Goal: Task Accomplishment & Management: Use online tool/utility

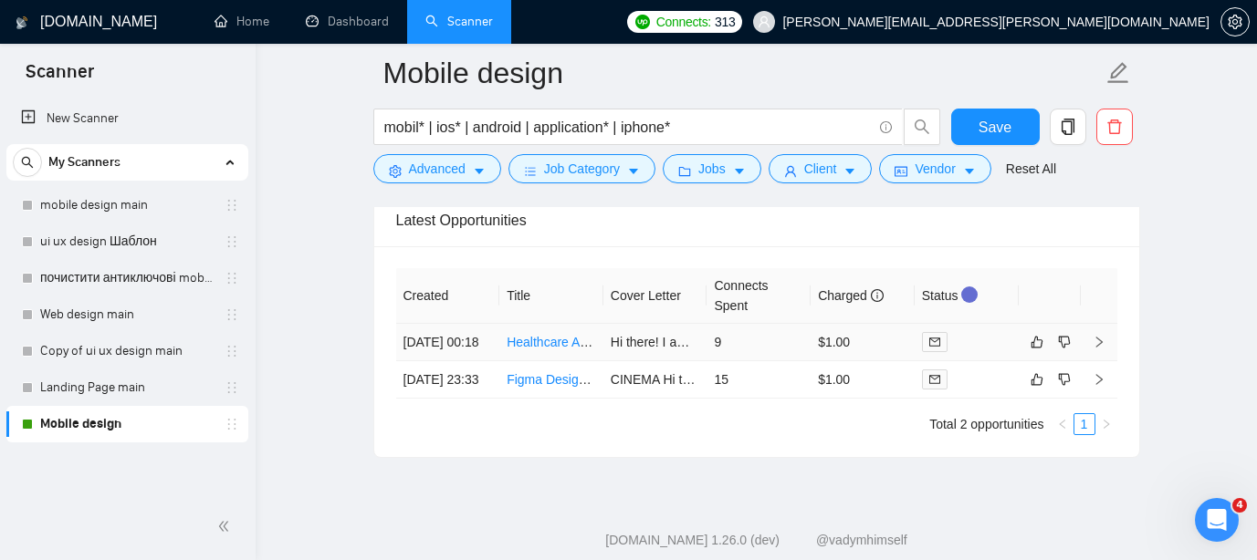
scroll to position [301, 0]
click at [557, 387] on link "Figma Designer for Mobile App (Wireframes + UI/UX + Prototyping)" at bounding box center [697, 379] width 381 height 15
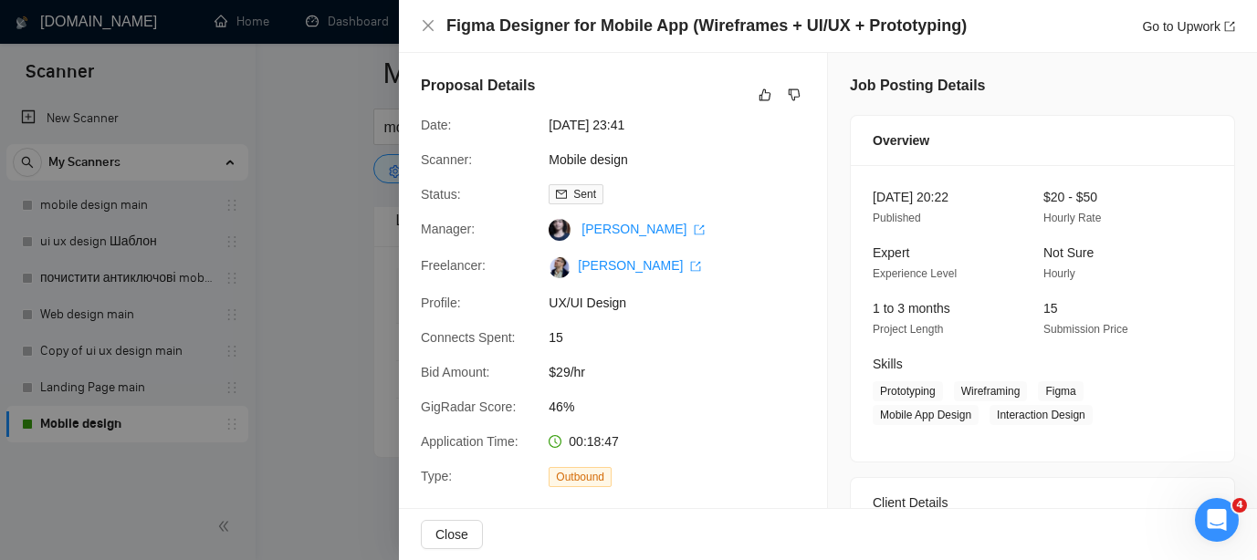
click at [259, 241] on div at bounding box center [628, 280] width 1257 height 560
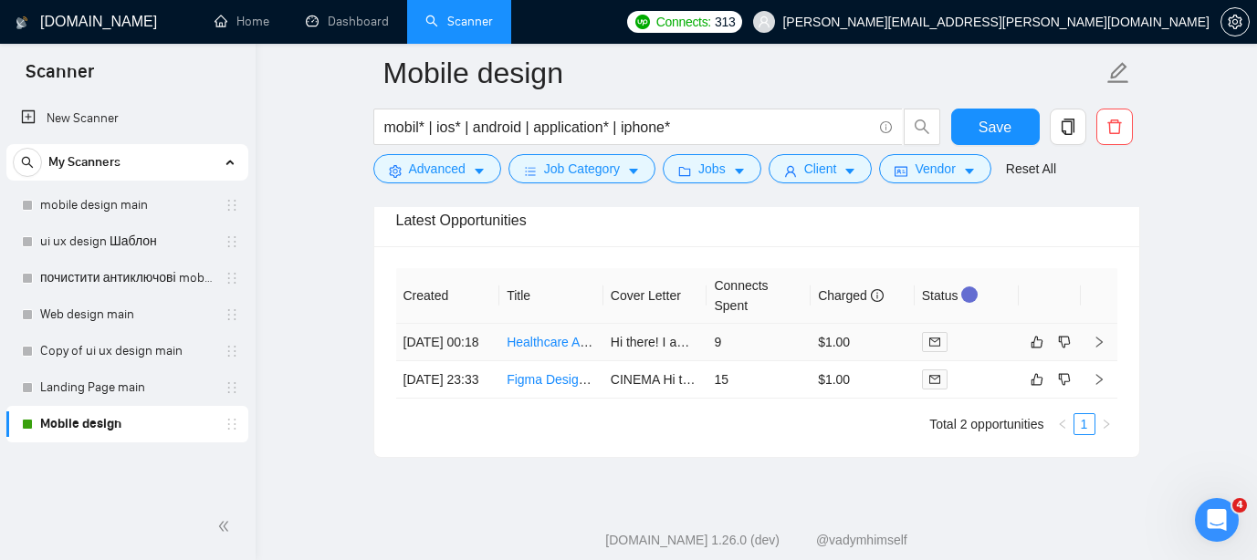
click at [560, 349] on link "Healthcare Application Redesign Specialist" at bounding box center [628, 342] width 243 height 15
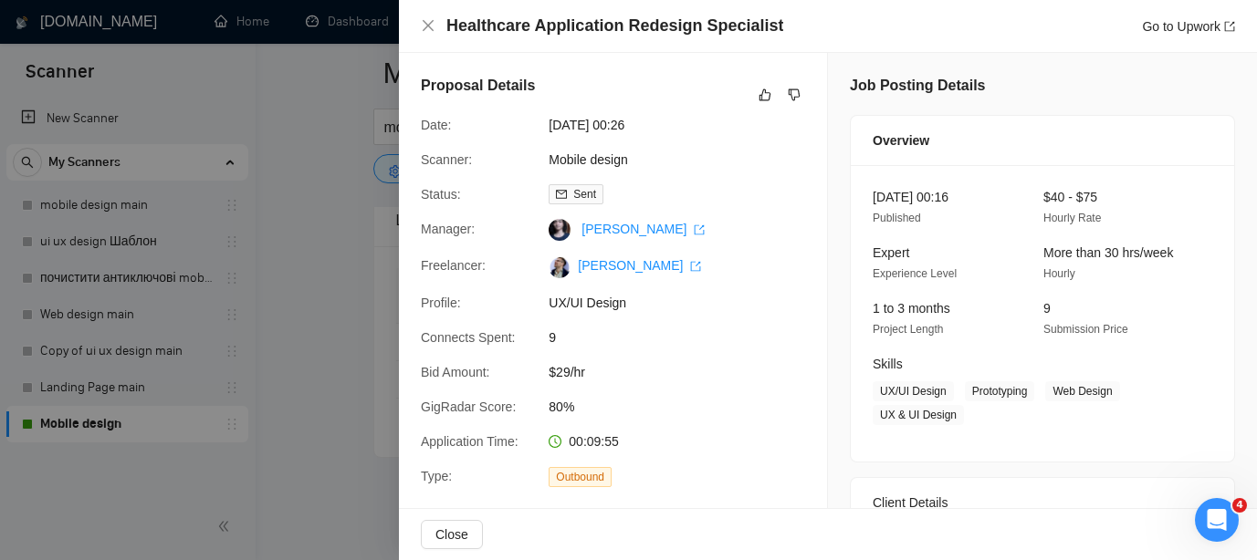
click at [361, 76] on div at bounding box center [628, 280] width 1257 height 560
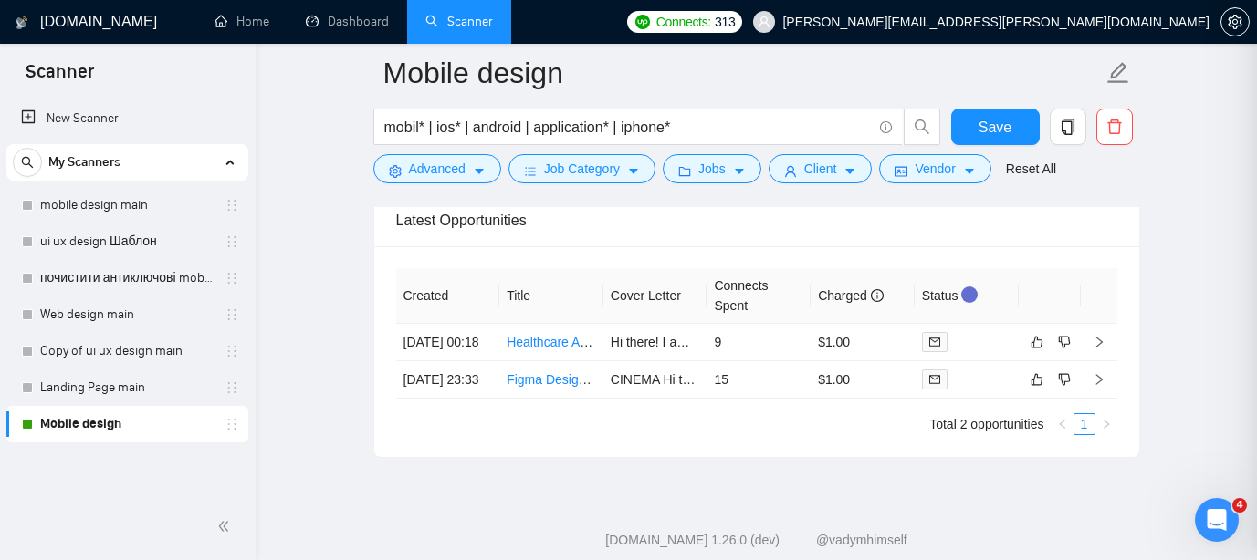
click at [424, 35] on div "Healthcare Application Redesign Specialist Go to Upwork Proposal Details Date: …" at bounding box center [628, 280] width 1257 height 560
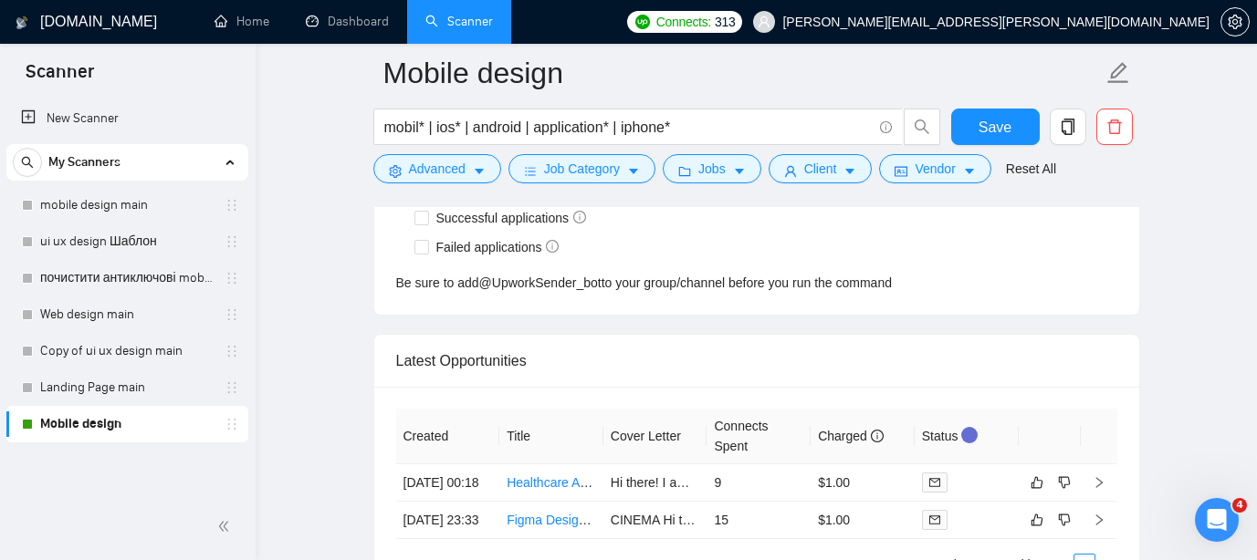
scroll to position [4593, 0]
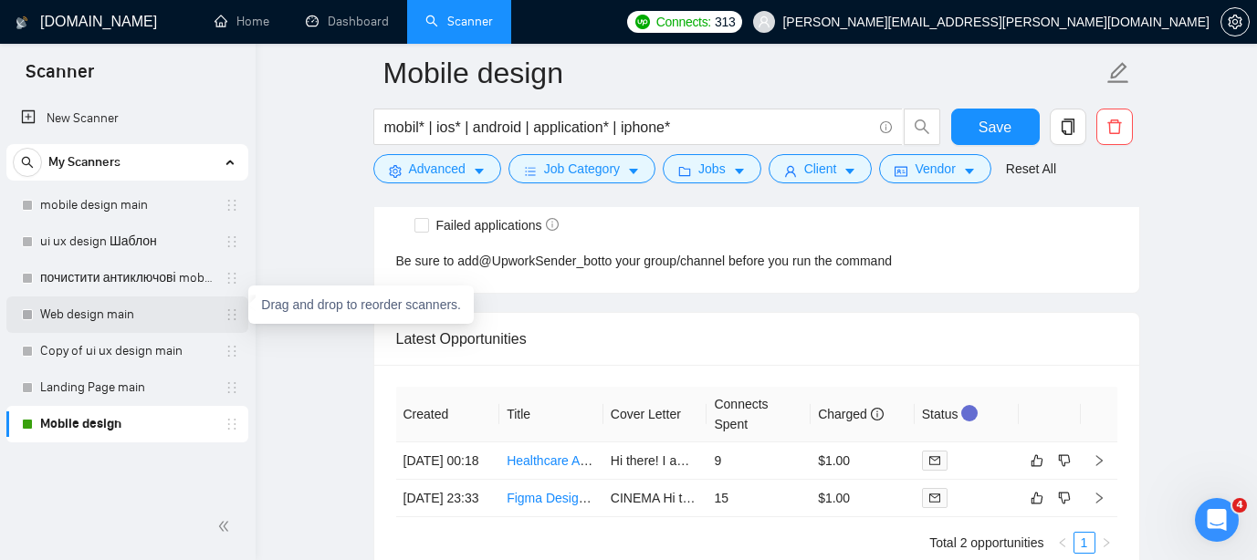
click at [233, 319] on icon "holder" at bounding box center [232, 315] width 15 height 15
click at [225, 315] on icon "holder" at bounding box center [232, 315] width 15 height 15
click at [127, 317] on link "Web design main" at bounding box center [126, 315] width 173 height 37
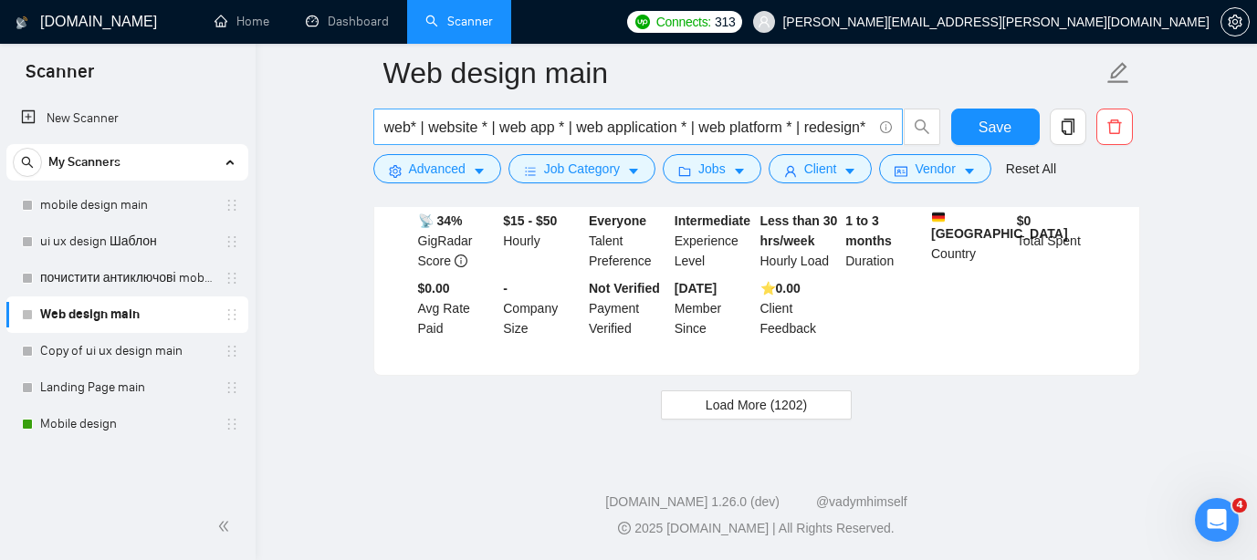
scroll to position [0, 5]
click at [847, 131] on input "web* | website * | web app * | web application * | web platform * | redesign*" at bounding box center [627, 127] width 487 height 23
click at [871, 128] on input "web* | website * | web app * | web application * | web platform * | redesign*" at bounding box center [627, 127] width 487 height 23
drag, startPoint x: 871, startPoint y: 128, endPoint x: 339, endPoint y: 120, distance: 532.2
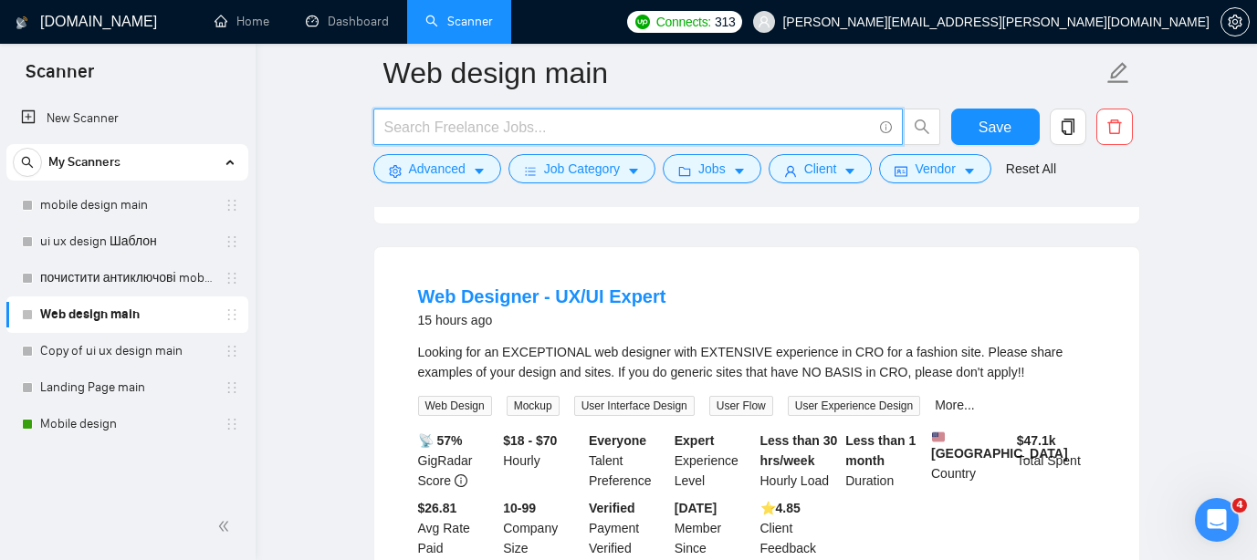
scroll to position [3964, 0]
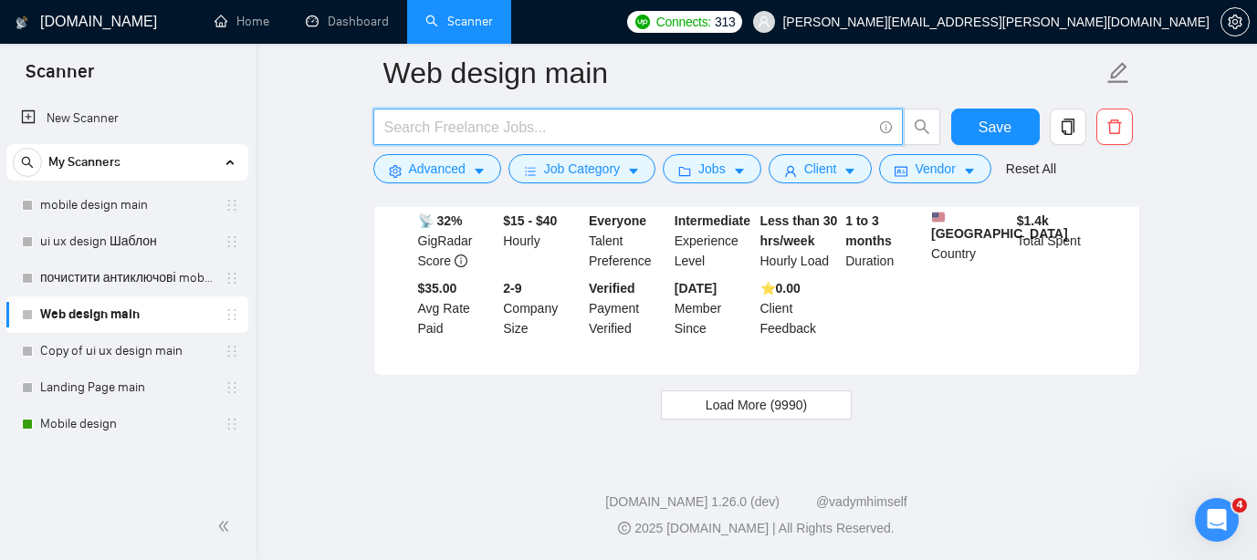
type input "web* | website * | web app * | web application * | web platform * | redesign*"
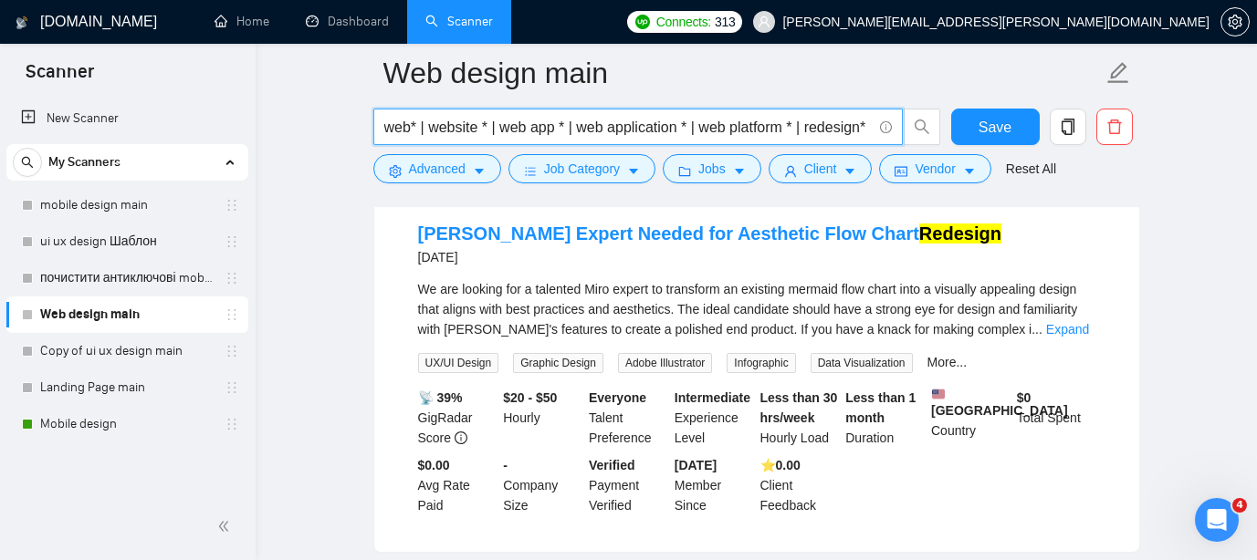
scroll to position [3349, 0]
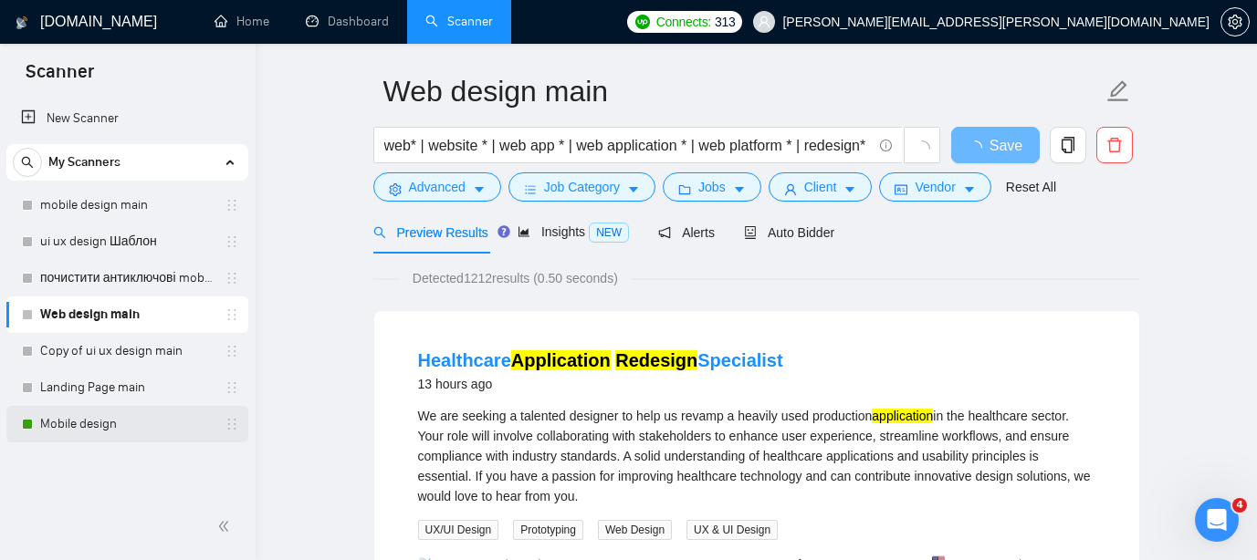
click at [115, 429] on link "Mobile design" at bounding box center [126, 424] width 173 height 37
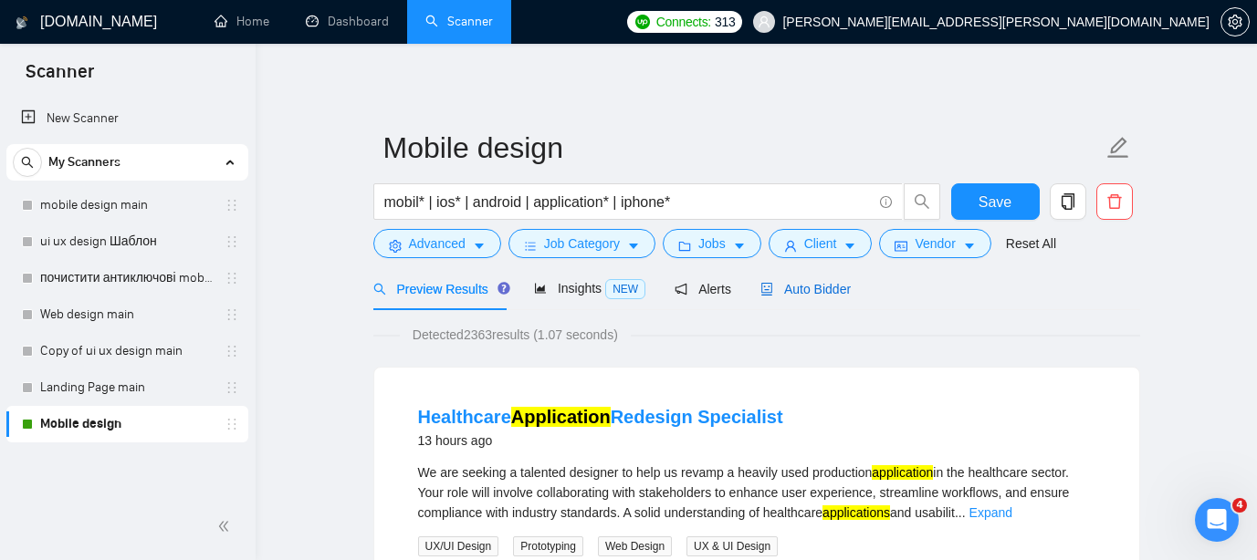
click at [830, 295] on span "Auto Bidder" at bounding box center [805, 289] width 90 height 15
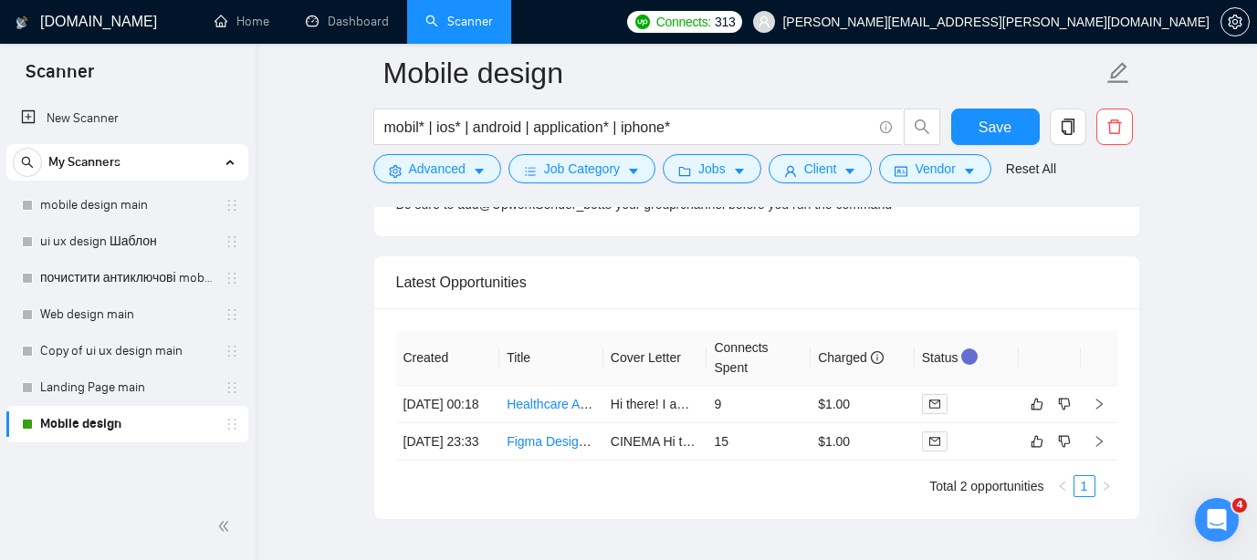
scroll to position [4656, 0]
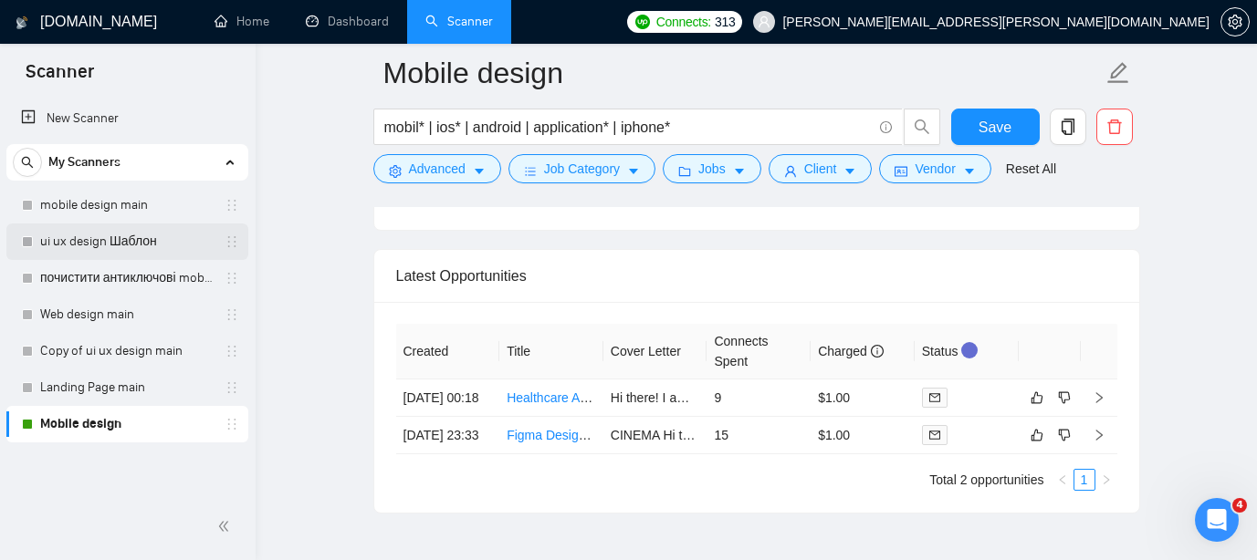
click at [130, 243] on link "ui ux design Шаблон" at bounding box center [126, 242] width 173 height 37
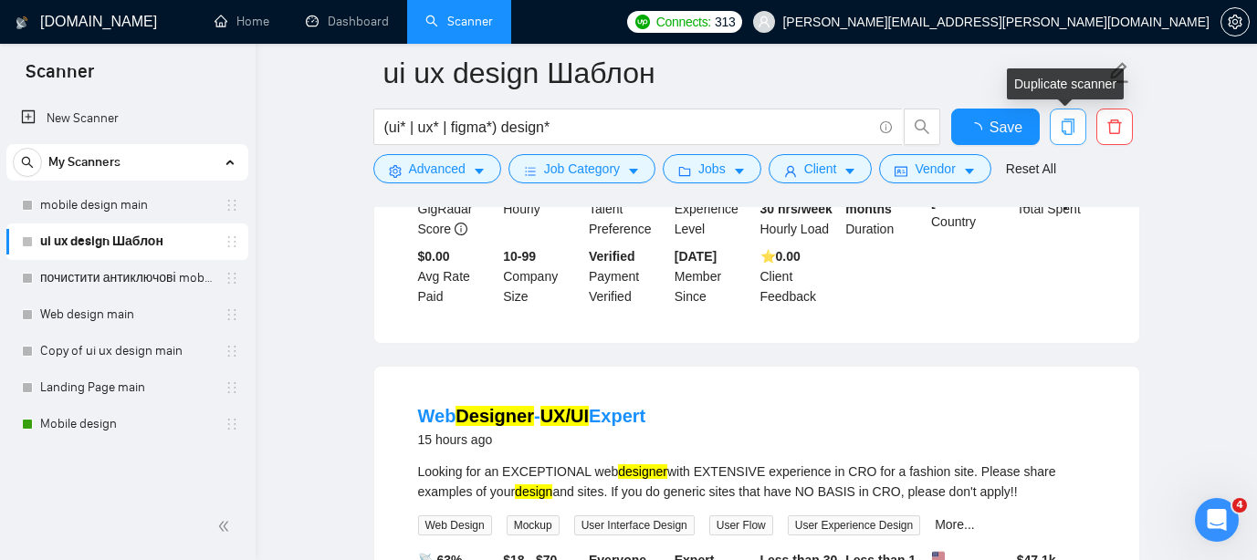
scroll to position [3969, 0]
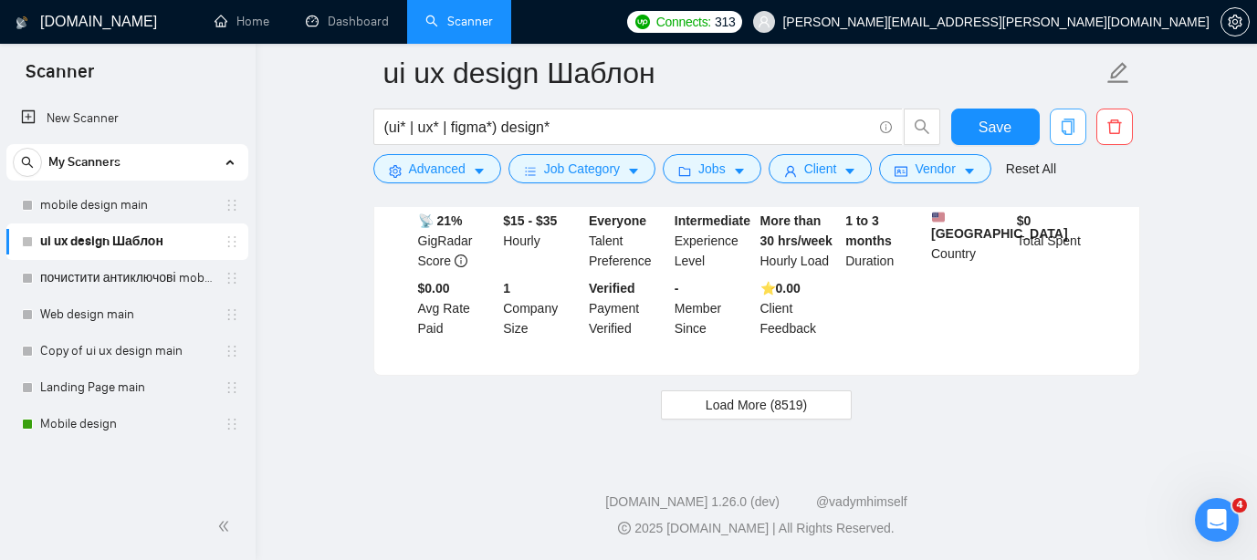
click at [1075, 121] on span "copy" at bounding box center [1068, 127] width 35 height 16
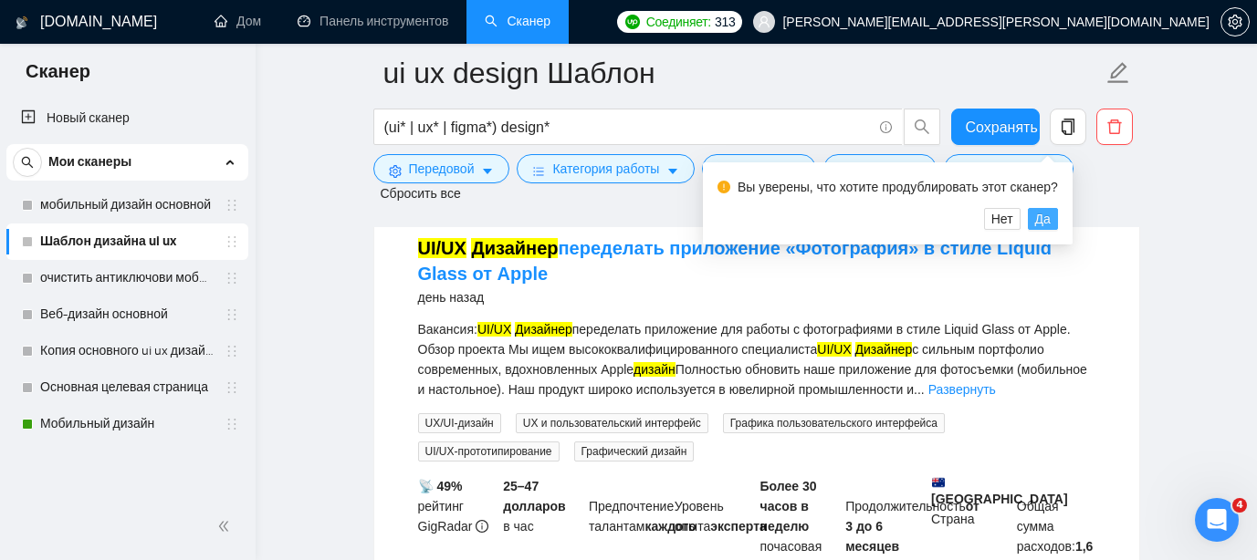
click at [1051, 220] on font "Да" at bounding box center [1043, 219] width 16 height 15
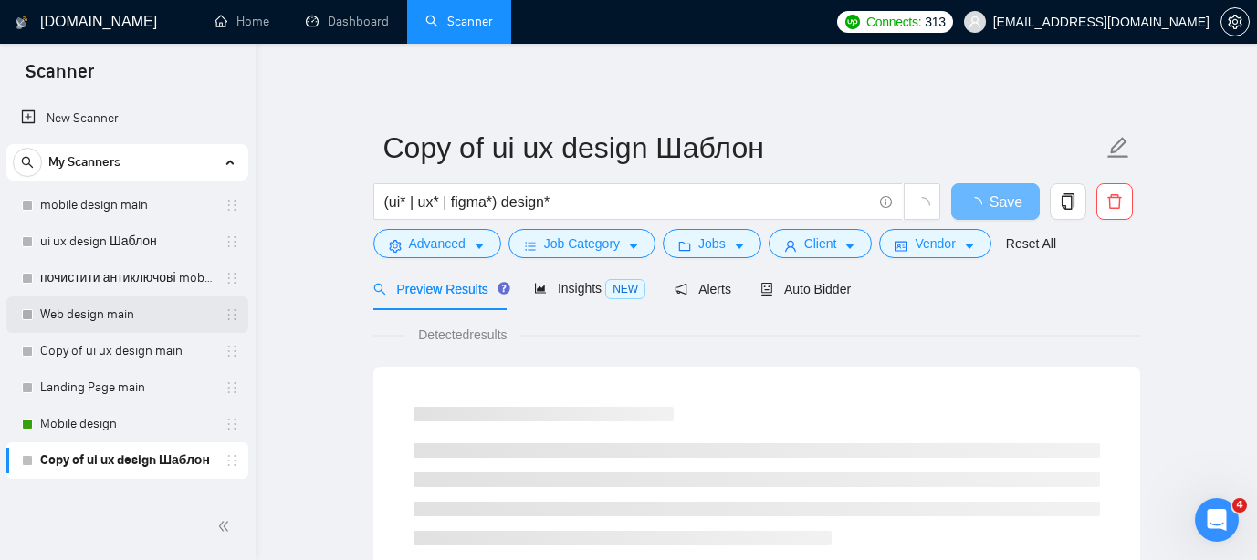
click at [99, 309] on link "Web design main" at bounding box center [126, 315] width 173 height 37
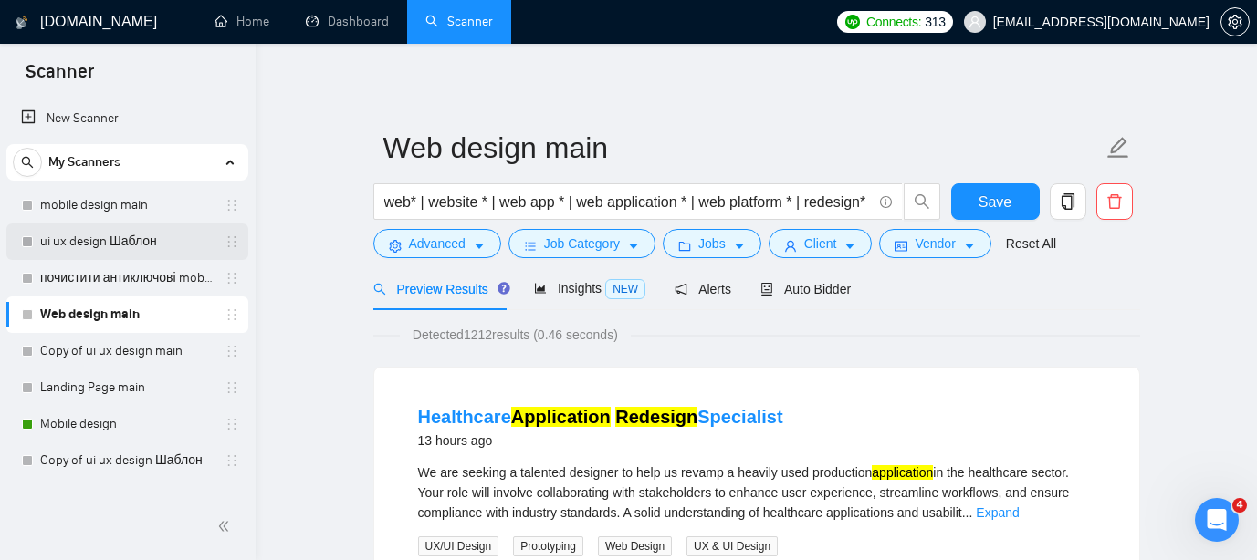
click at [95, 247] on link "ui ux design Шаблон" at bounding box center [126, 242] width 173 height 37
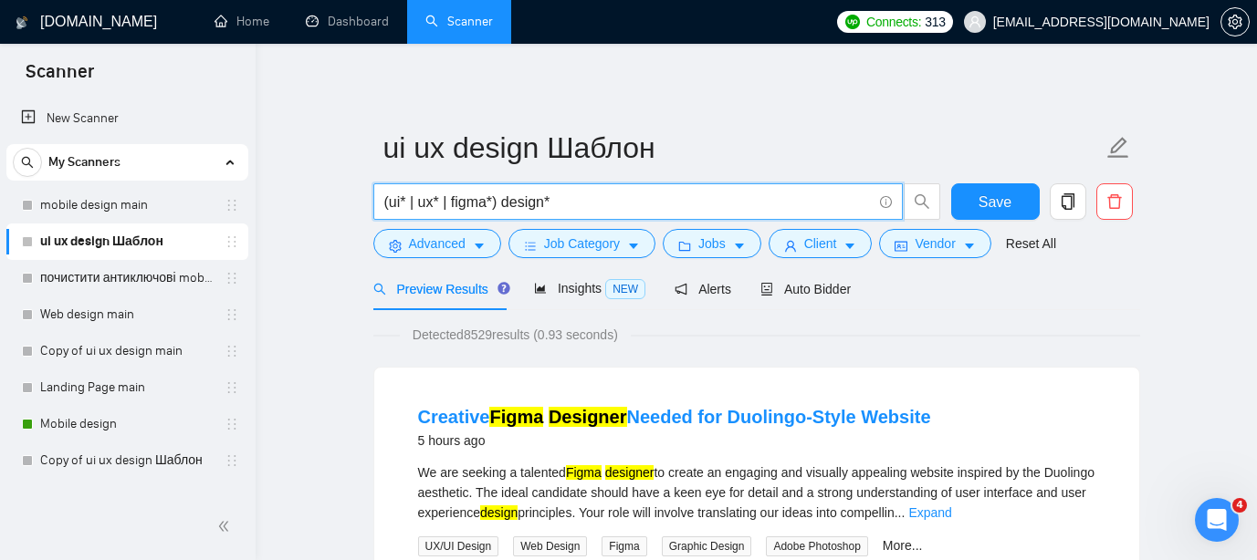
drag, startPoint x: 572, startPoint y: 198, endPoint x: 340, endPoint y: 201, distance: 232.8
click at [141, 321] on link "Web design main" at bounding box center [126, 315] width 173 height 37
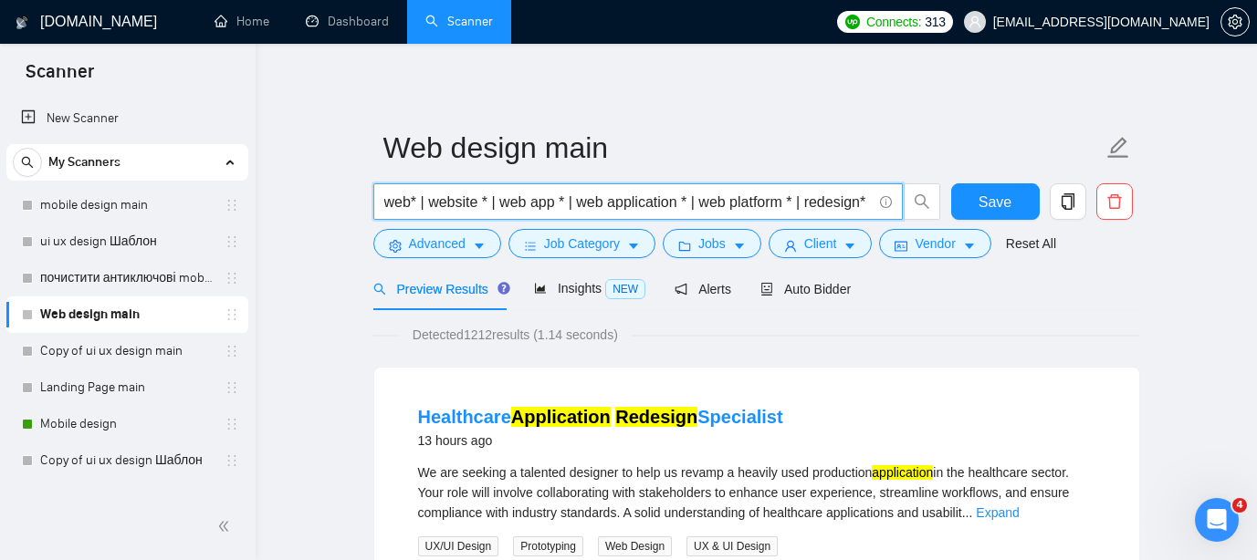
click at [694, 198] on input "web* | website * | web app * | web application * | web platform * | redesign*" at bounding box center [627, 202] width 487 height 23
drag, startPoint x: 687, startPoint y: 201, endPoint x: 885, endPoint y: 194, distance: 197.3
click at [885, 194] on span "web* | website * | web app * | web application | web platform * | redesign*" at bounding box center [637, 201] width 529 height 37
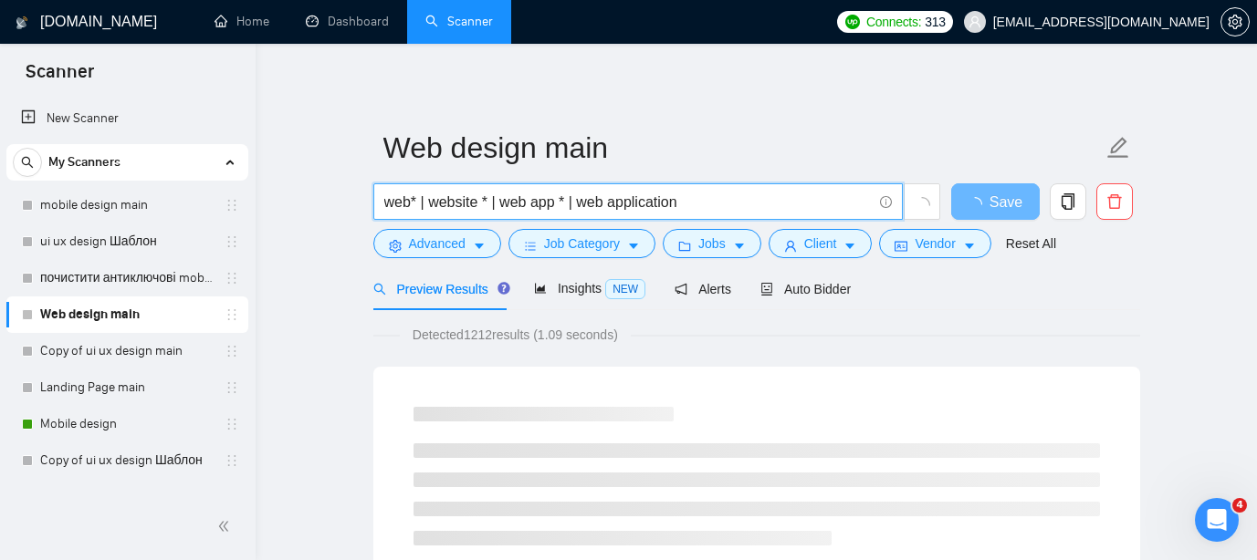
click at [389, 203] on input "web* | website * | web app * | web application" at bounding box center [627, 202] width 487 height 23
click at [709, 200] on input "( web* | website * | web app * | web application" at bounding box center [627, 202] width 487 height 23
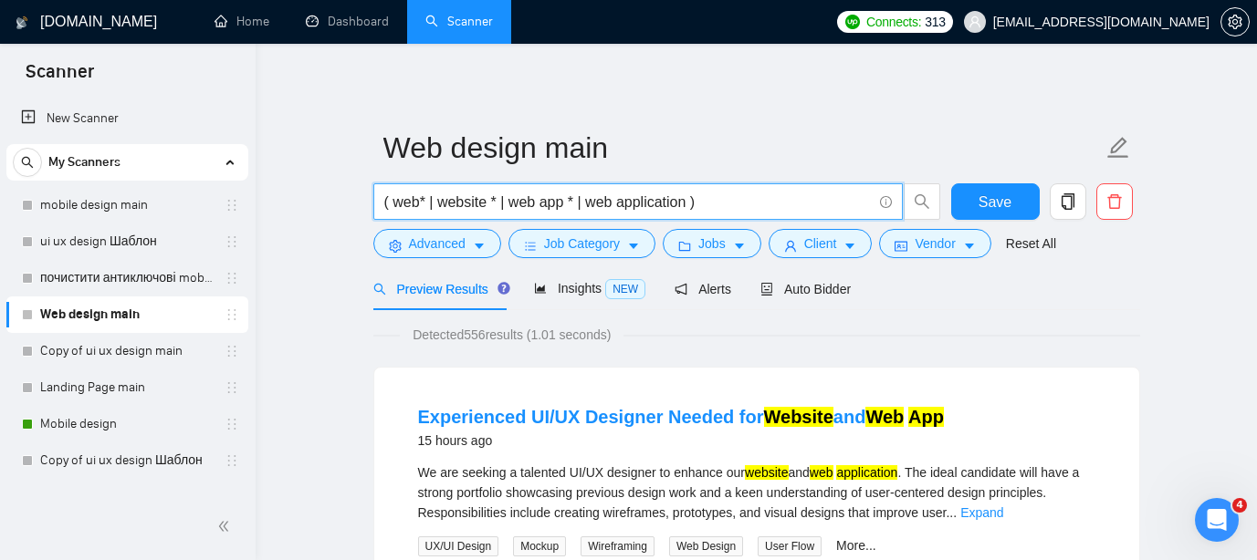
paste input "(ui* | ux* | figma*) design*"
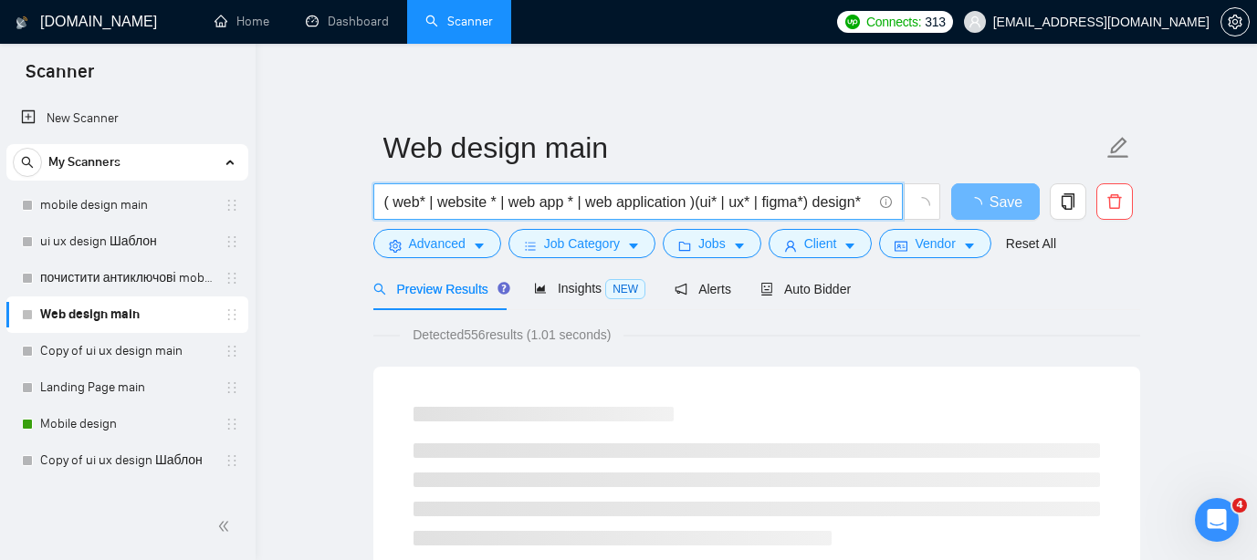
drag, startPoint x: 820, startPoint y: 202, endPoint x: 700, endPoint y: 199, distance: 119.6
click at [700, 199] on input "( web* | website * | web app * | web application )(ui* | ux* | figma*) design*" at bounding box center [627, 202] width 487 height 23
drag, startPoint x: 770, startPoint y: 200, endPoint x: 379, endPoint y: 213, distance: 390.9
click at [379, 213] on span "( web* | website * | web app * | web application ) design*" at bounding box center [637, 201] width 529 height 37
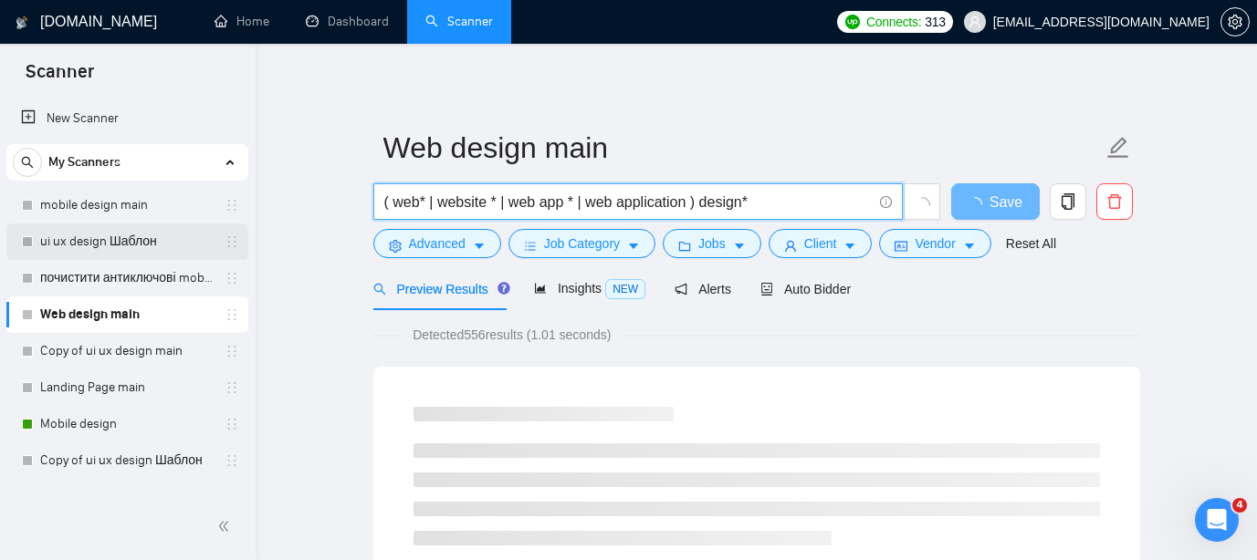
type input "( web* | website * | web app * | web application ) design*"
click at [111, 237] on link "ui ux design Шаблон" at bounding box center [126, 242] width 173 height 37
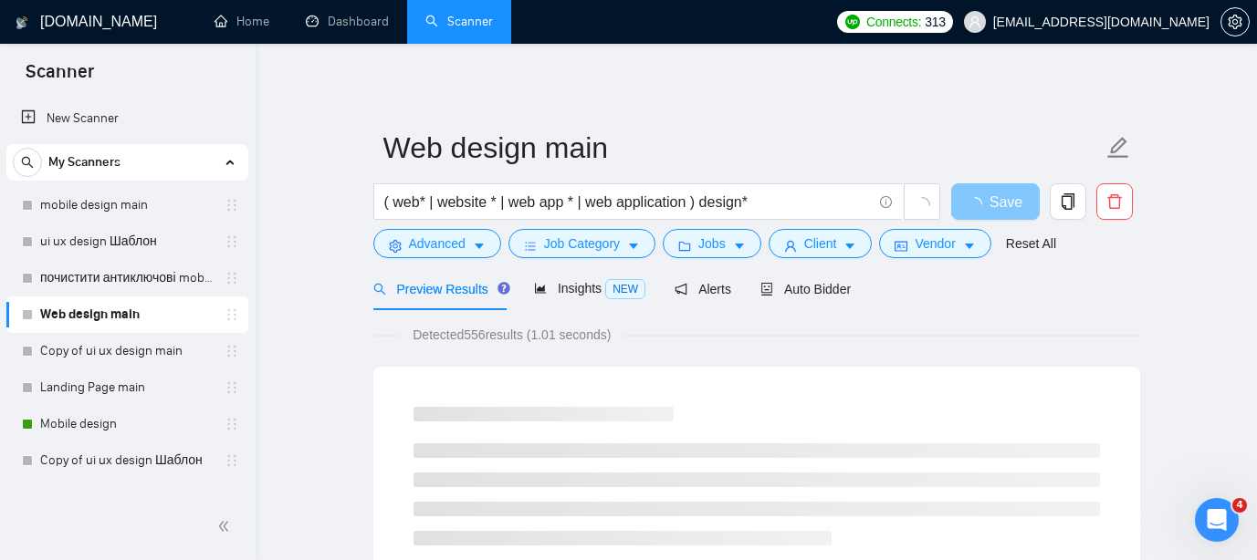
click at [990, 202] on span "Save" at bounding box center [1006, 202] width 33 height 23
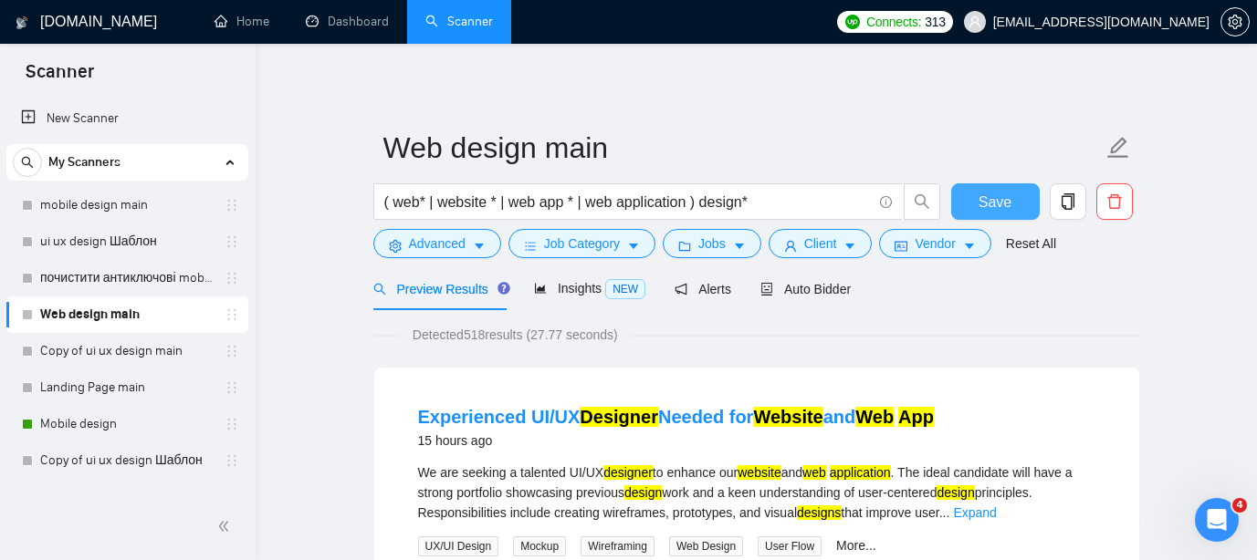
click at [989, 202] on span "Save" at bounding box center [995, 202] width 33 height 23
click at [94, 244] on link "ui ux design Шаблон" at bounding box center [126, 242] width 173 height 37
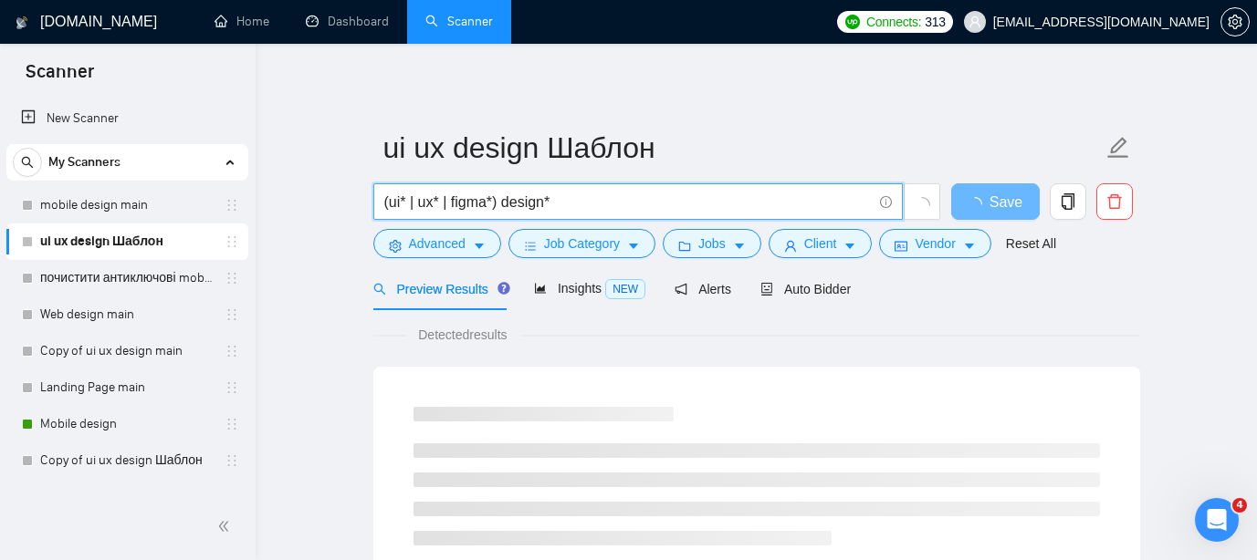
drag, startPoint x: 571, startPoint y: 201, endPoint x: 358, endPoint y: 198, distance: 212.7
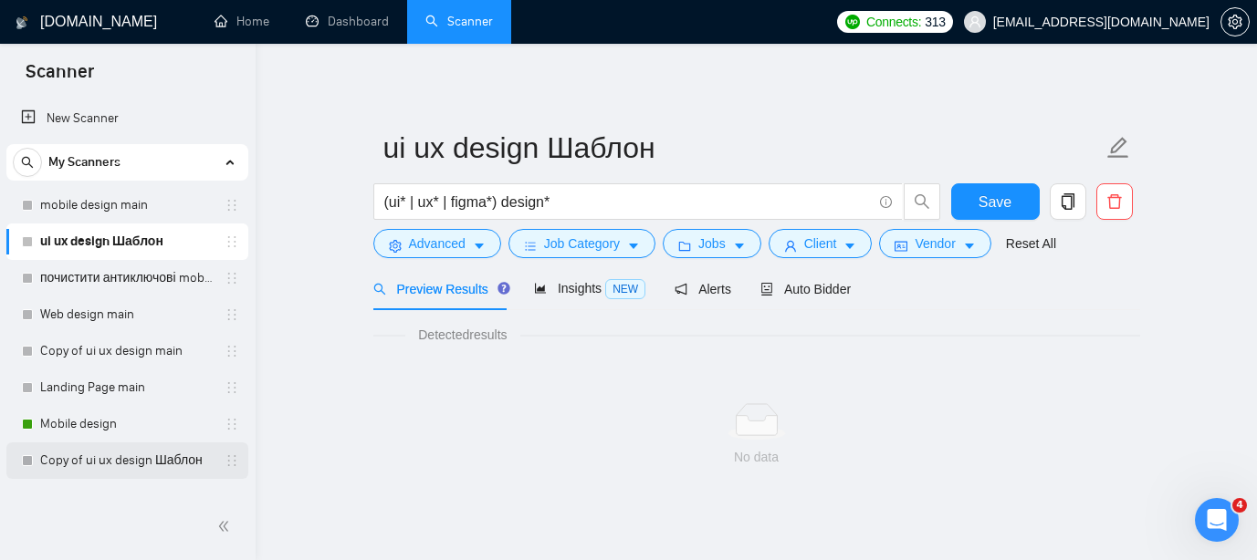
click at [132, 465] on link "Copy of ui ux design Шаблон" at bounding box center [126, 461] width 173 height 37
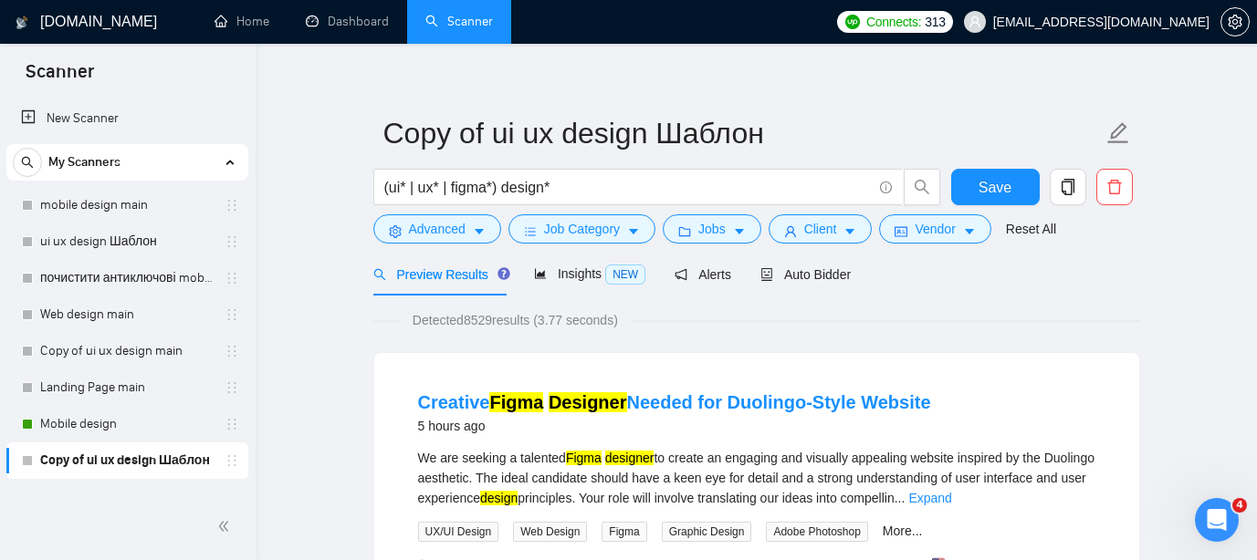
scroll to position [7, 0]
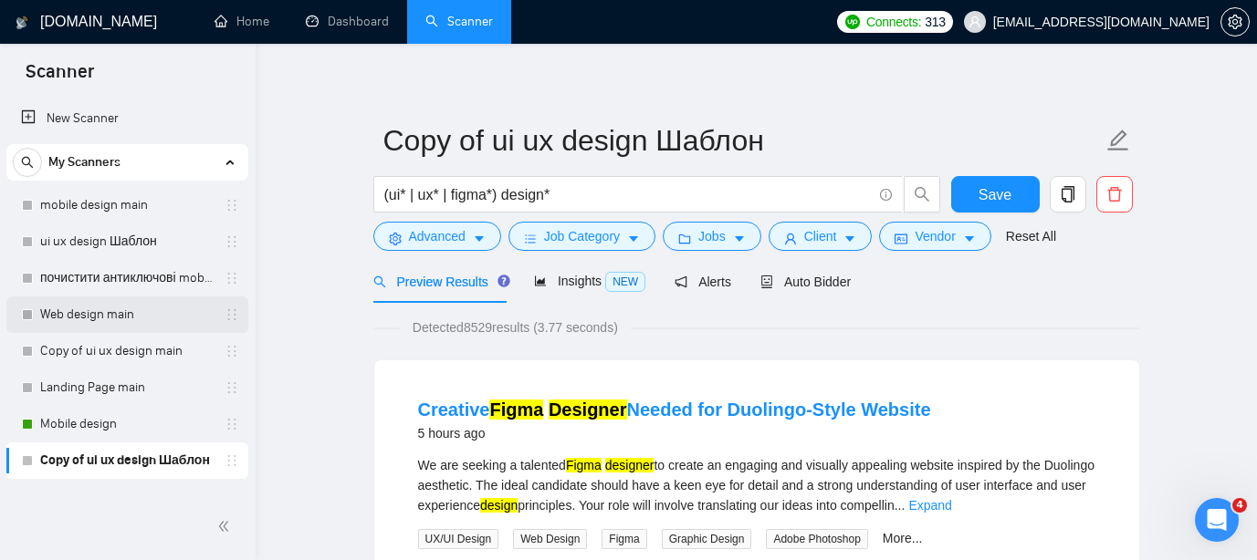
click at [135, 319] on link "Web design main" at bounding box center [126, 315] width 173 height 37
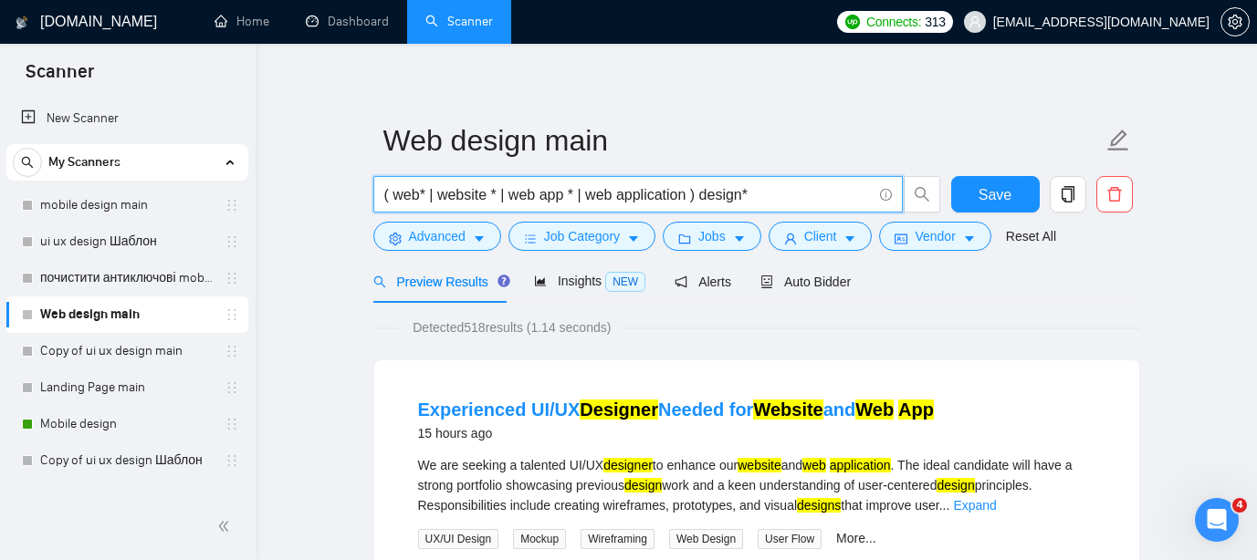
drag, startPoint x: 770, startPoint y: 195, endPoint x: 379, endPoint y: 200, distance: 390.7
click at [379, 200] on span "( web* | website * | web app * | web application ) design*" at bounding box center [637, 194] width 529 height 37
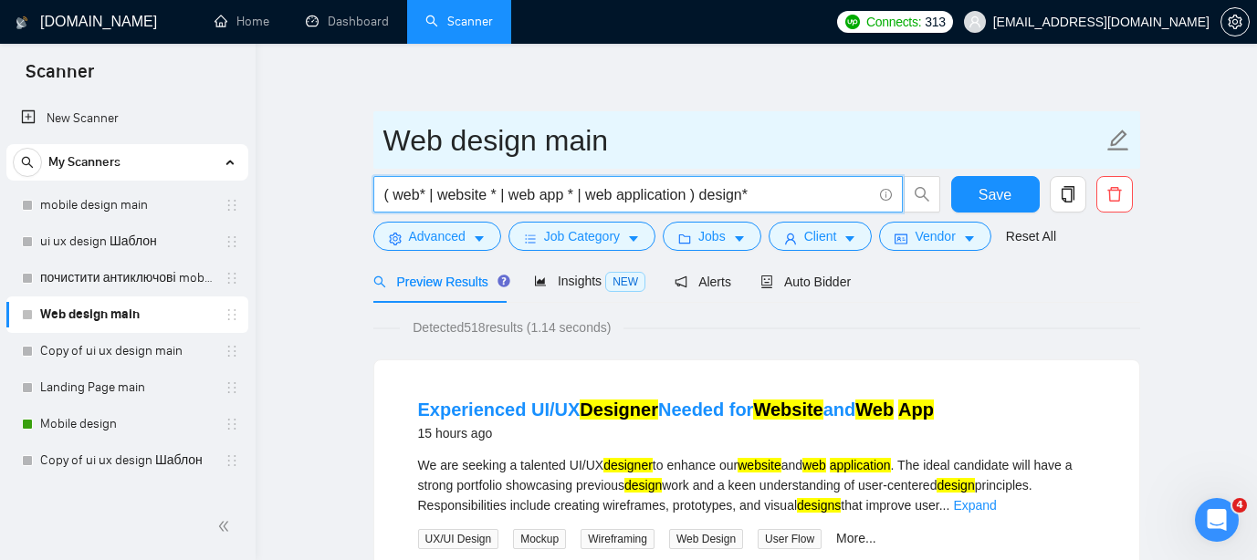
click at [783, 152] on input "Web design main" at bounding box center [742, 141] width 719 height 46
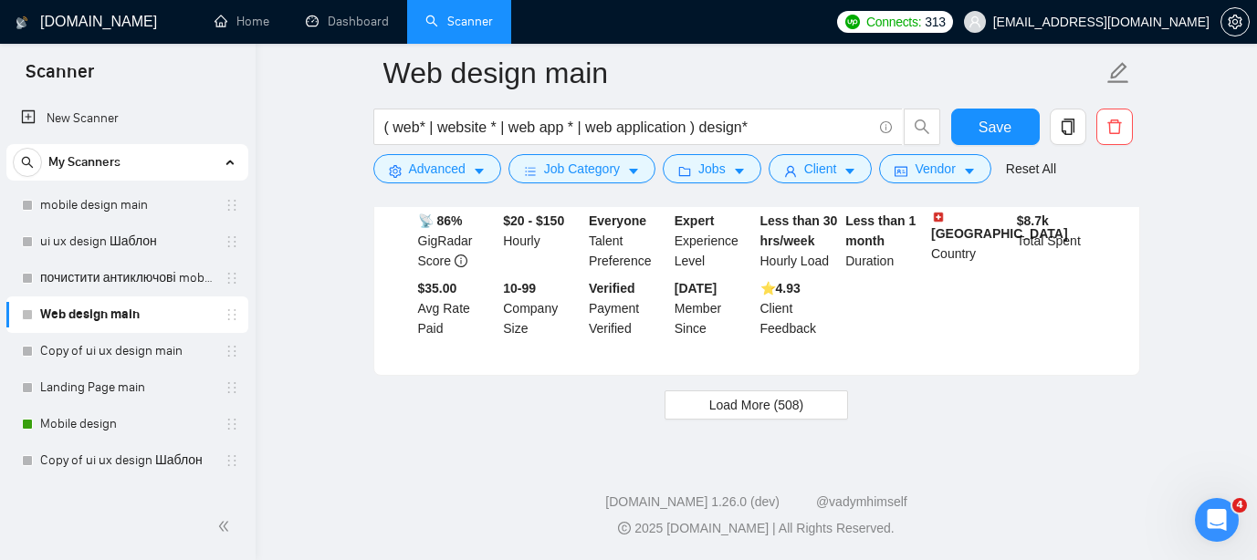
scroll to position [3972, 0]
click at [759, 406] on span "Load More (508)" at bounding box center [756, 405] width 95 height 20
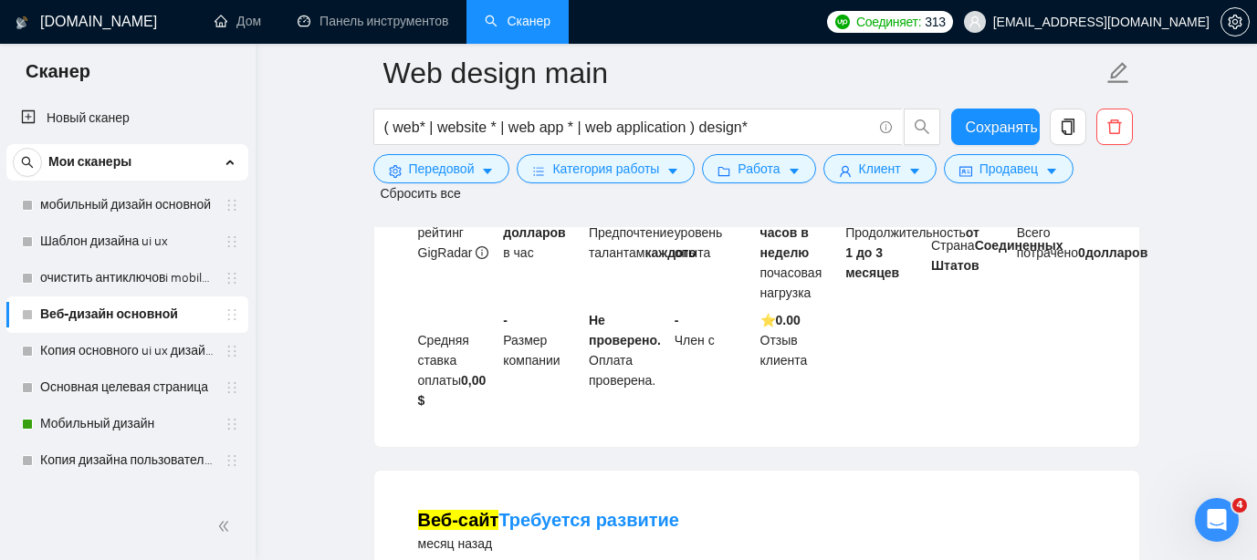
scroll to position [8709, 0]
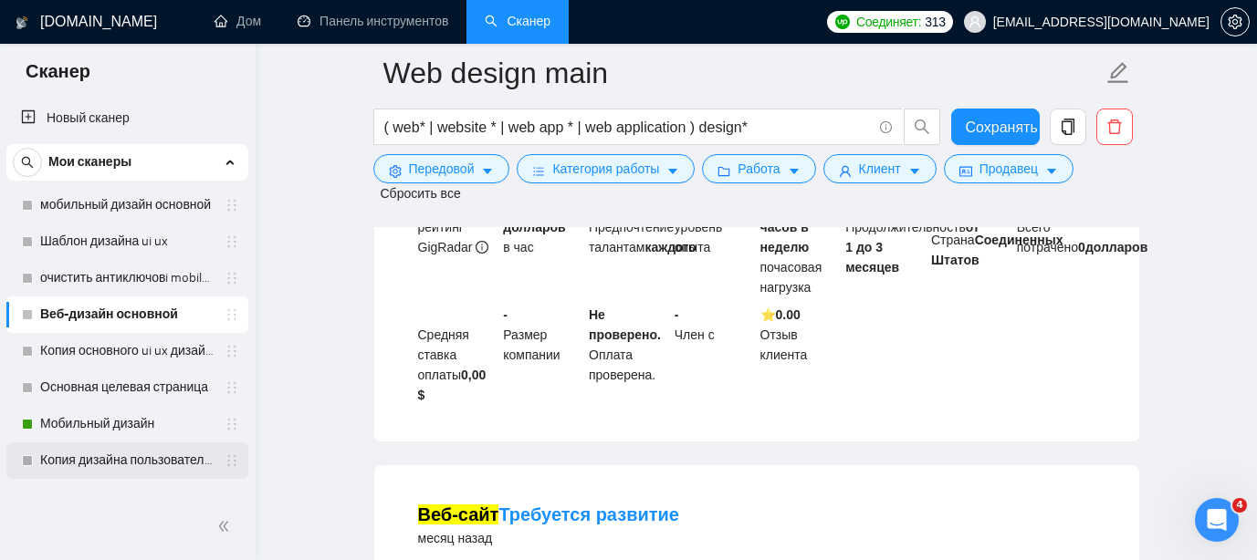
click at [138, 464] on link "Копия дизайна пользовательского интерфейса Шаблон" at bounding box center [126, 461] width 173 height 37
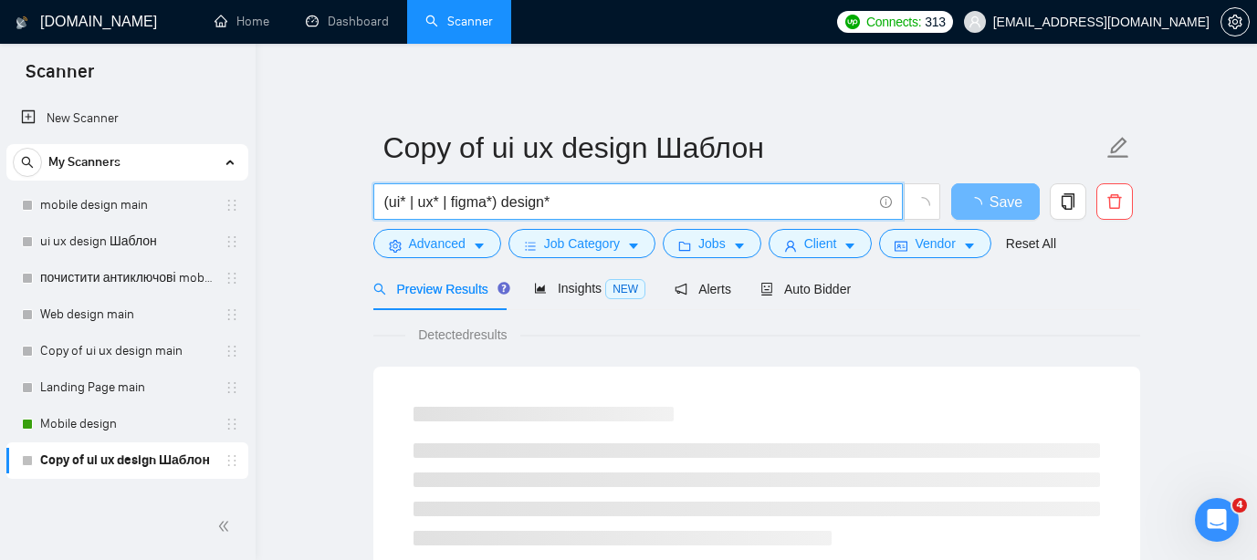
drag, startPoint x: 570, startPoint y: 194, endPoint x: 370, endPoint y: 204, distance: 200.2
click at [370, 204] on div "(ui* | ux* | figma*) design*" at bounding box center [657, 206] width 575 height 46
type input "((web*) | (site*) | ("web app") | ("web application")) (design* | redesign*)"
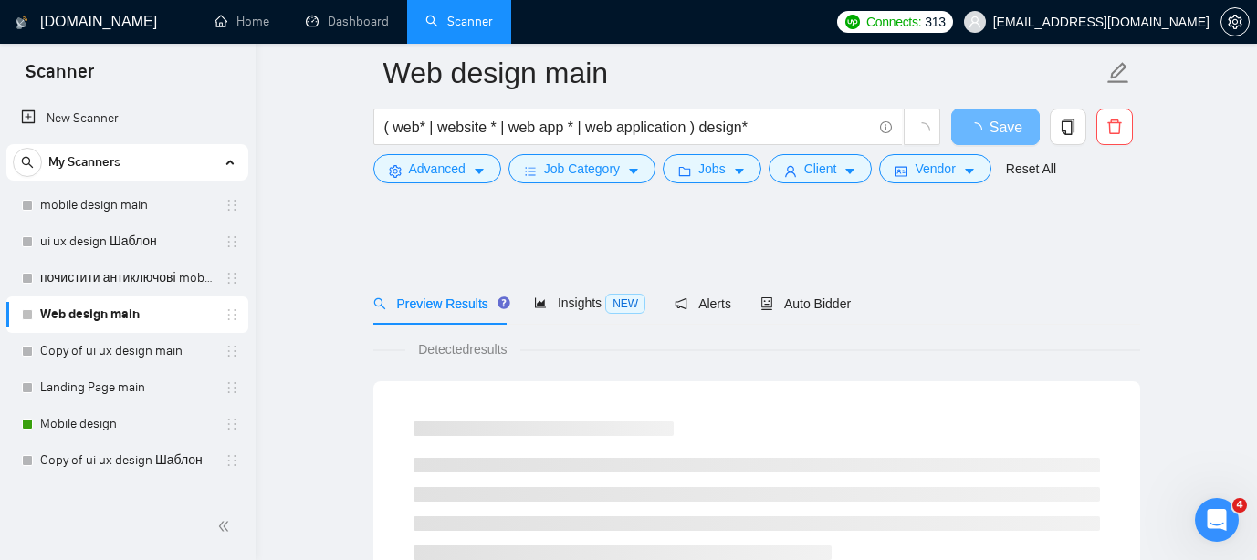
scroll to position [1176, 0]
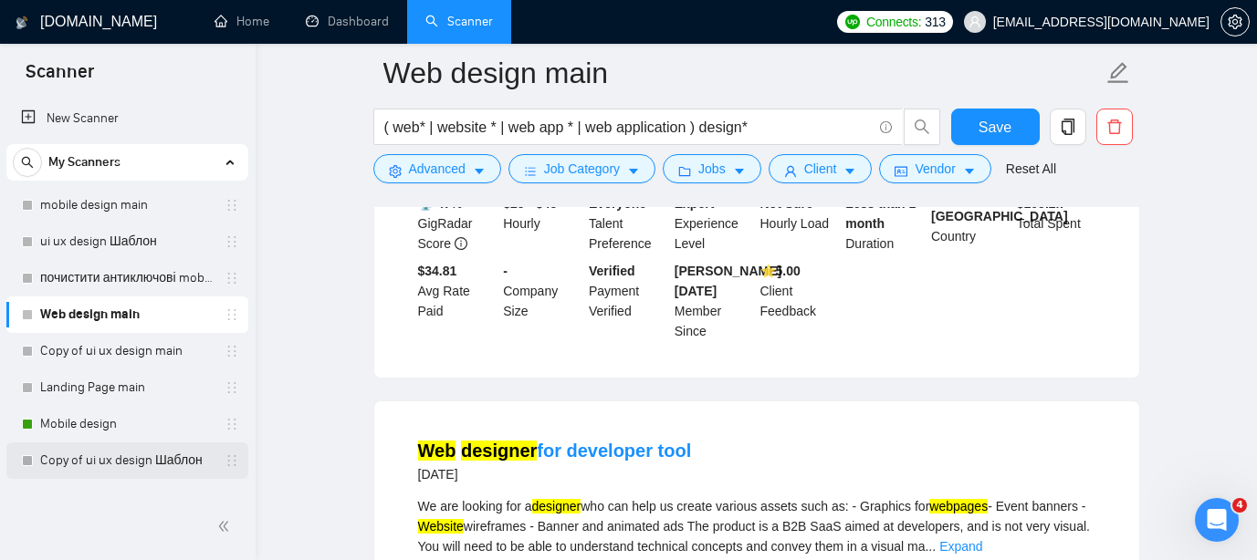
click at [108, 449] on link "Copy of ui ux design Шаблон" at bounding box center [126, 461] width 173 height 37
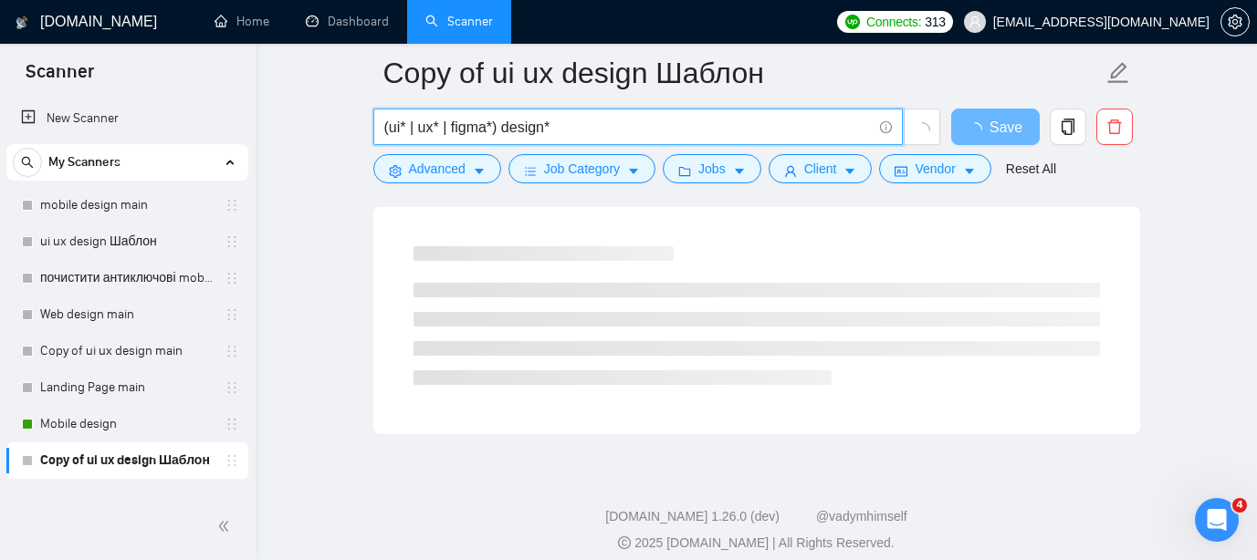
drag, startPoint x: 600, startPoint y: 121, endPoint x: 365, endPoint y: 121, distance: 234.6
paste input "(web*) | (site*) | ("web app") | ("web application")) (design* | redesign*)"
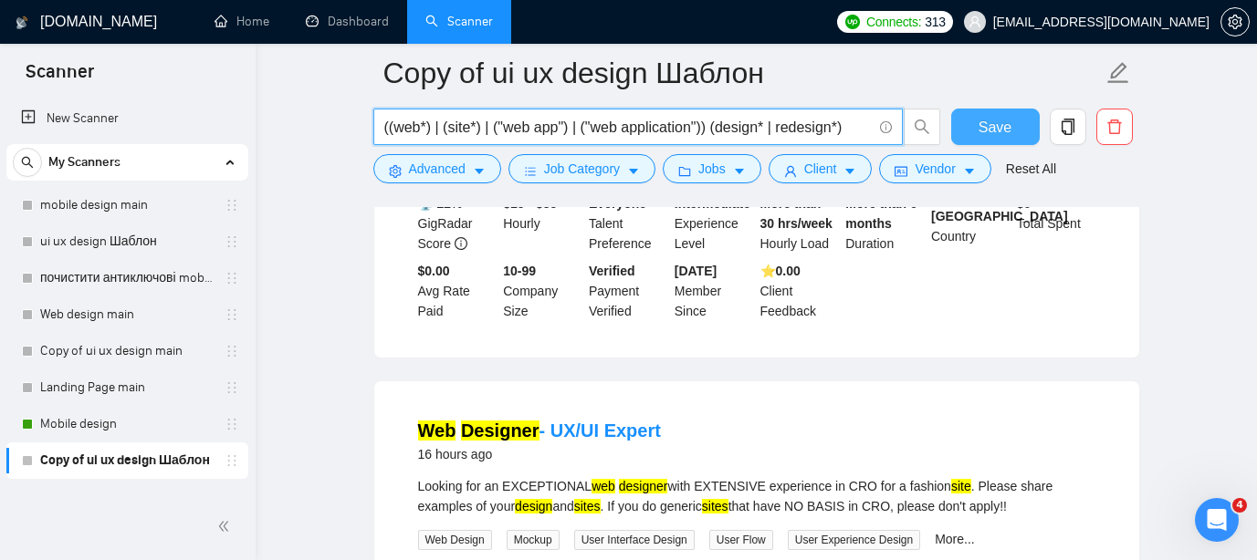
type input "((web*) | (site*) | ("web app") | ("web application")) (design* | redesign*)"
click at [995, 128] on span "Save" at bounding box center [995, 127] width 33 height 23
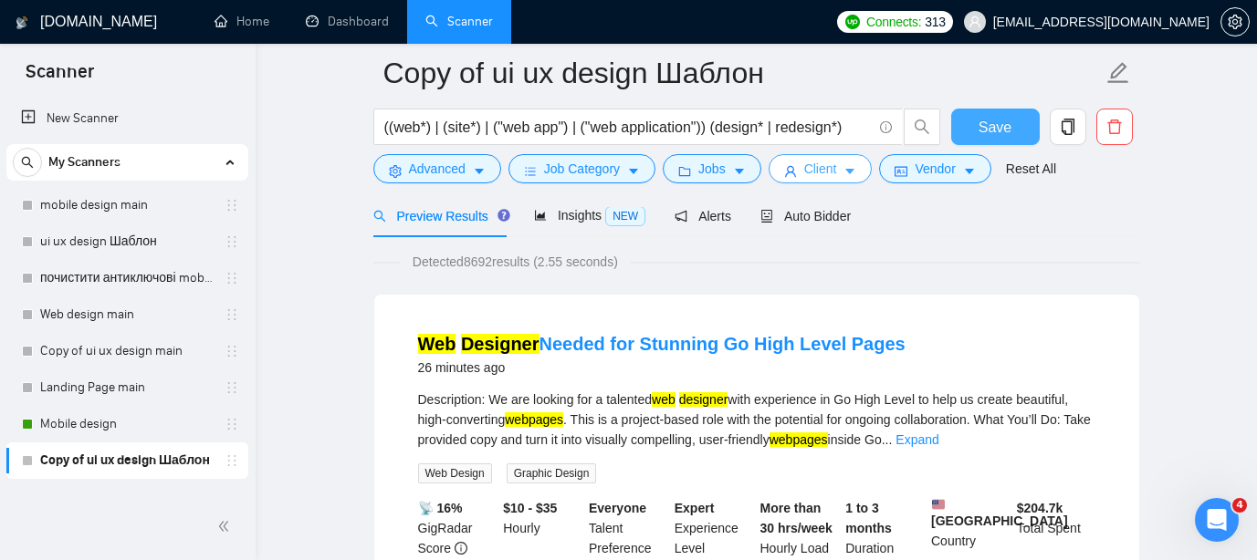
scroll to position [78, 0]
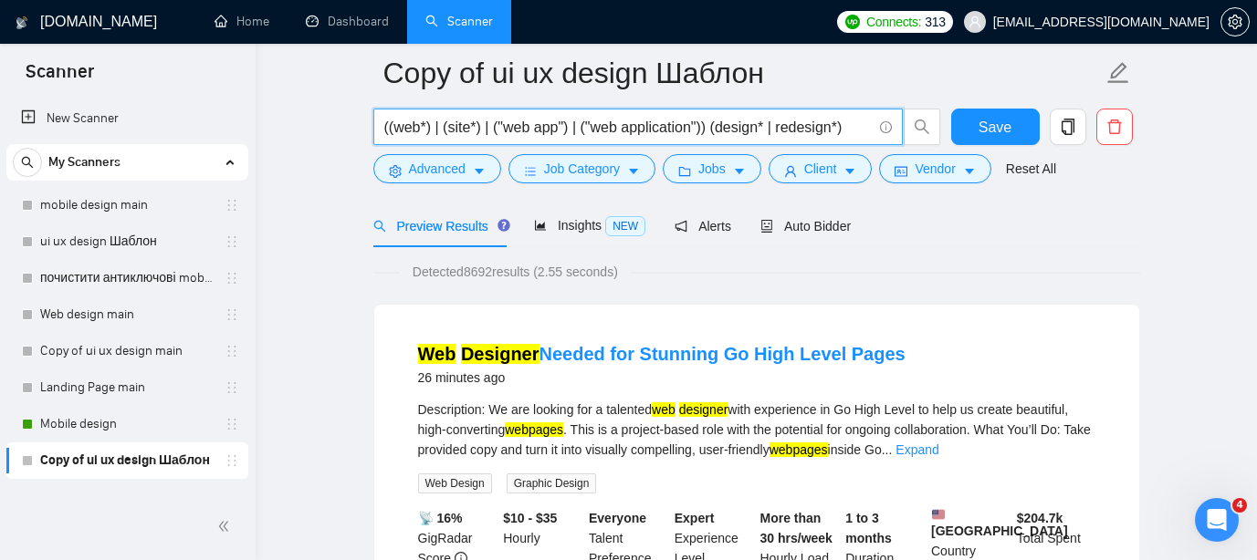
drag, startPoint x: 864, startPoint y: 128, endPoint x: 356, endPoint y: 111, distance: 507.8
click at [812, 122] on input "((web*) | (site*) | ("web app") | ("web application")) (design* | redesign*)" at bounding box center [627, 127] width 487 height 23
click at [863, 123] on input "((web*) | (site*) | ("web app") | ("web application")) (design* | redesign*)" at bounding box center [627, 127] width 487 height 23
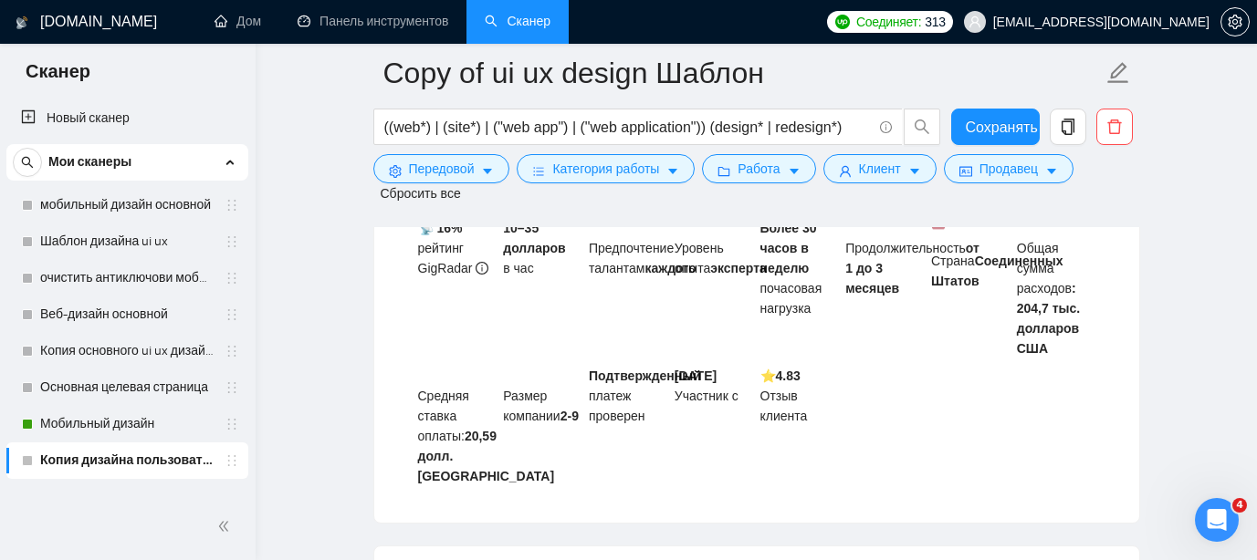
scroll to position [0, 0]
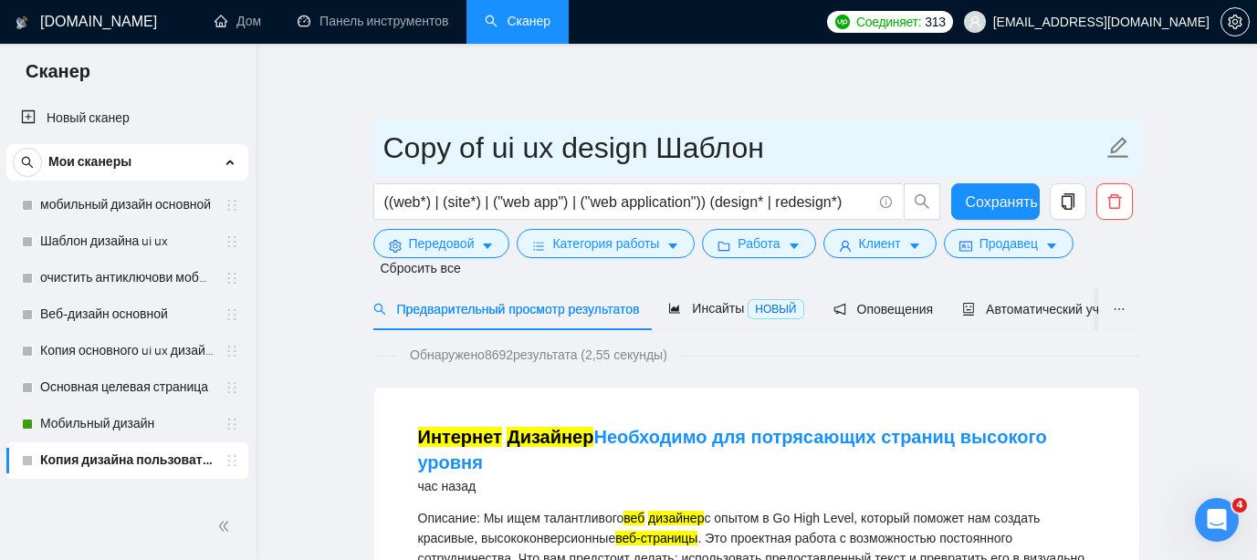
click at [1106, 145] on icon "редактировать" at bounding box center [1118, 148] width 24 height 24
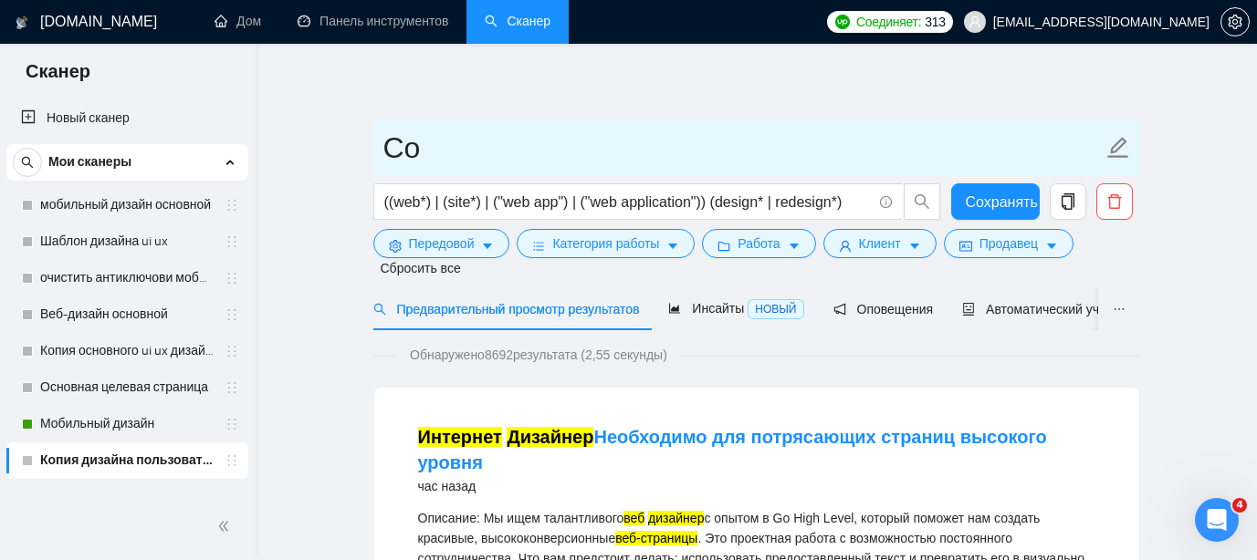
type input "C"
type input "Web design"
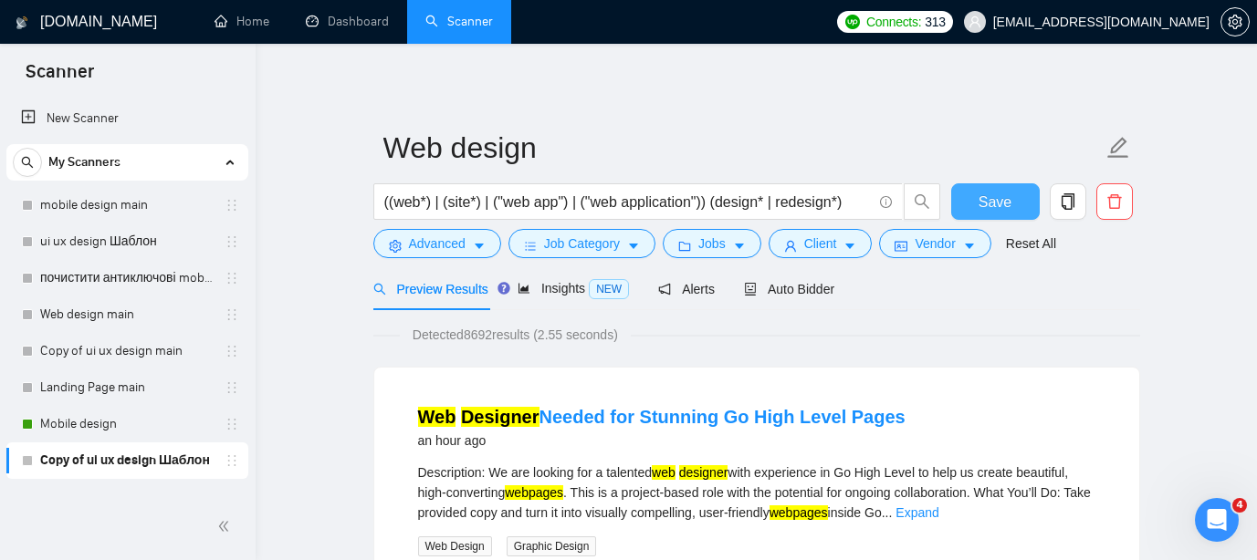
click at [999, 201] on span "Save" at bounding box center [995, 202] width 33 height 23
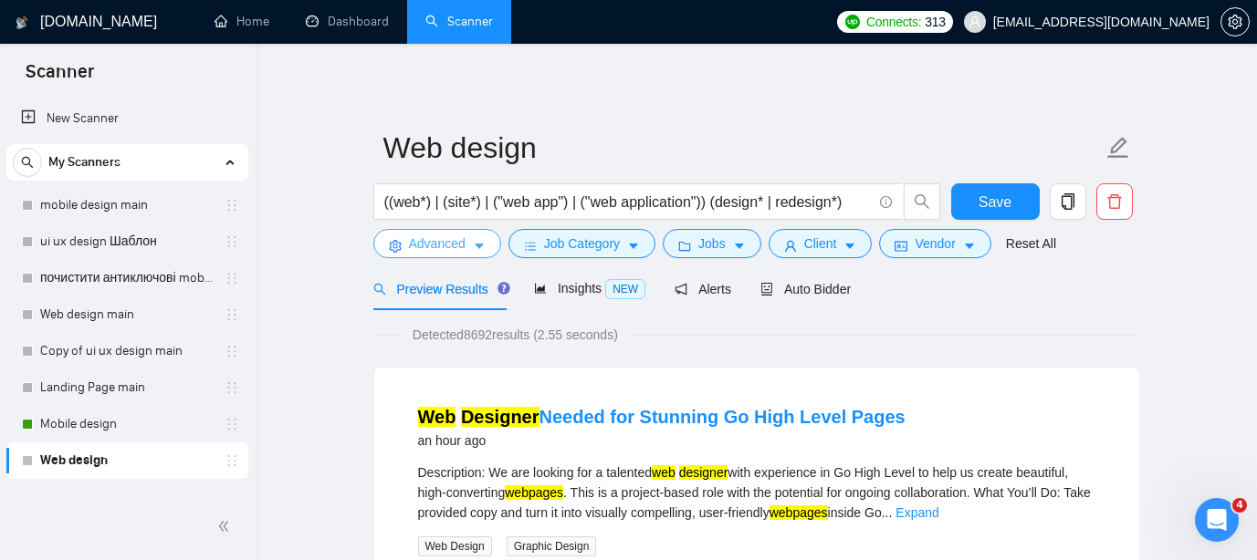
click at [484, 243] on icon "caret-down" at bounding box center [479, 246] width 13 height 13
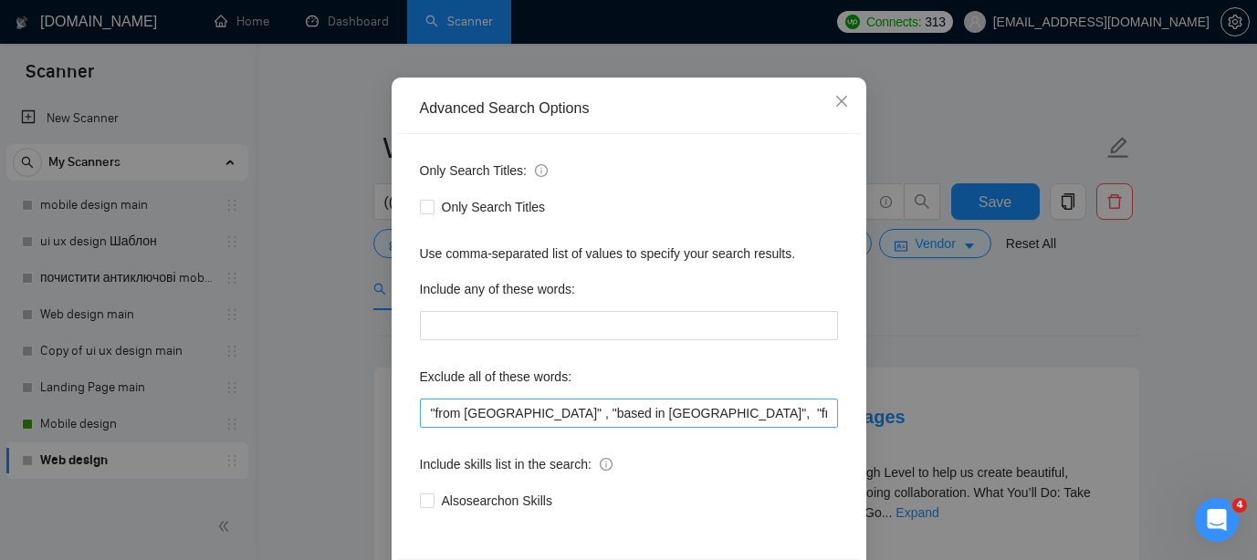
scroll to position [124, 0]
click at [428, 414] on input ""from India" , "based in India", "from Pakistan" ,"based in Pakistan","to join …" at bounding box center [629, 412] width 418 height 29
paste input "mobile*"
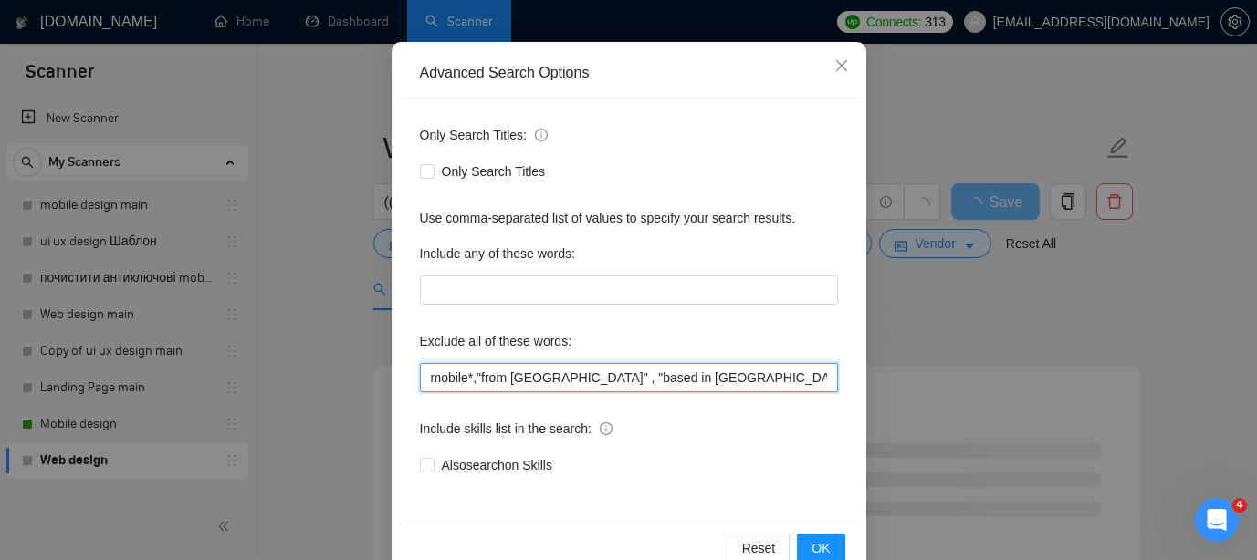
scroll to position [199, 0]
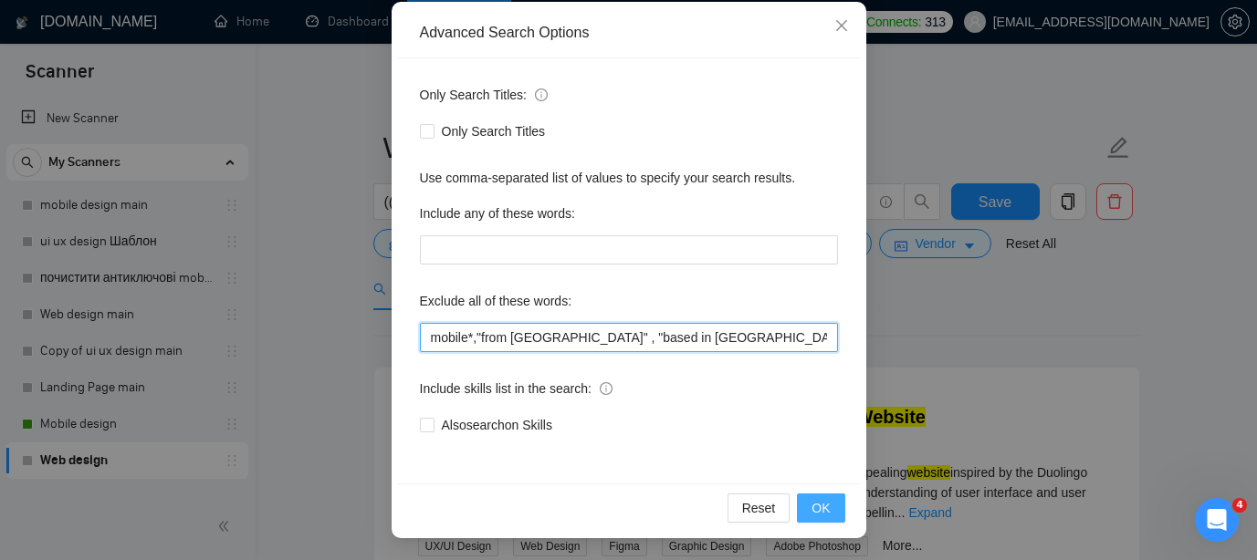
type input "mobile*,"from [GEOGRAPHIC_DATA]" , "based in [GEOGRAPHIC_DATA]", "from [GEOGRAP…"
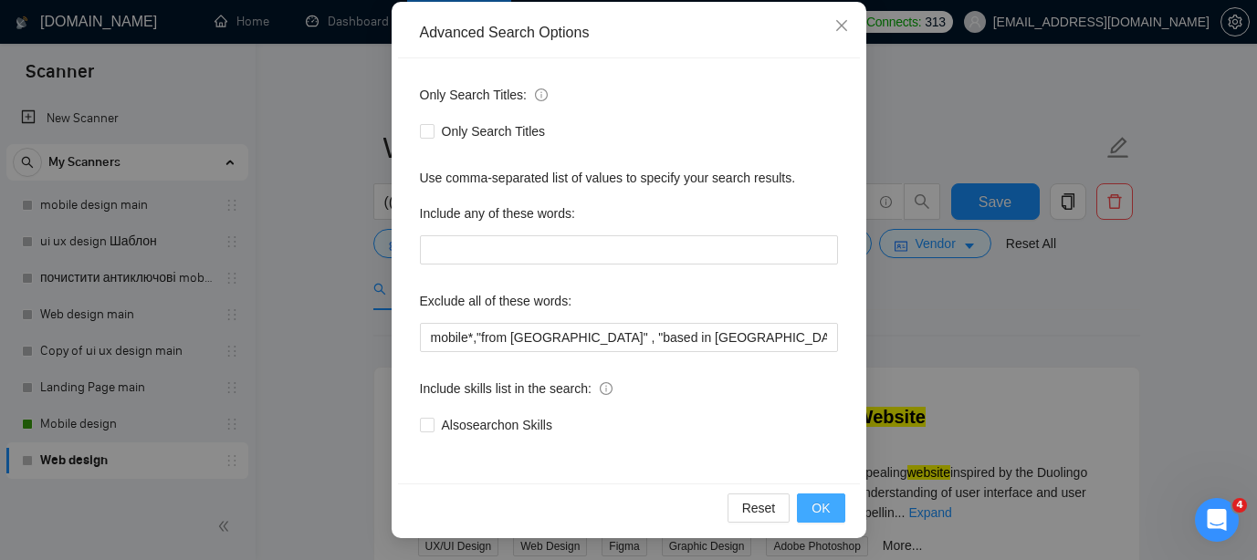
click at [833, 511] on button "OK" at bounding box center [820, 508] width 47 height 29
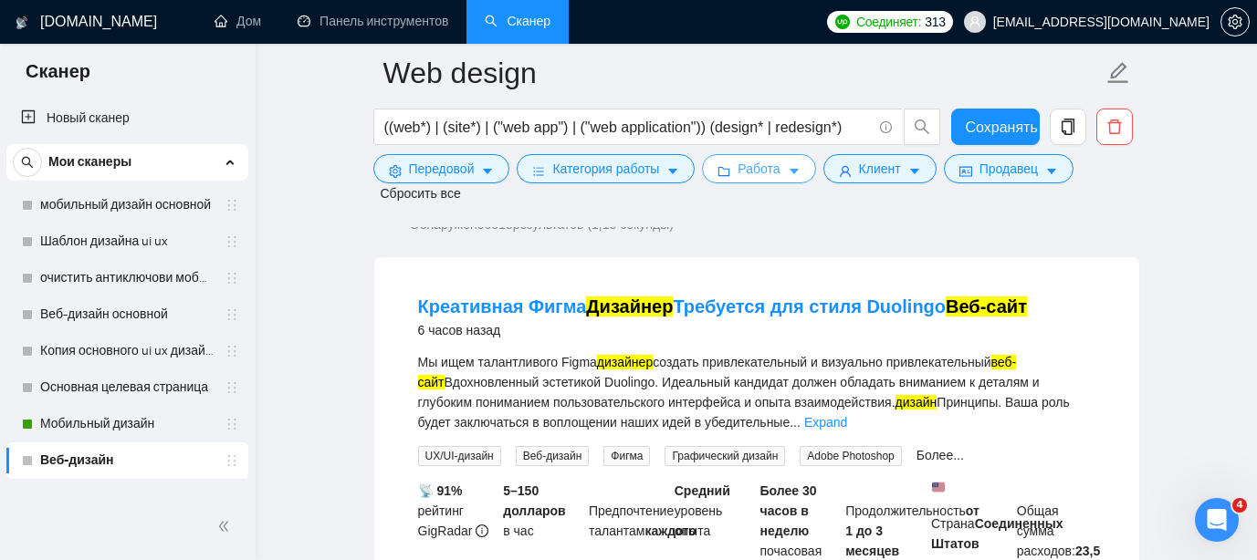
scroll to position [151, 0]
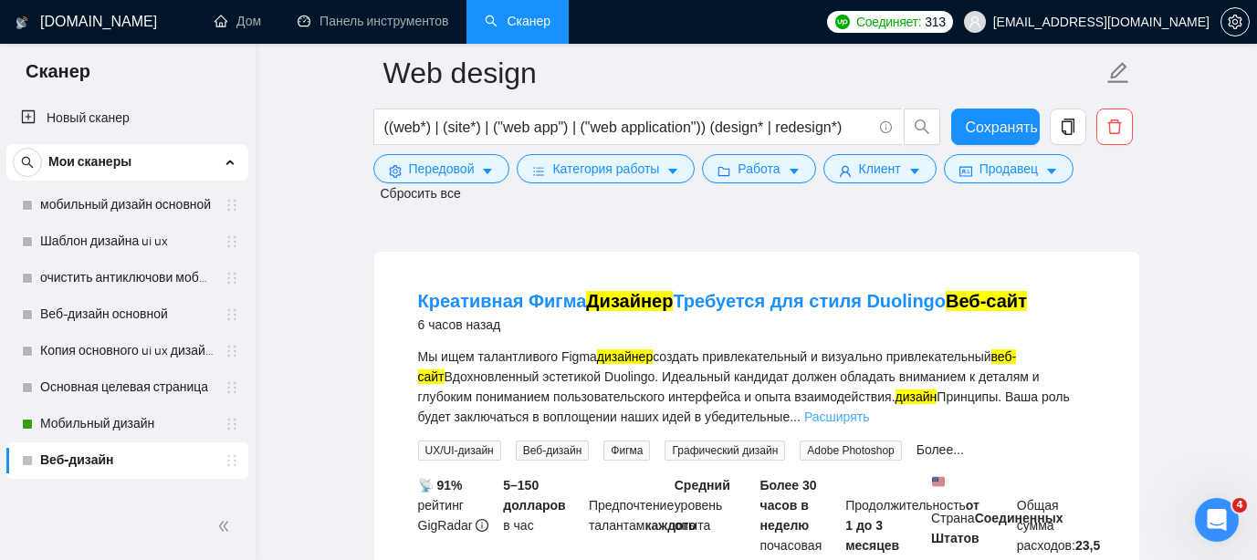
click at [870, 414] on font "Расширять" at bounding box center [837, 417] width 66 height 15
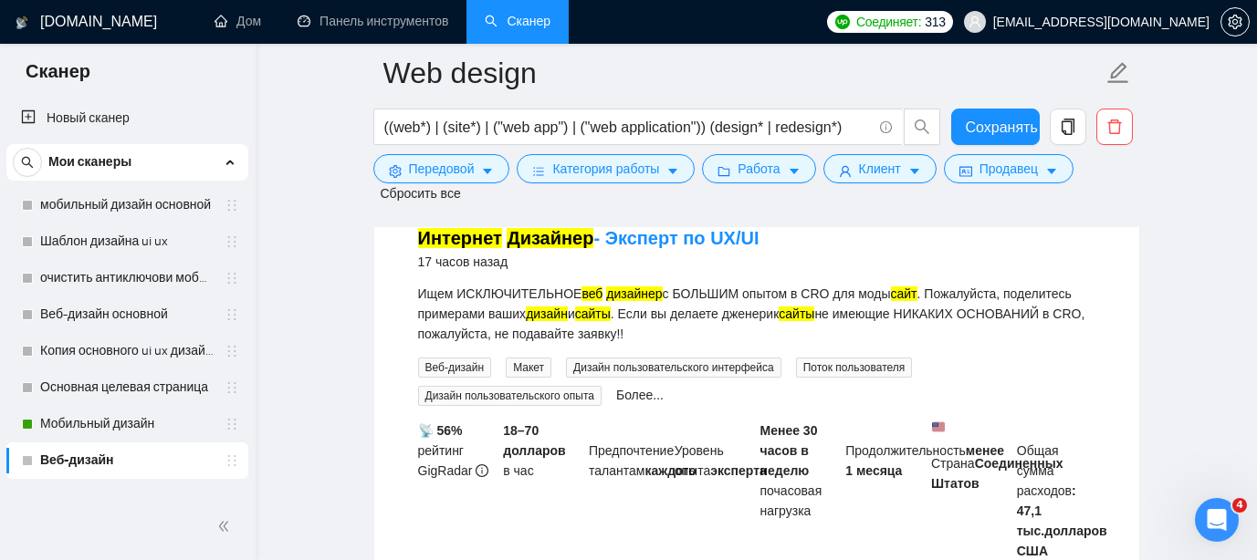
scroll to position [1316, 0]
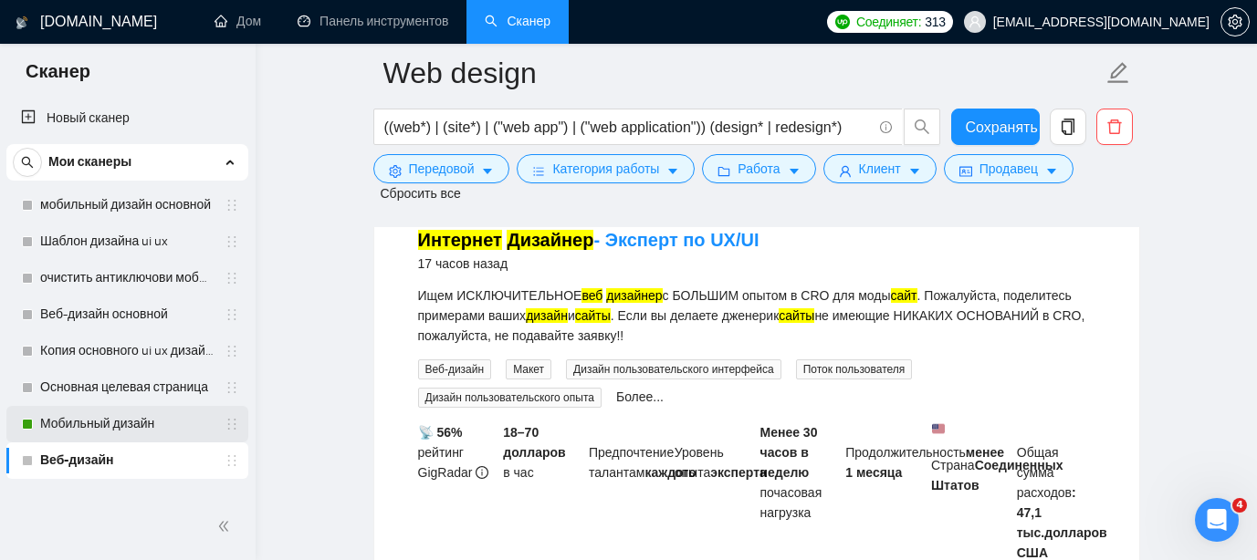
click at [107, 430] on link "Мобильный дизайн" at bounding box center [126, 424] width 173 height 37
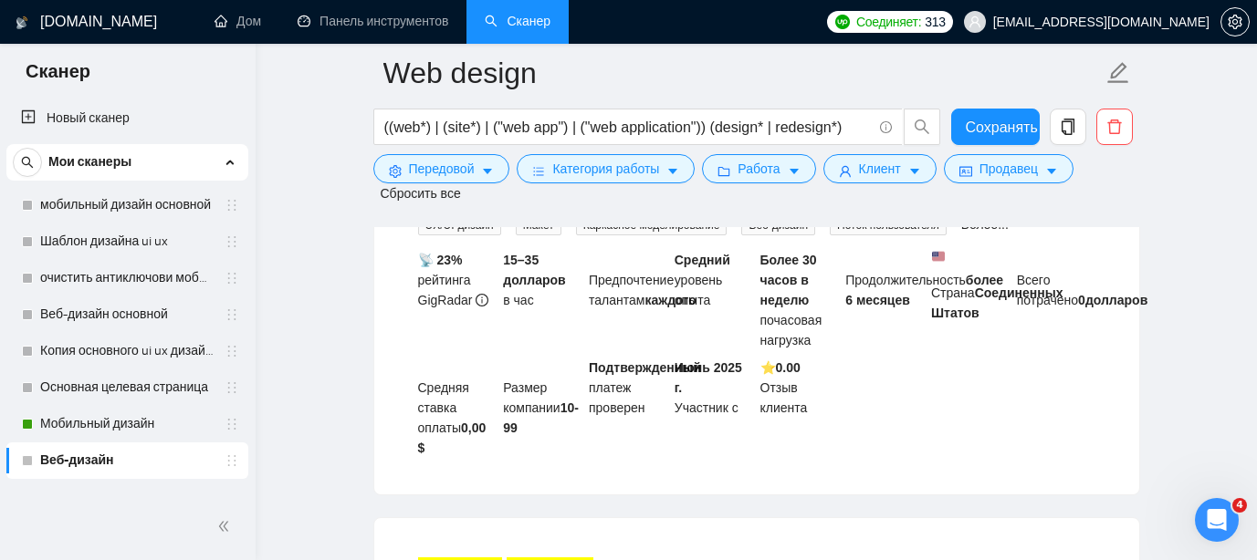
scroll to position [982, 0]
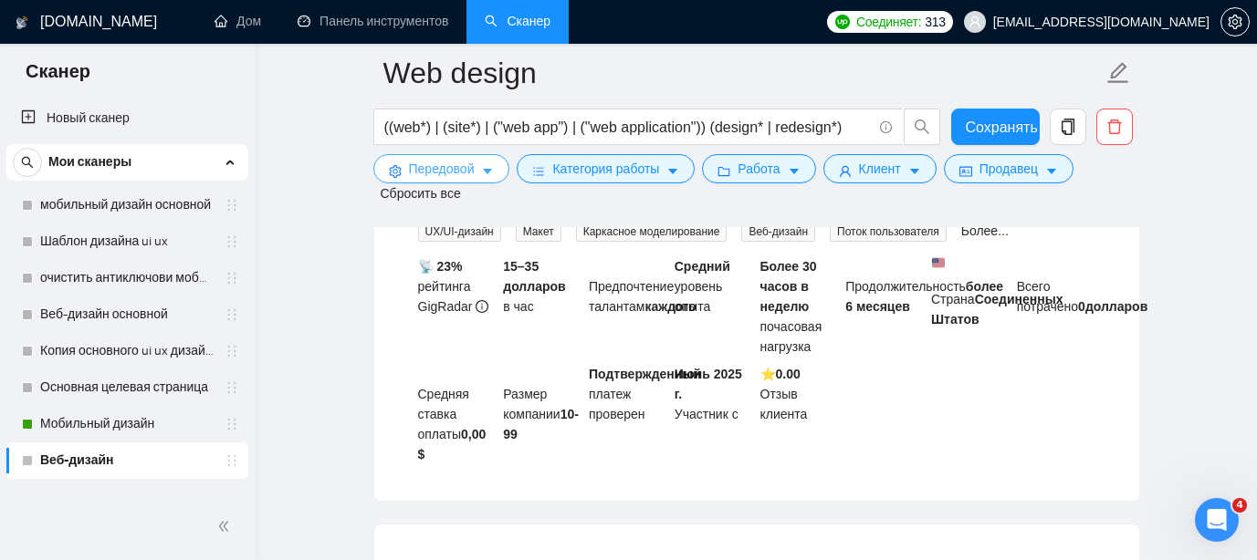
click at [473, 172] on font "Передовой" at bounding box center [442, 169] width 66 height 15
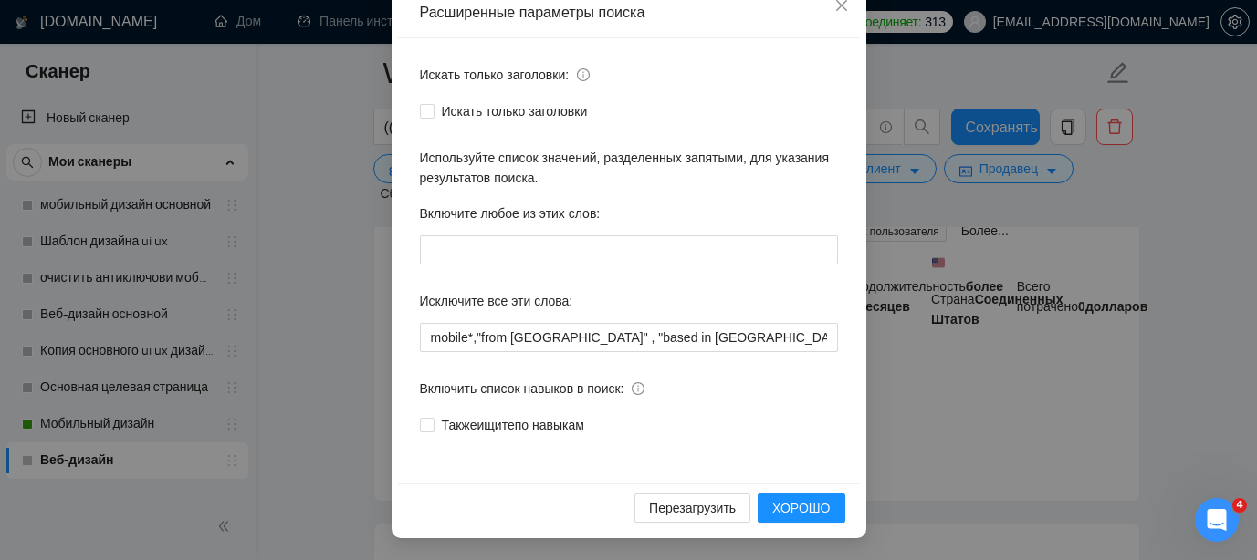
scroll to position [204, 0]
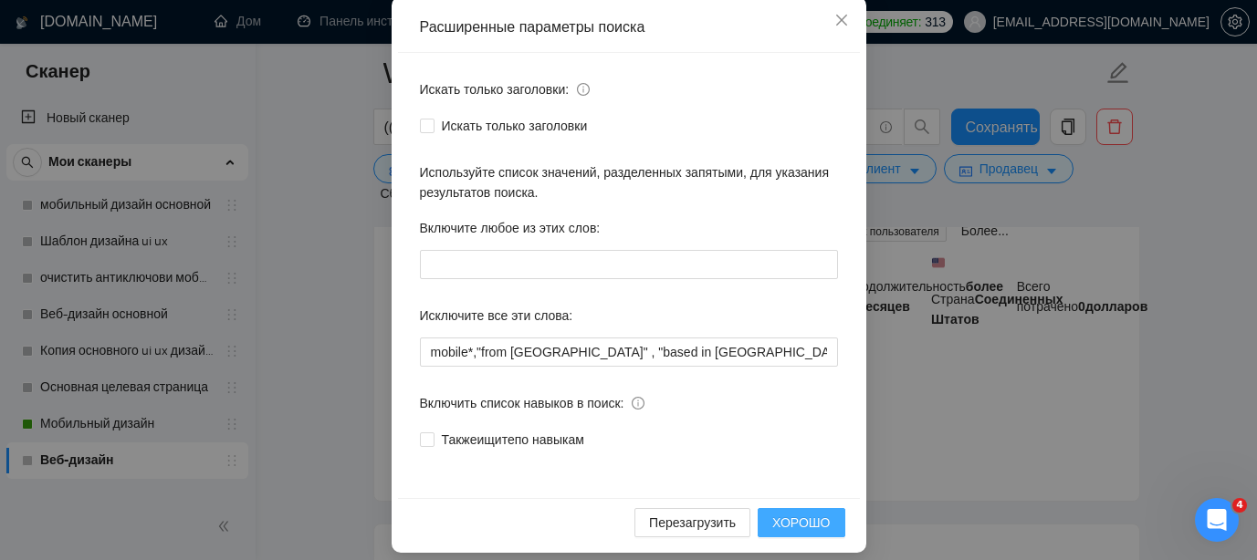
click at [800, 529] on font "ХОРОШО" at bounding box center [801, 523] width 58 height 15
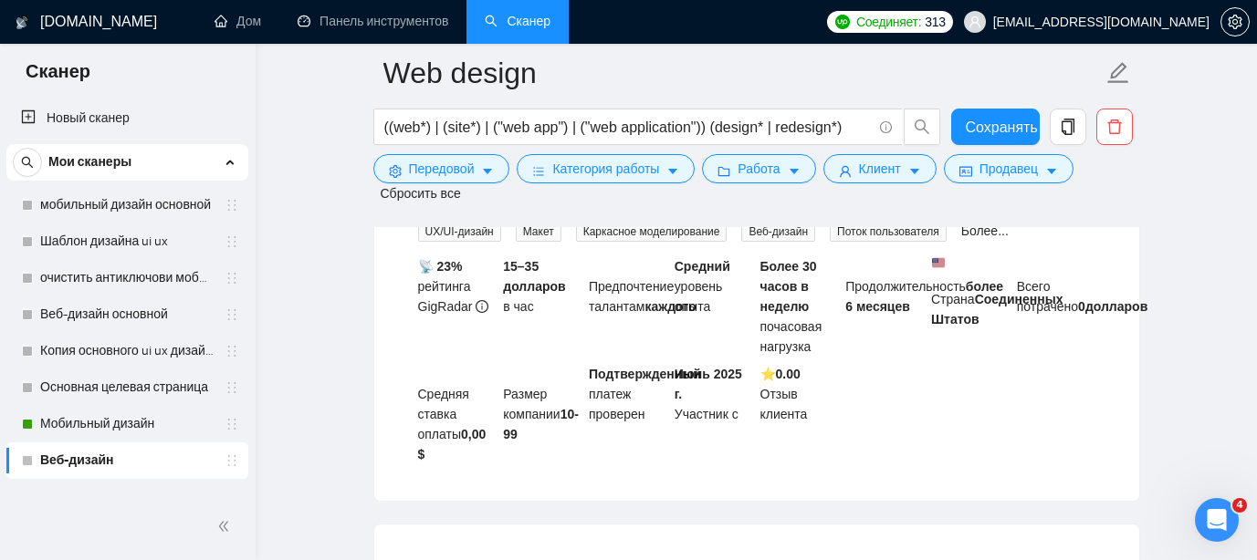
scroll to position [128, 0]
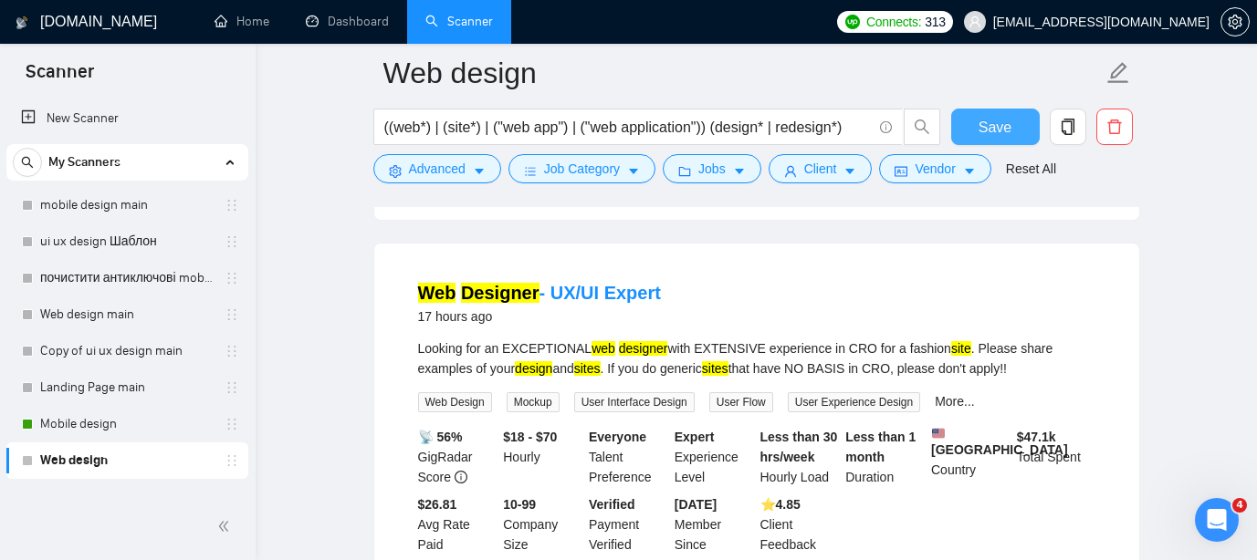
click at [986, 135] on span "Save" at bounding box center [995, 127] width 33 height 23
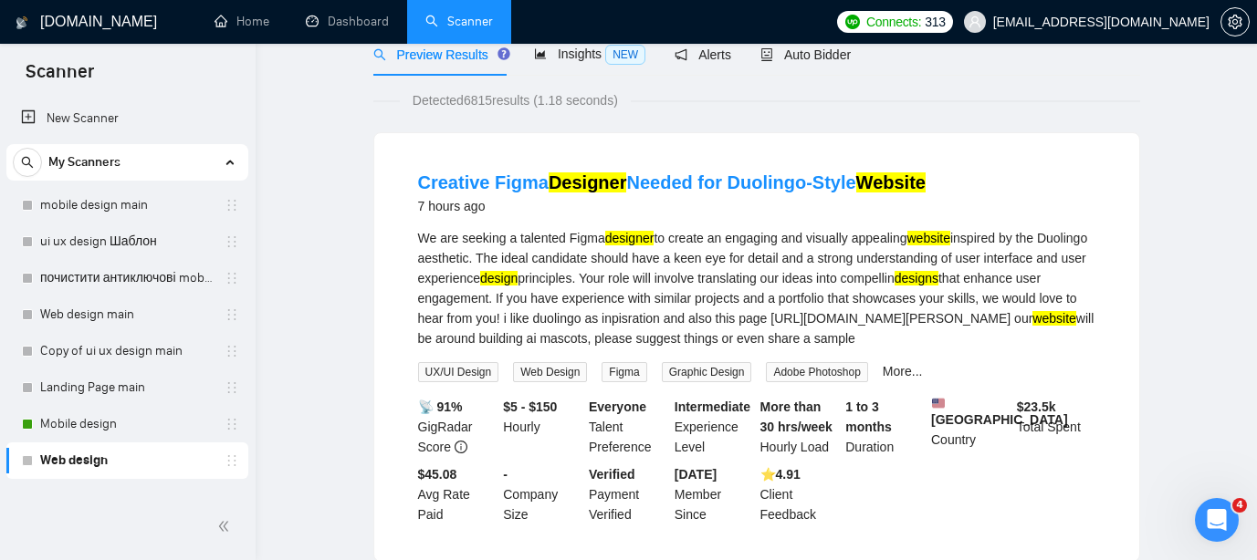
scroll to position [0, 0]
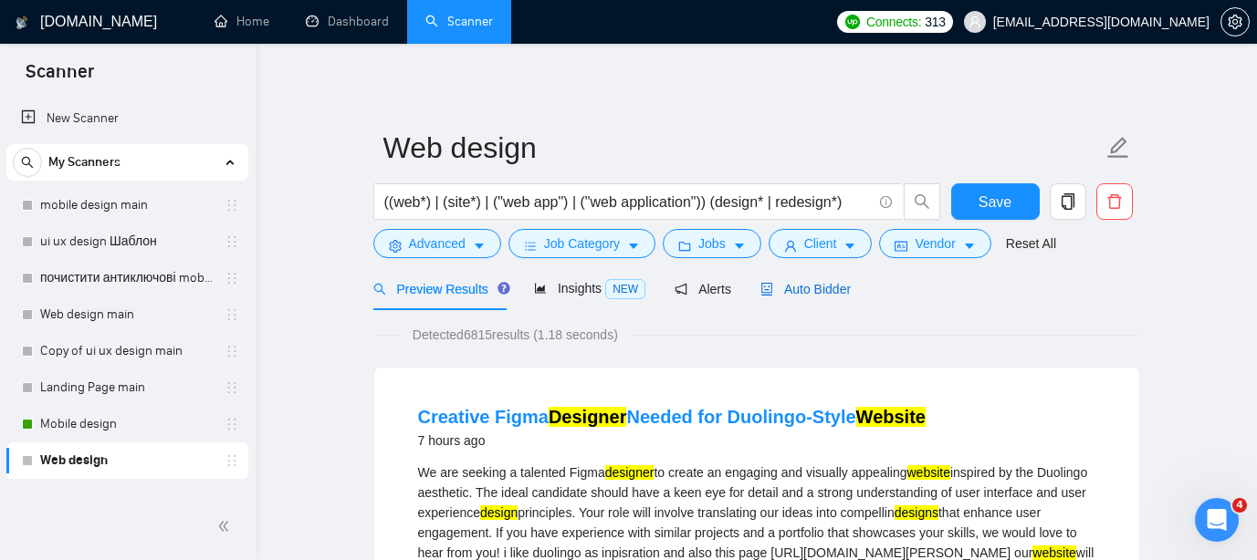
click at [809, 291] on span "Auto Bidder" at bounding box center [805, 289] width 90 height 15
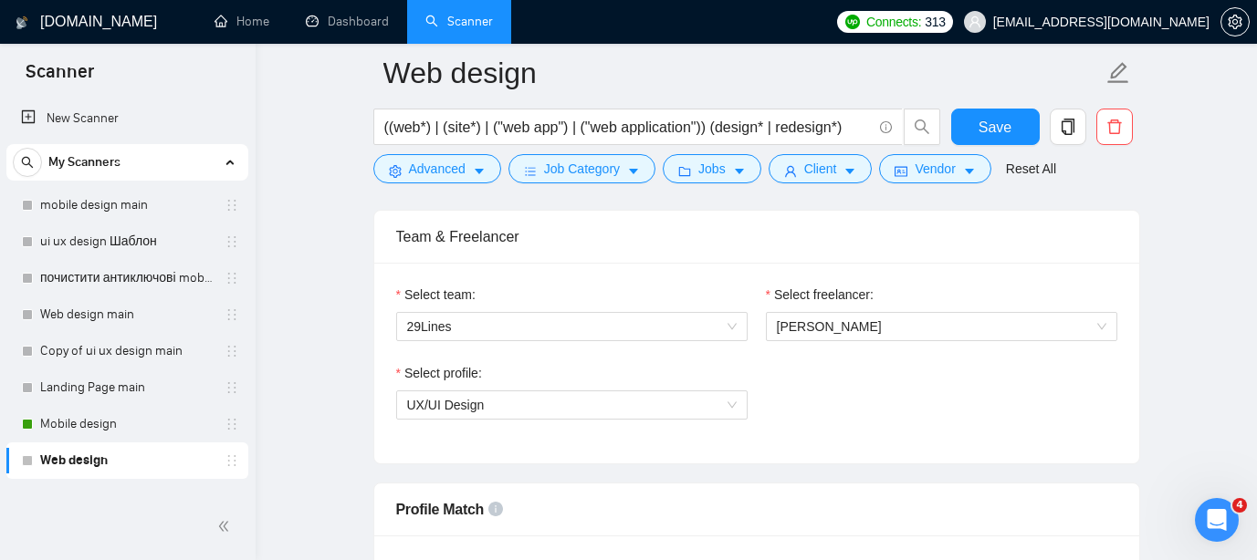
scroll to position [912, 0]
click at [706, 416] on span "UX/UI Design" at bounding box center [572, 406] width 330 height 27
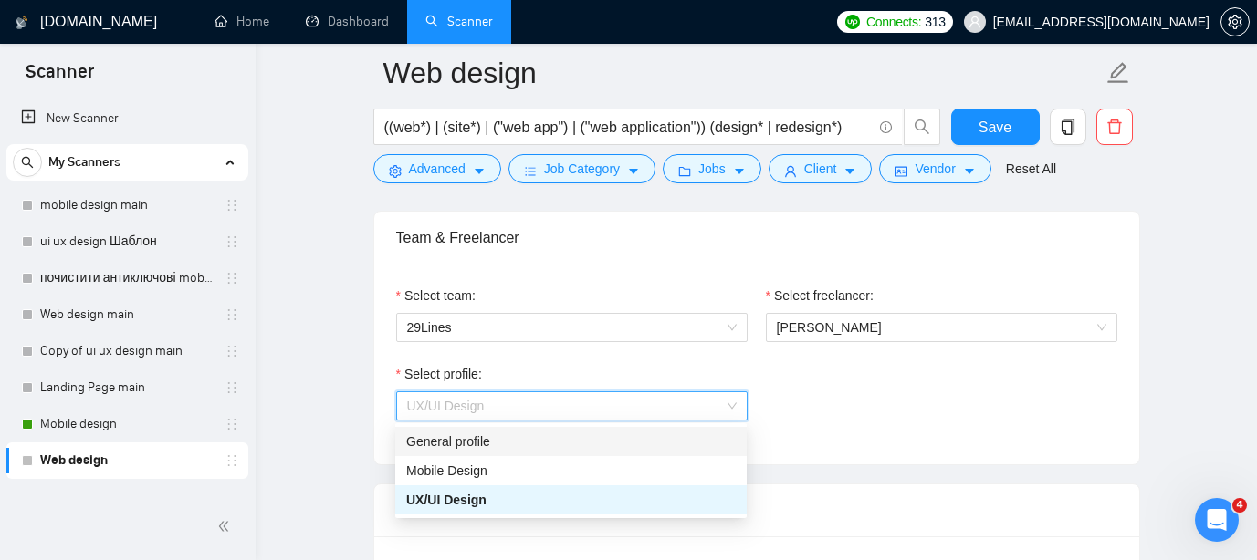
click at [650, 430] on div "General profile" at bounding box center [570, 441] width 351 height 29
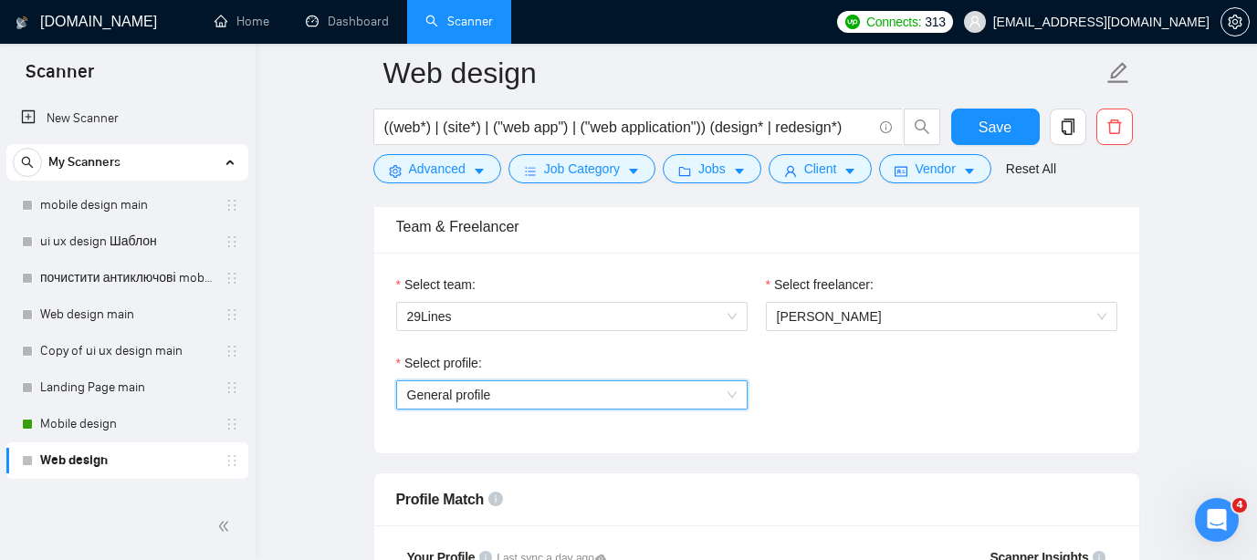
scroll to position [921, 0]
click at [723, 395] on span "General profile" at bounding box center [572, 396] width 330 height 27
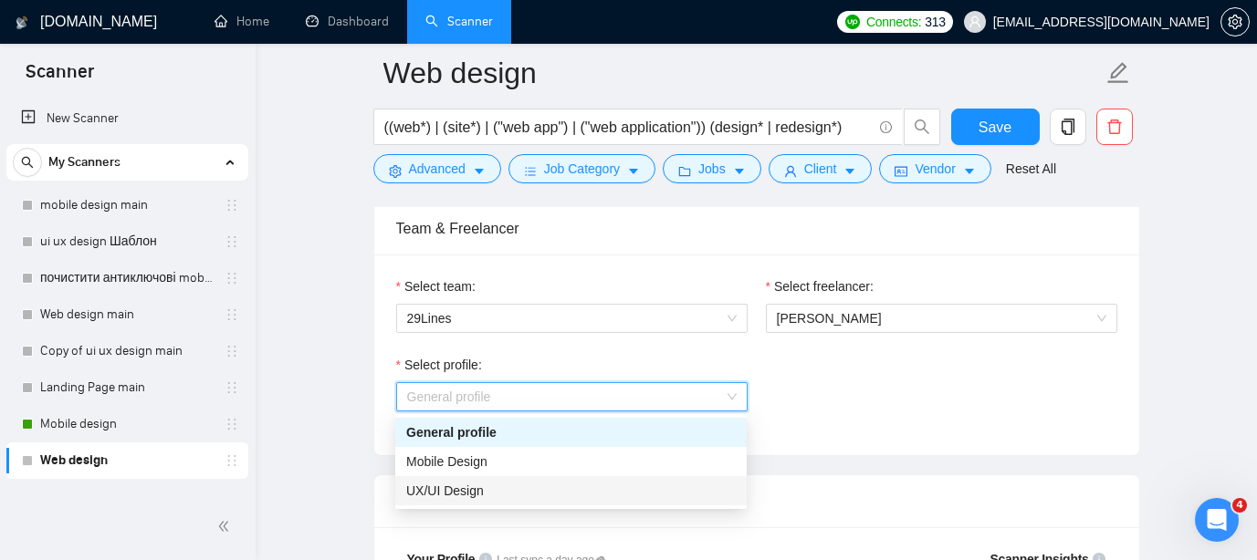
click at [635, 478] on div "UX/UI Design" at bounding box center [570, 491] width 351 height 29
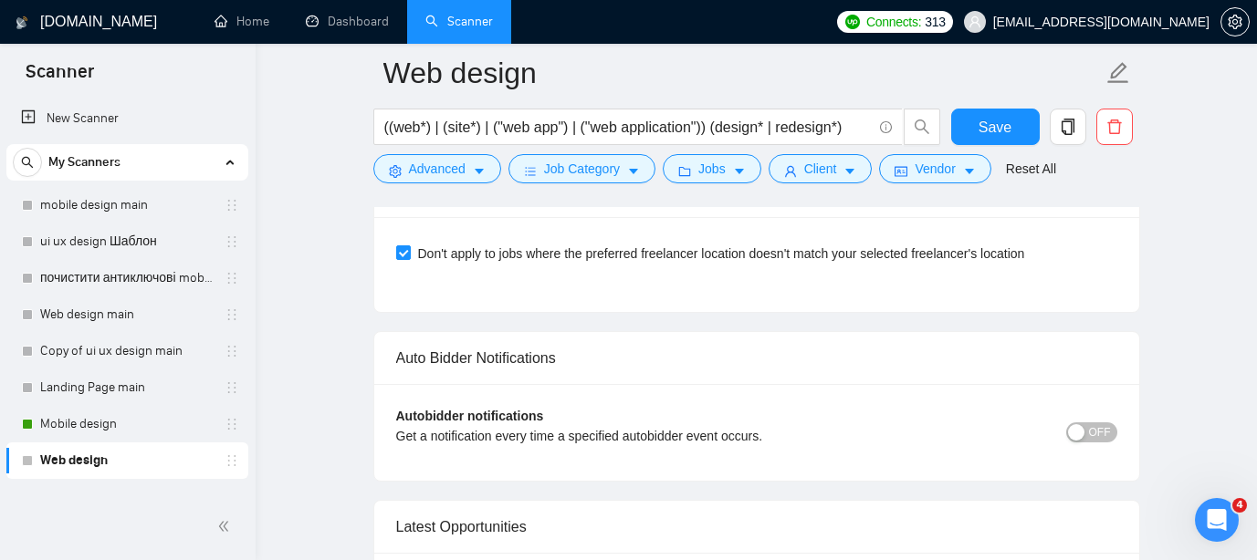
scroll to position [4546, 0]
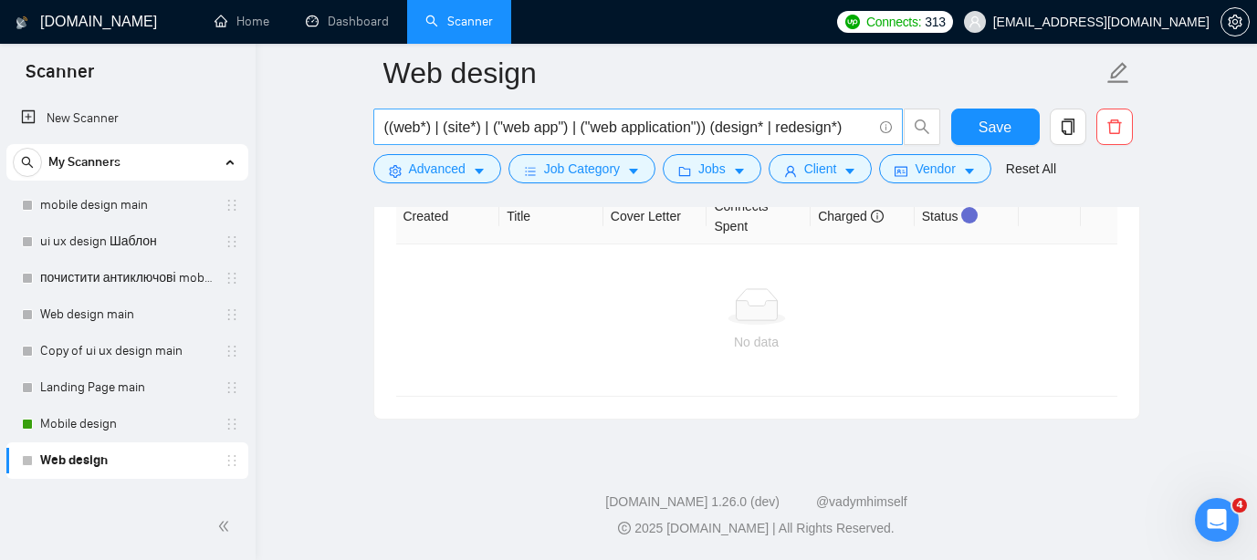
drag, startPoint x: 401, startPoint y: 286, endPoint x: 564, endPoint y: 109, distance: 241.0
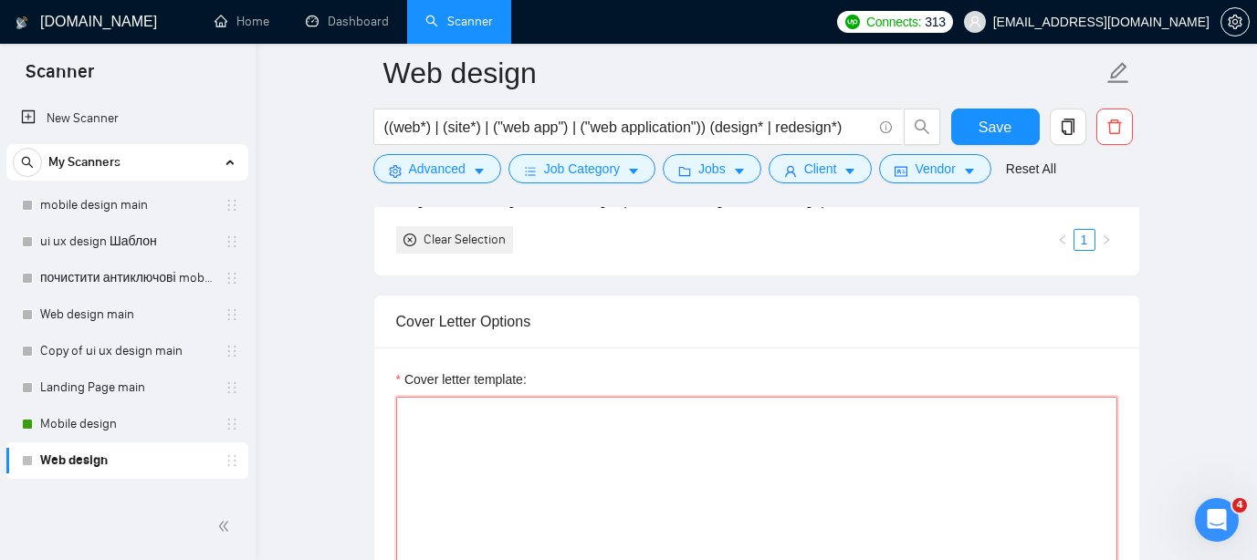
scroll to position [1900, 0]
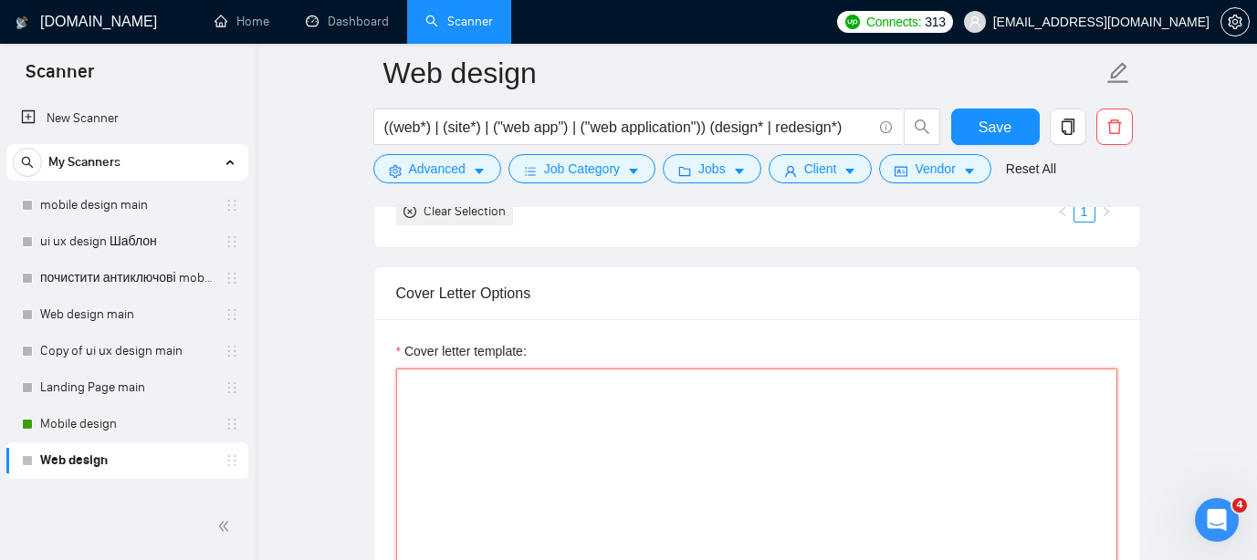
paste textarea "Hi there! [use client's name if found] I am available right now and I already m…"
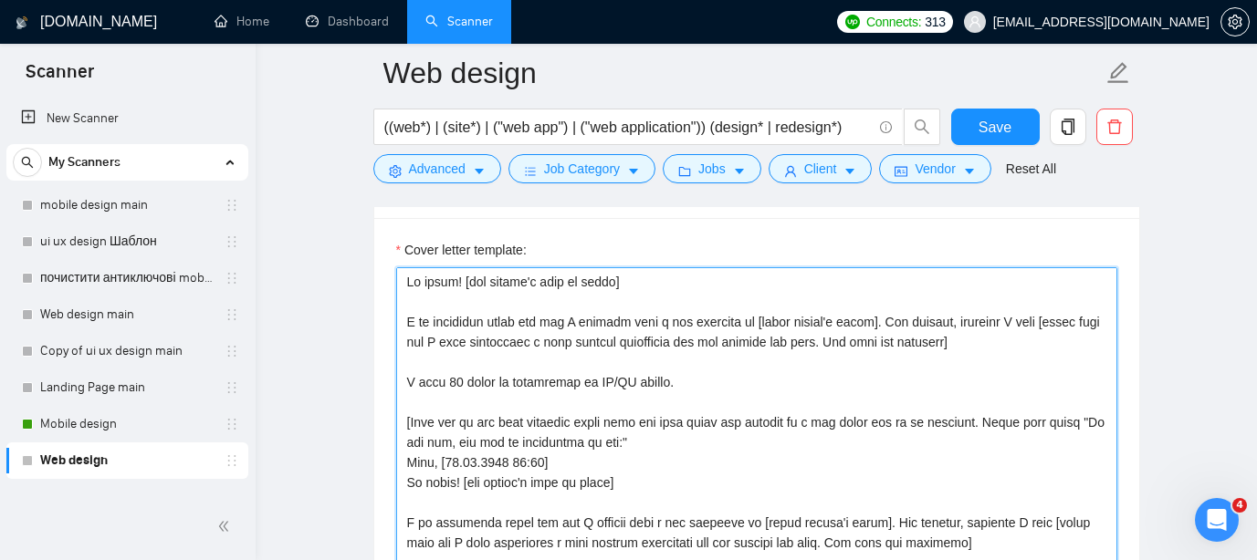
scroll to position [1991, 0]
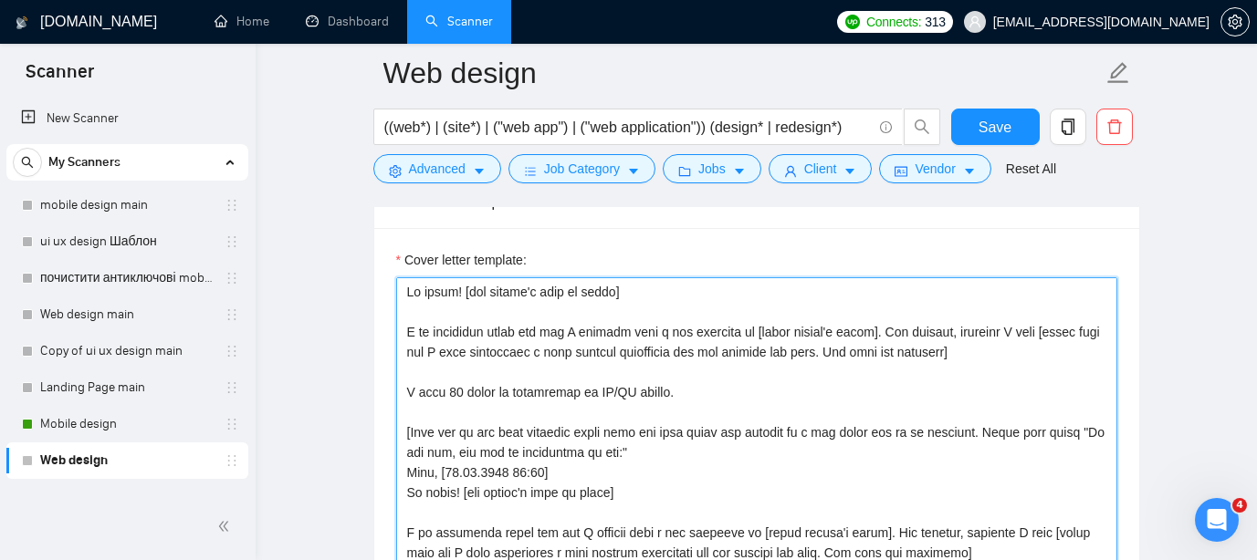
type textarea "Hi there! [use client's name if found] I am available right now and I already m…"
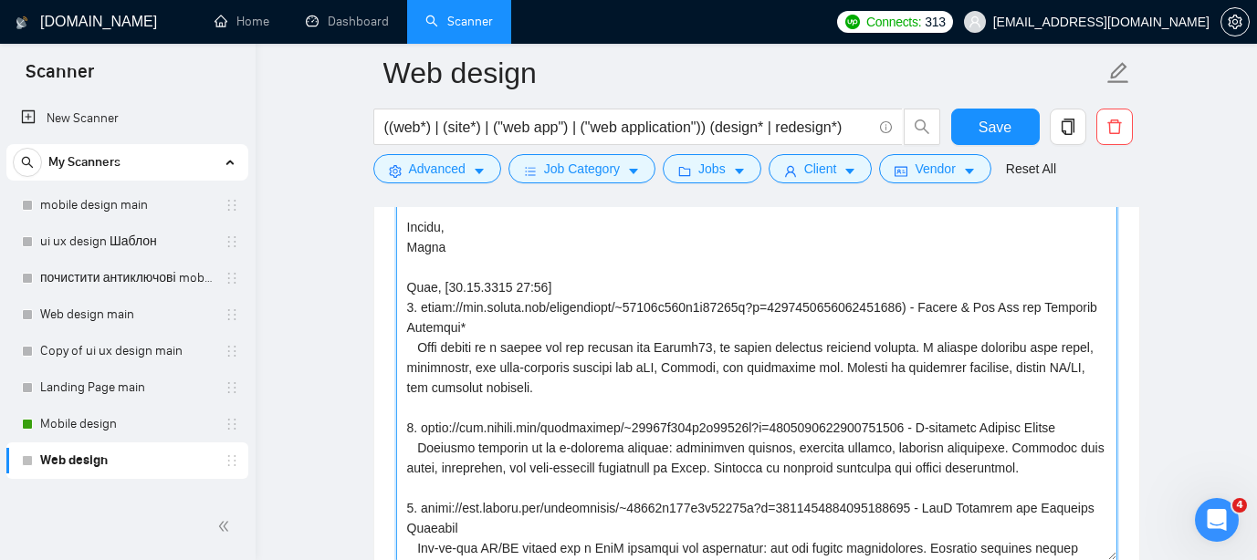
scroll to position [803, 0]
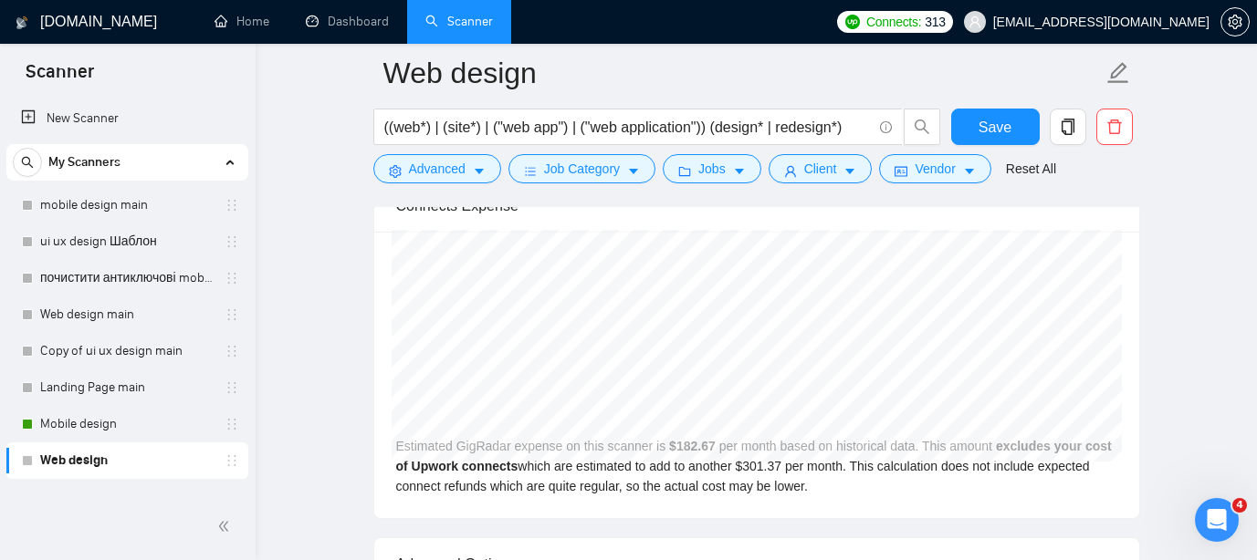
drag, startPoint x: 411, startPoint y: 296, endPoint x: 884, endPoint y: 640, distance: 584.8
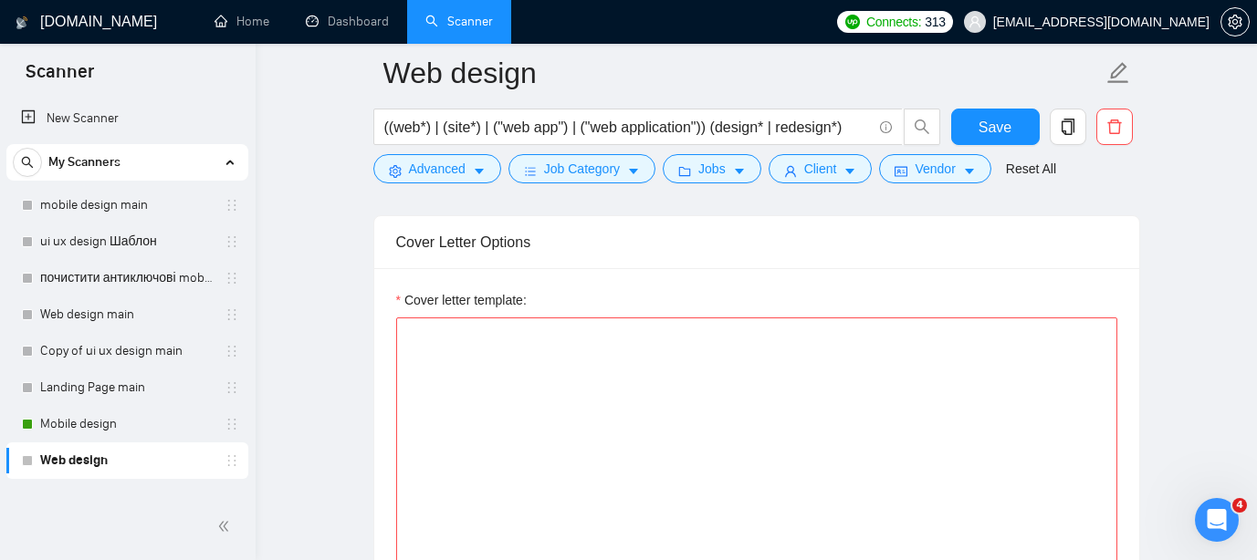
scroll to position [1947, 0]
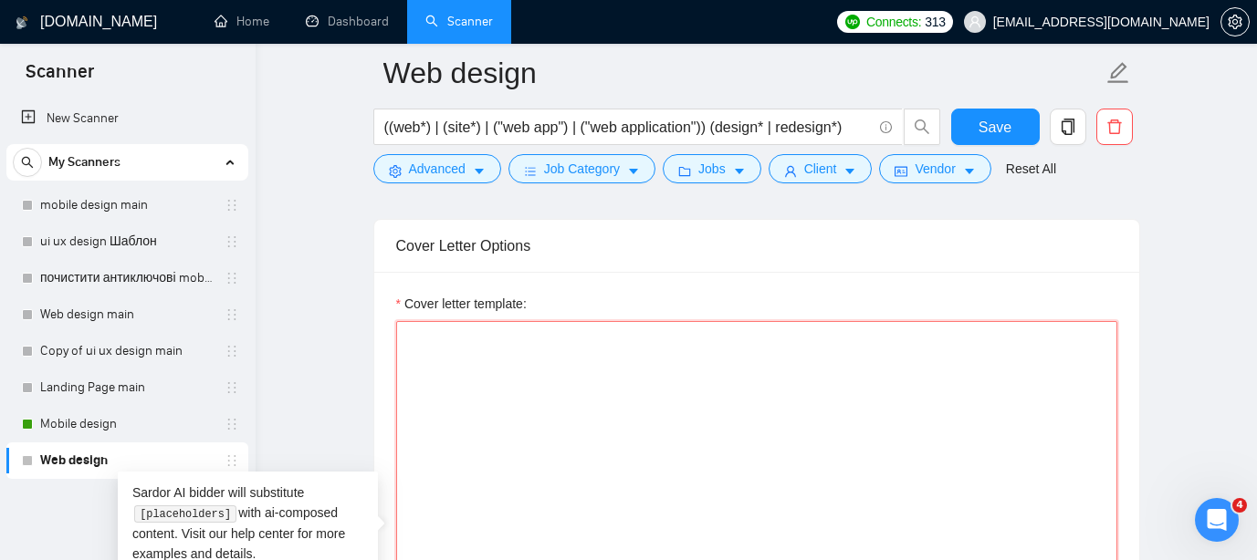
paste textarea "Hi there! [use client's name if found] I am available right now and I already m…"
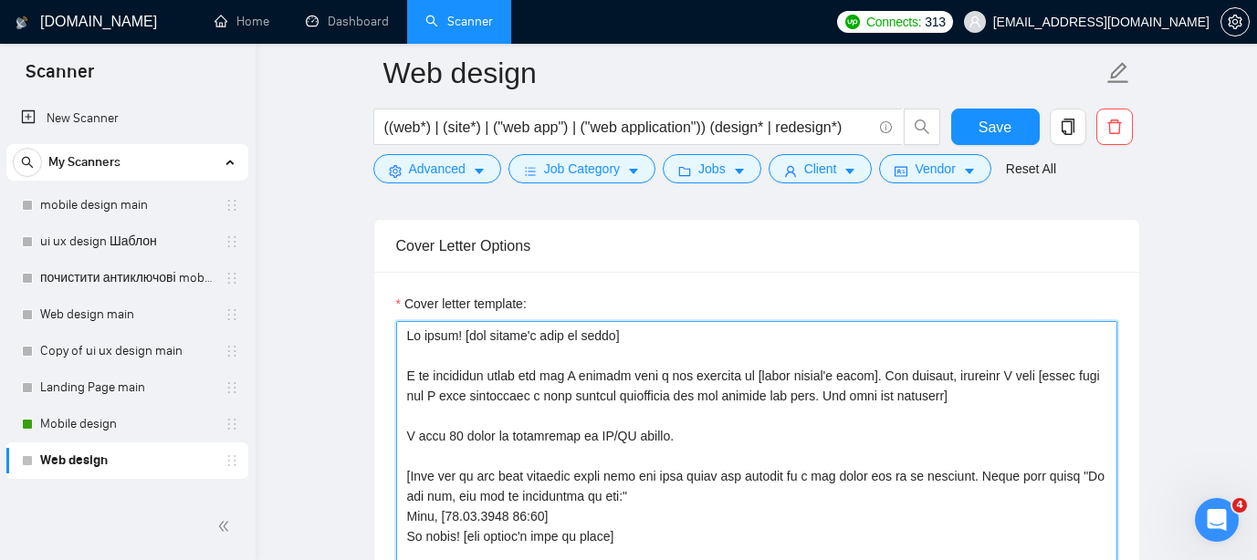
scroll to position [2118, 0]
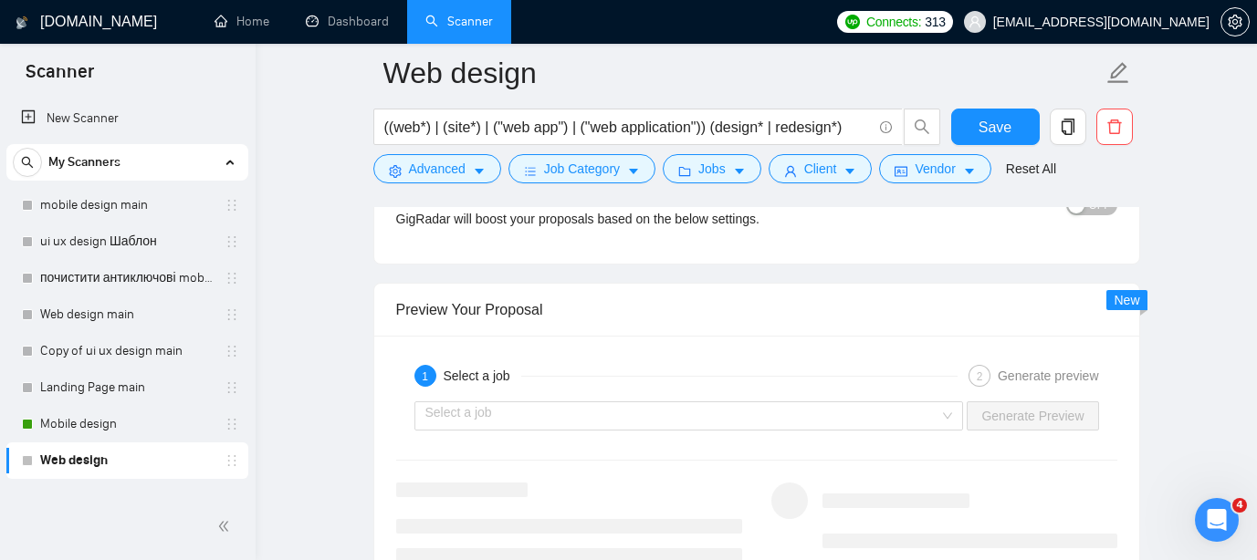
drag, startPoint x: 436, startPoint y: 290, endPoint x: 799, endPoint y: 640, distance: 503.6
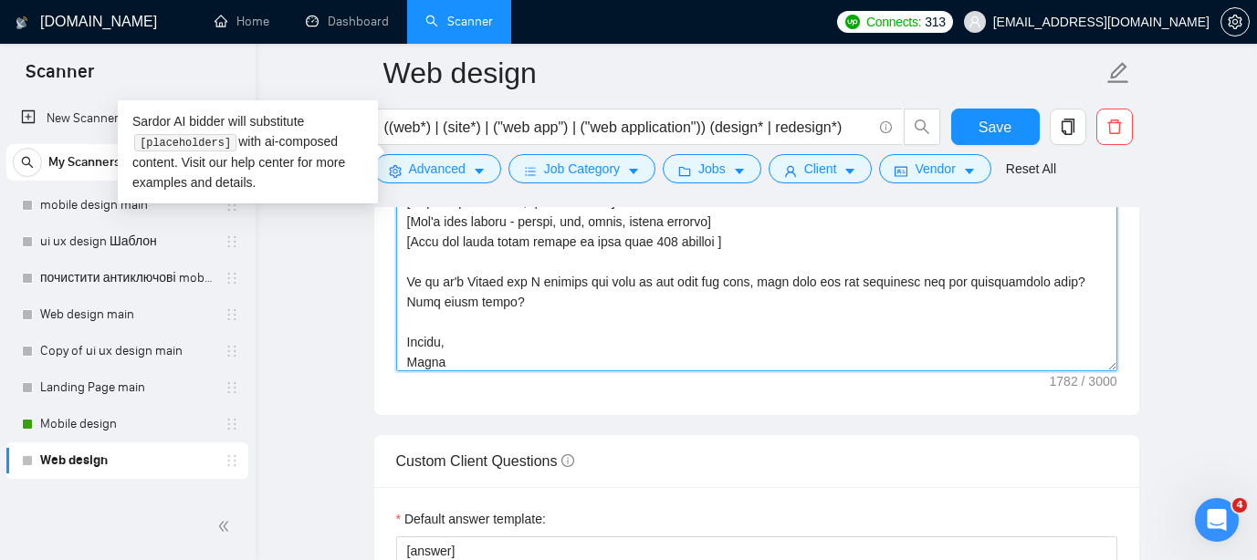
scroll to position [422, 0]
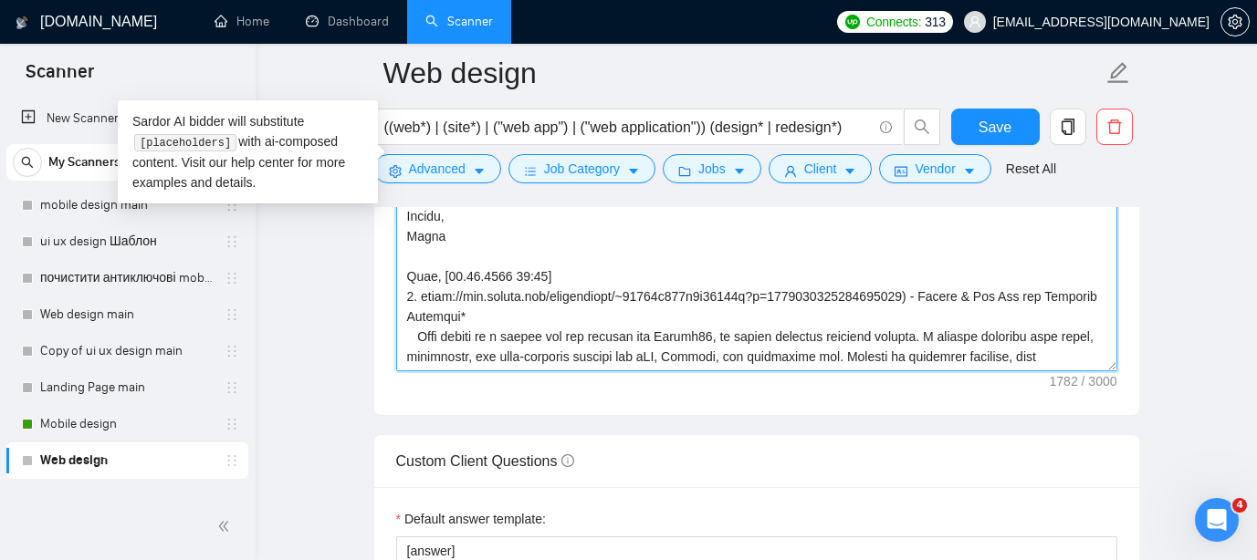
drag, startPoint x: 402, startPoint y: 217, endPoint x: 613, endPoint y: 396, distance: 277.2
click at [613, 396] on div "Cover letter template:" at bounding box center [756, 163] width 765 height 504
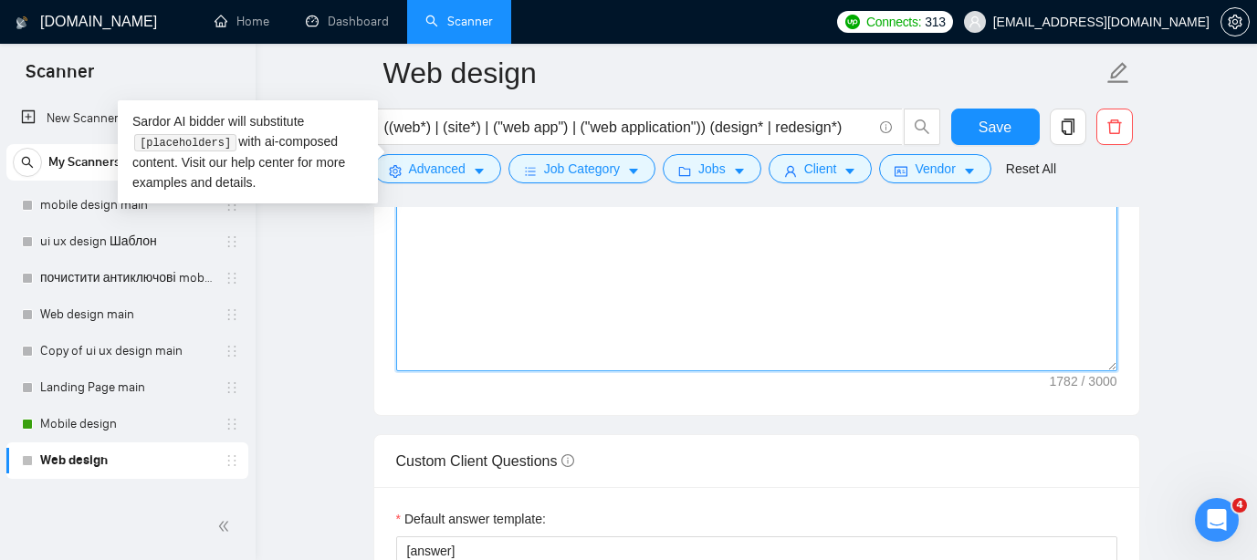
scroll to position [0, 0]
type textarea "Hi there! [use client's name if found] I am available right now and I already m…"
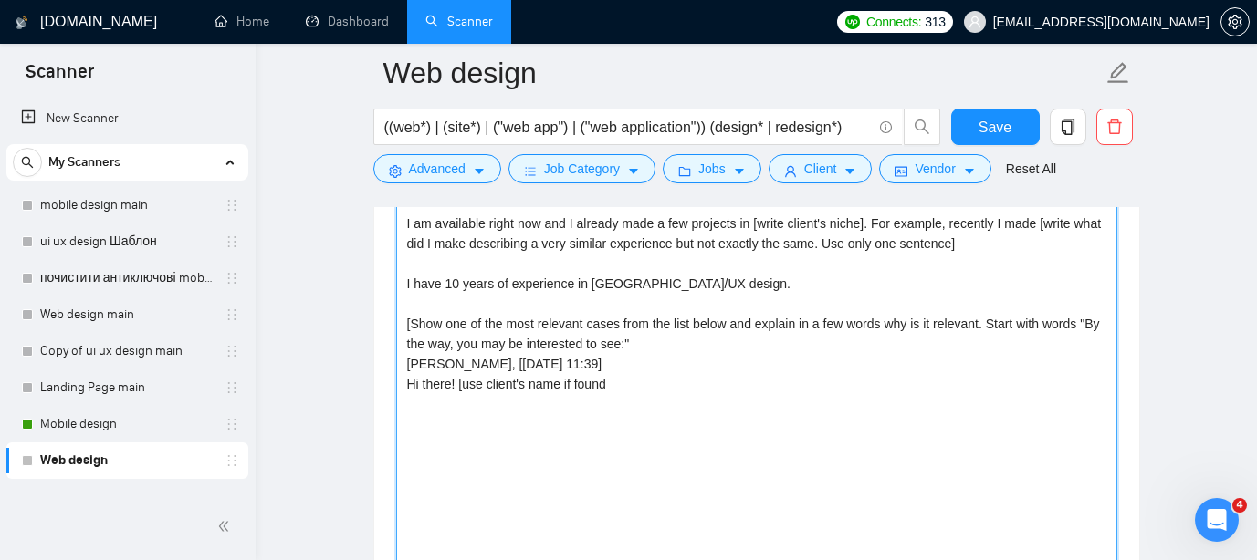
scroll to position [2084, 0]
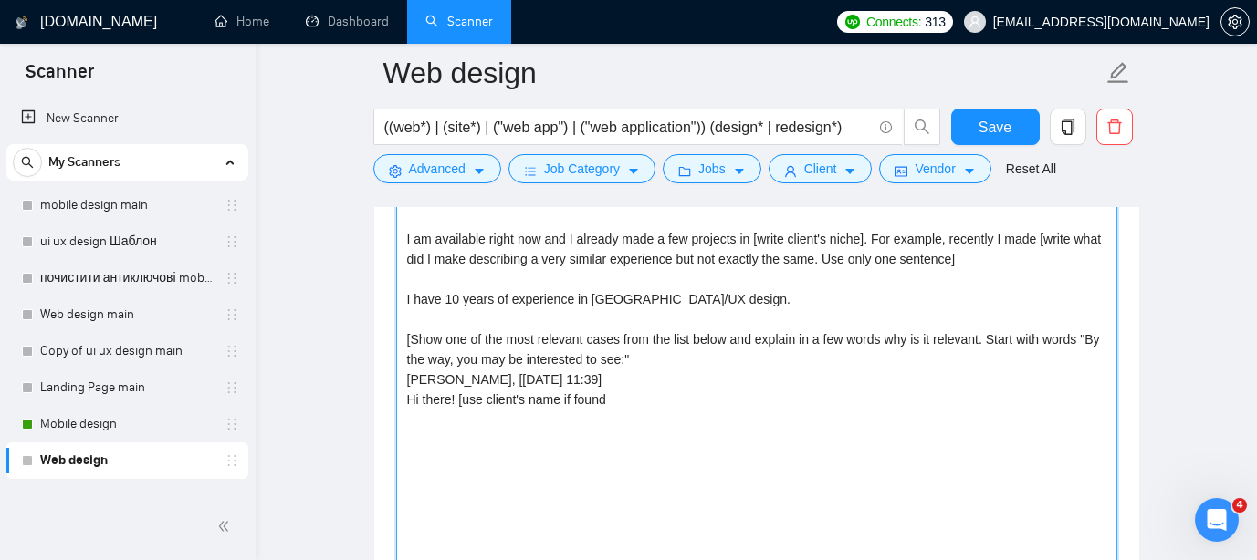
drag, startPoint x: 620, startPoint y: 403, endPoint x: 308, endPoint y: 153, distance: 400.0
click at [308, 153] on main "Web design ((web*) | (site*) | ("web app") | ("web application")) (design* | re…" at bounding box center [756, 435] width 943 height 4893
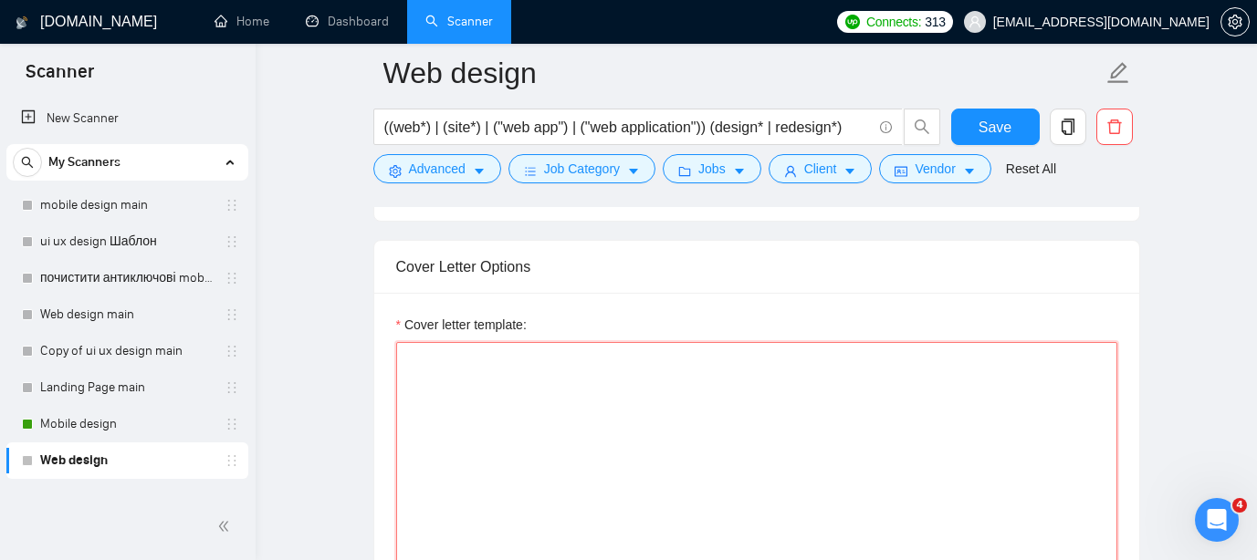
scroll to position [1930, 0]
paste textarea "Hi there! [use client's name if found] I am available right now and I already m…"
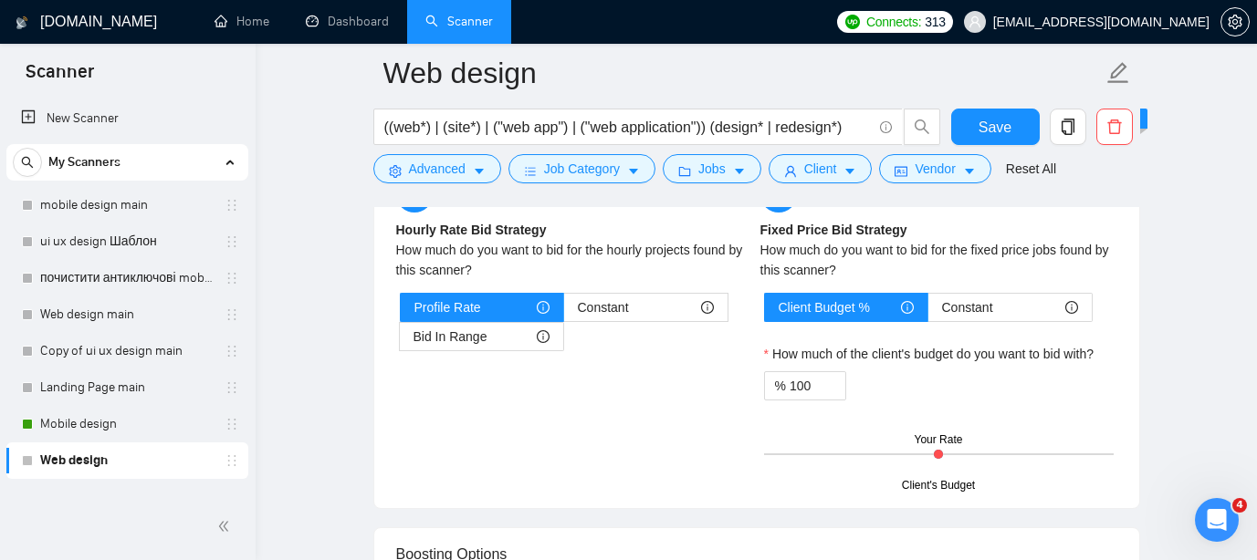
scroll to position [2914, 0]
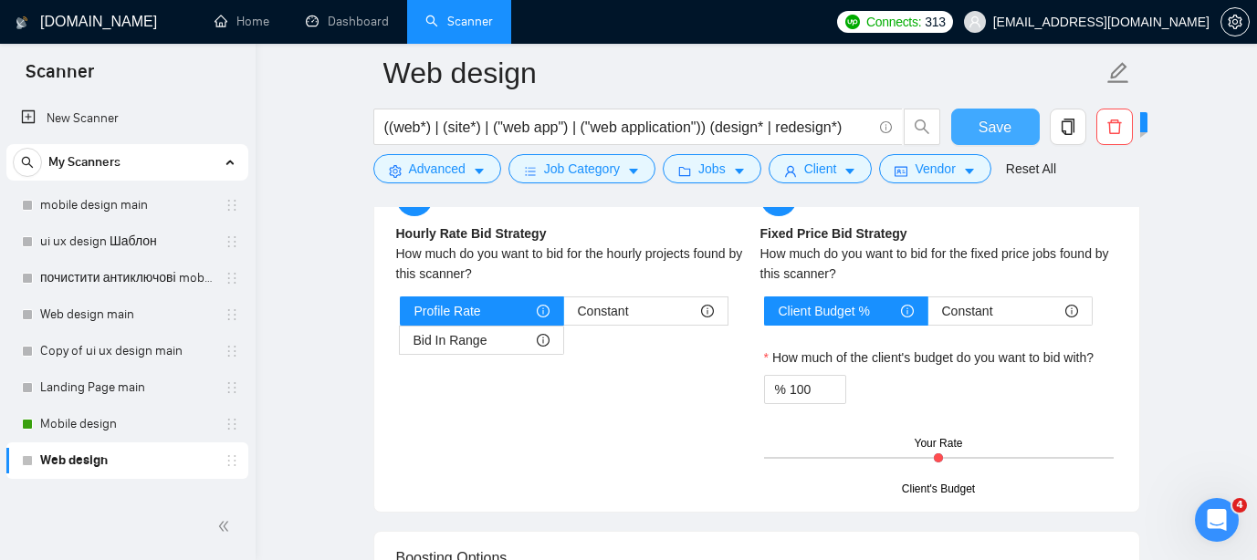
type textarea "Hi there! [use client's name if found] I am available right now and I already m…"
click at [986, 121] on span "Save" at bounding box center [995, 127] width 33 height 23
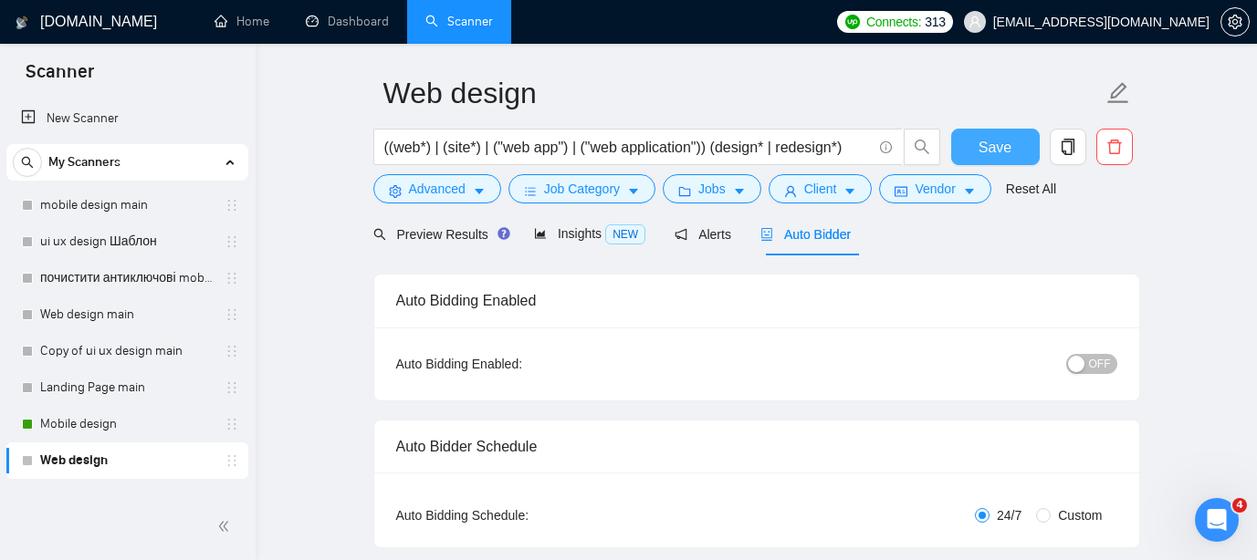
scroll to position [0, 0]
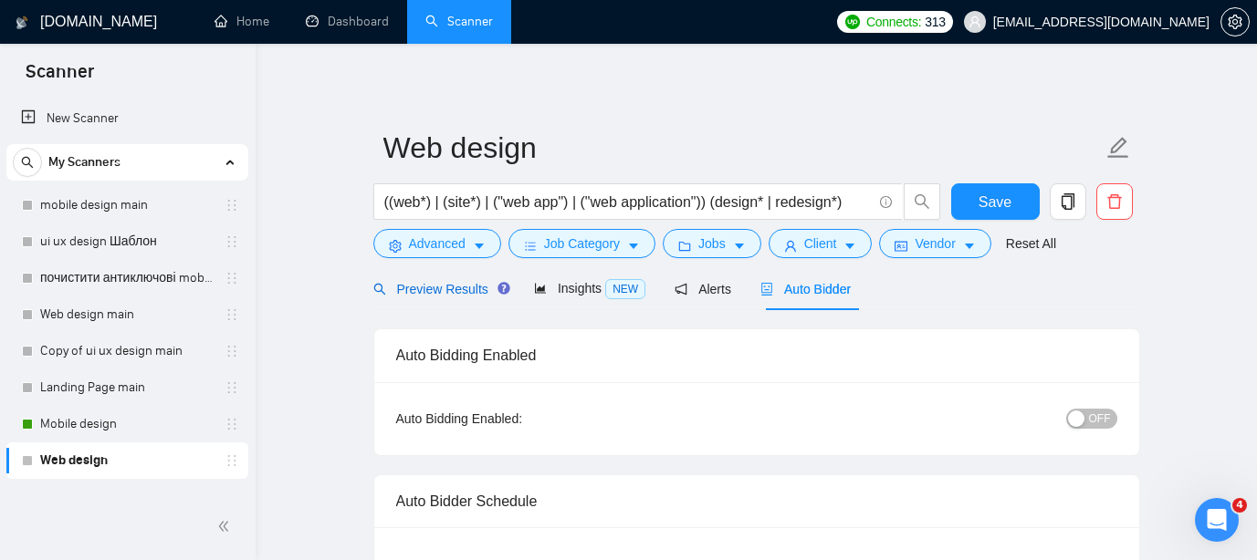
click at [454, 293] on span "Preview Results" at bounding box center [438, 289] width 131 height 15
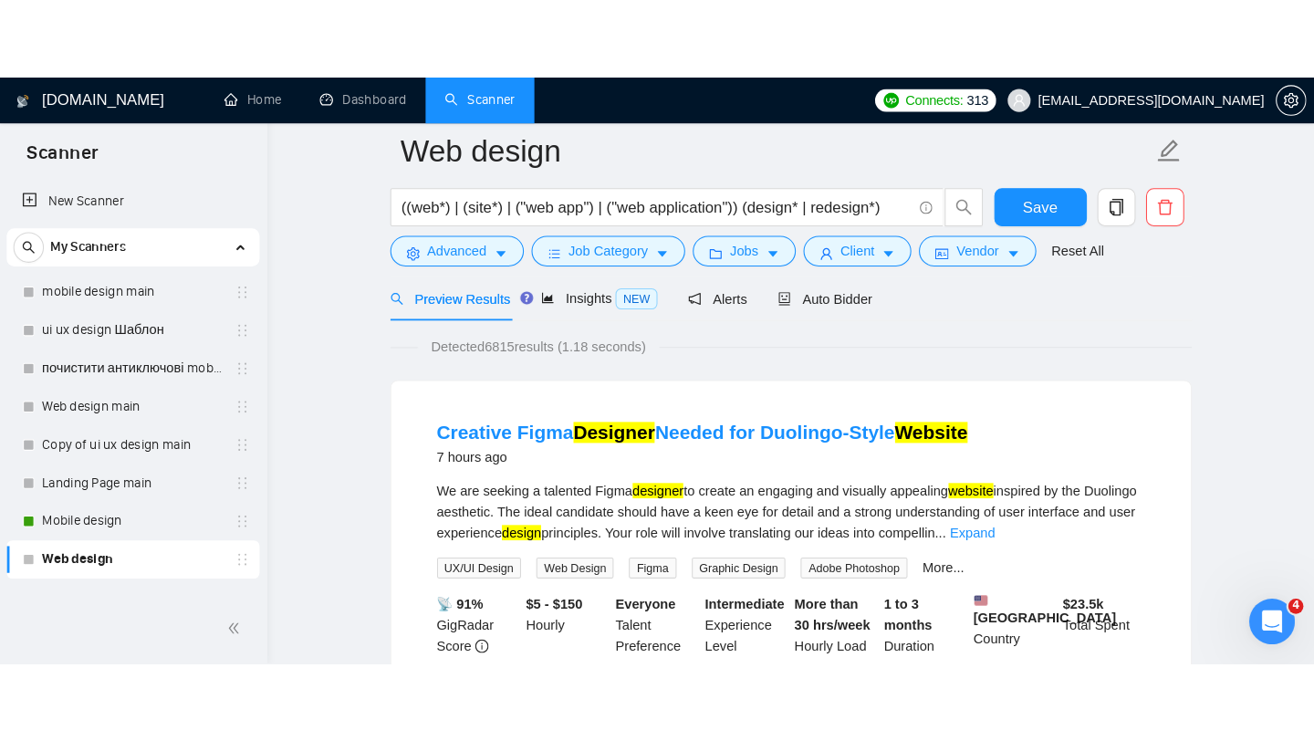
scroll to position [59, 0]
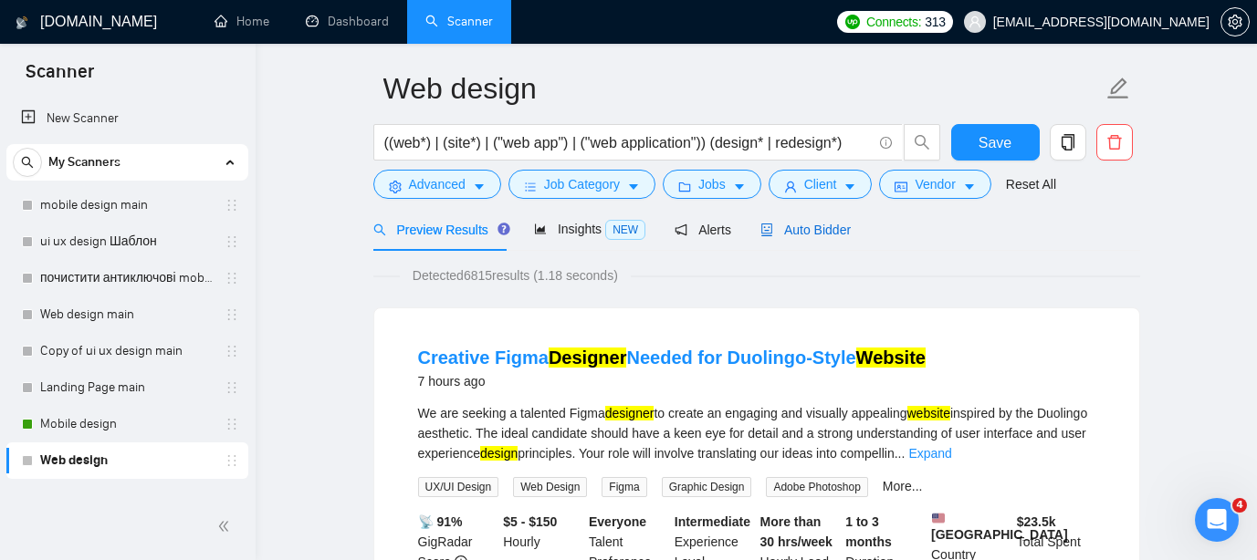
click at [826, 236] on span "Auto Bidder" at bounding box center [805, 230] width 90 height 15
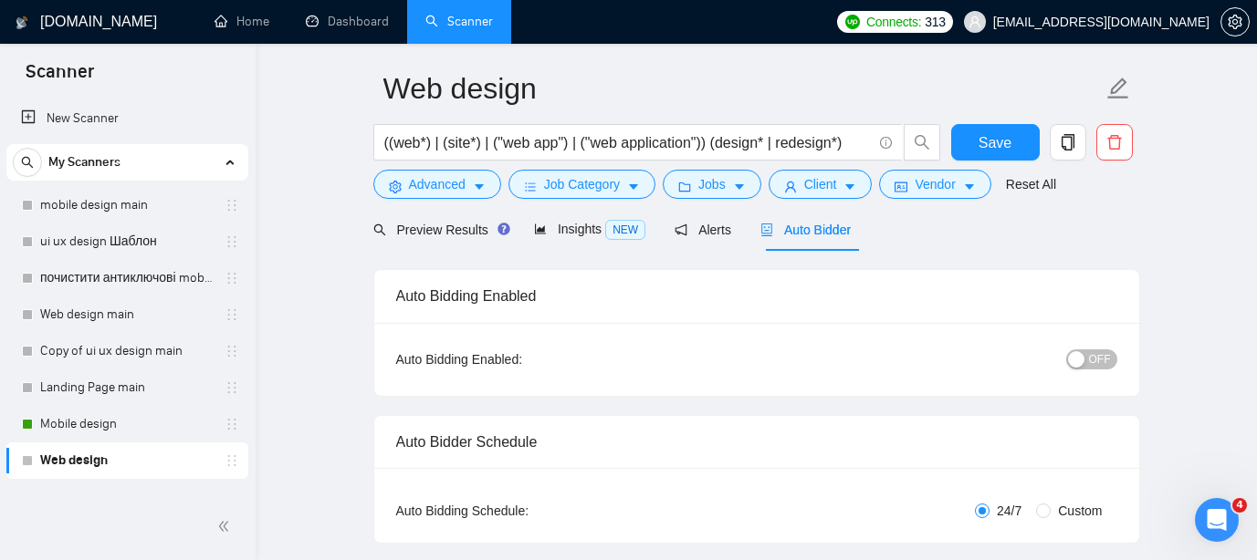
click at [1090, 354] on span "OFF" at bounding box center [1100, 360] width 22 height 20
click at [974, 138] on button "Save" at bounding box center [995, 142] width 89 height 37
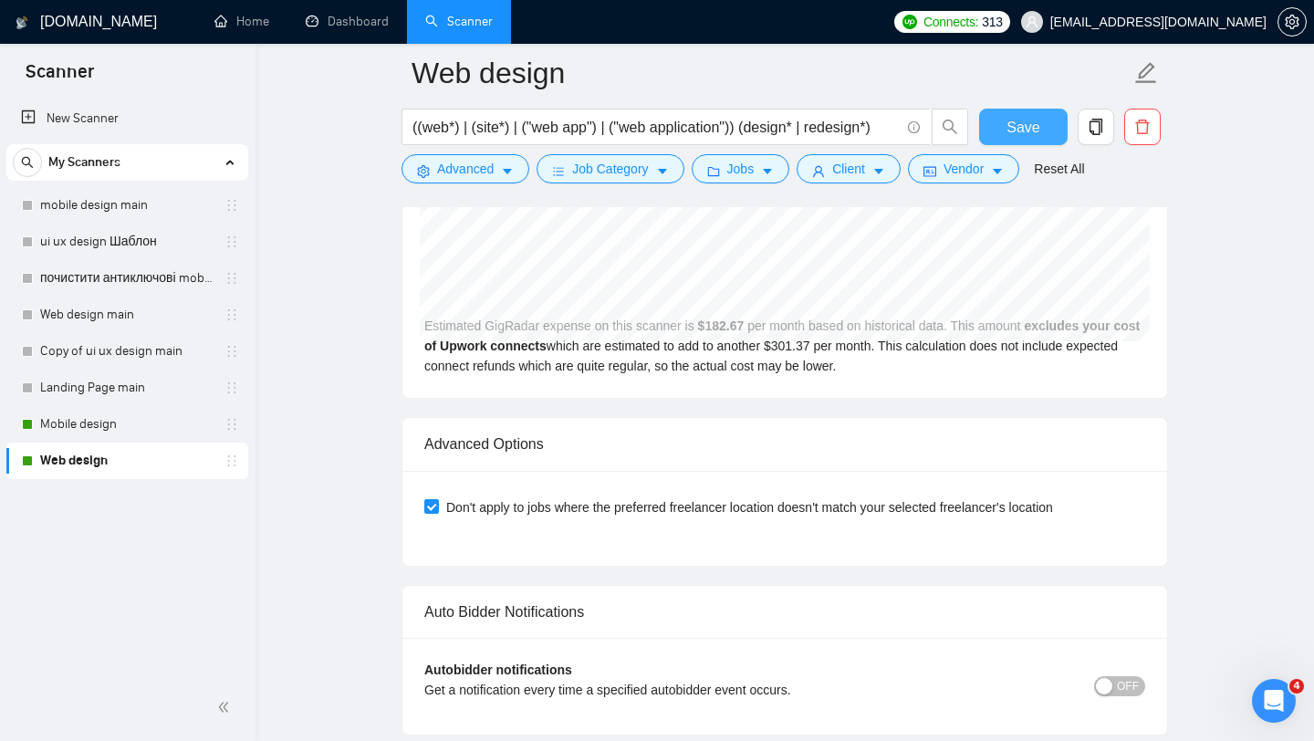
scroll to position [4365, 0]
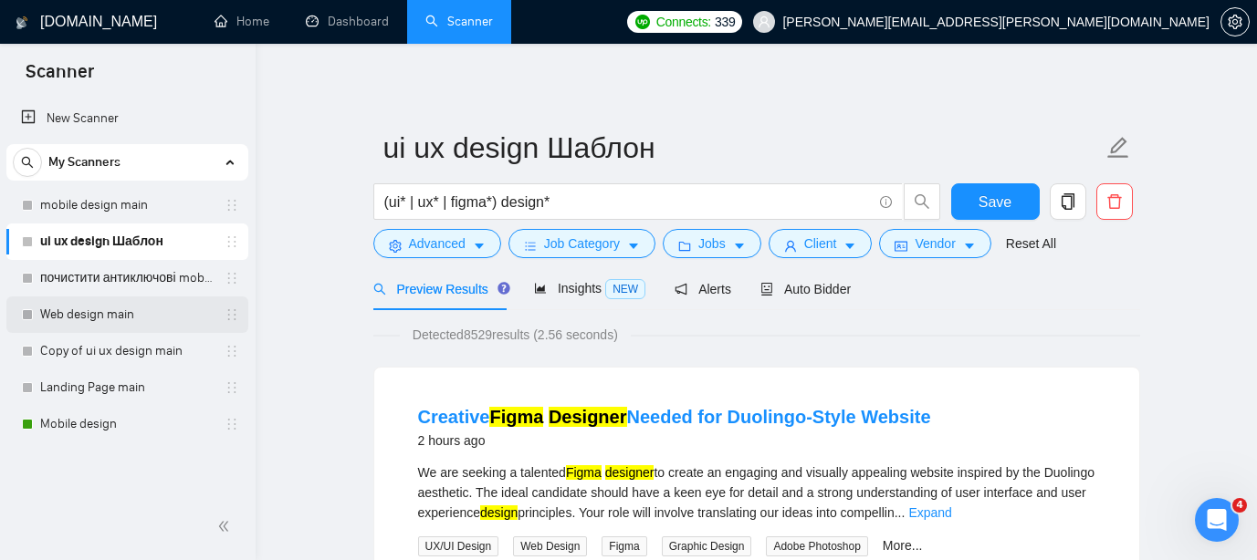
click at [114, 315] on link "Web design main" at bounding box center [126, 315] width 173 height 37
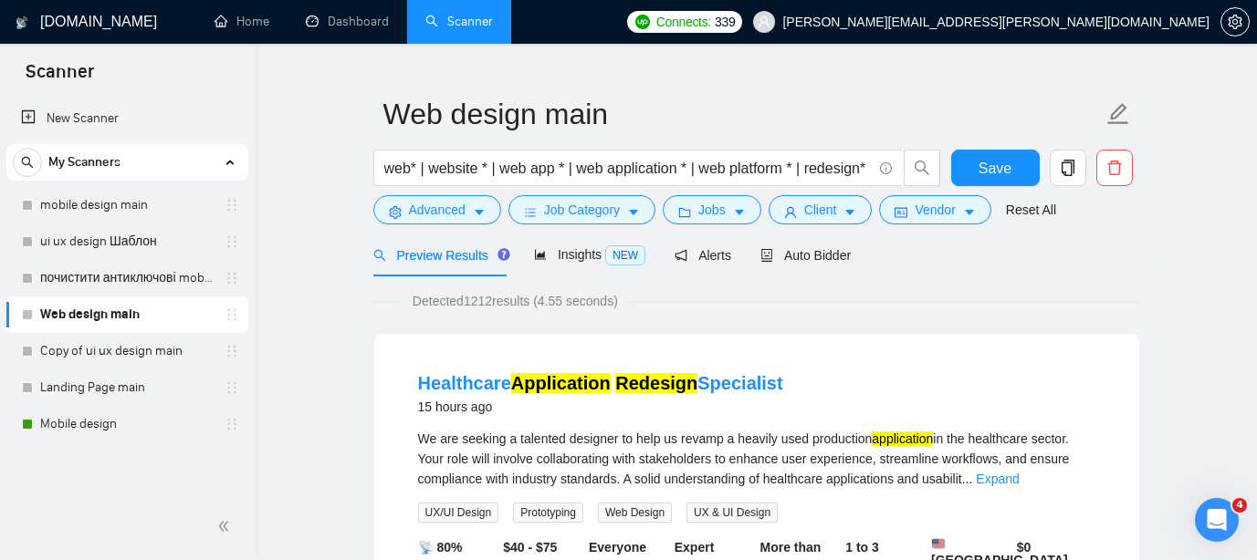
scroll to position [125, 0]
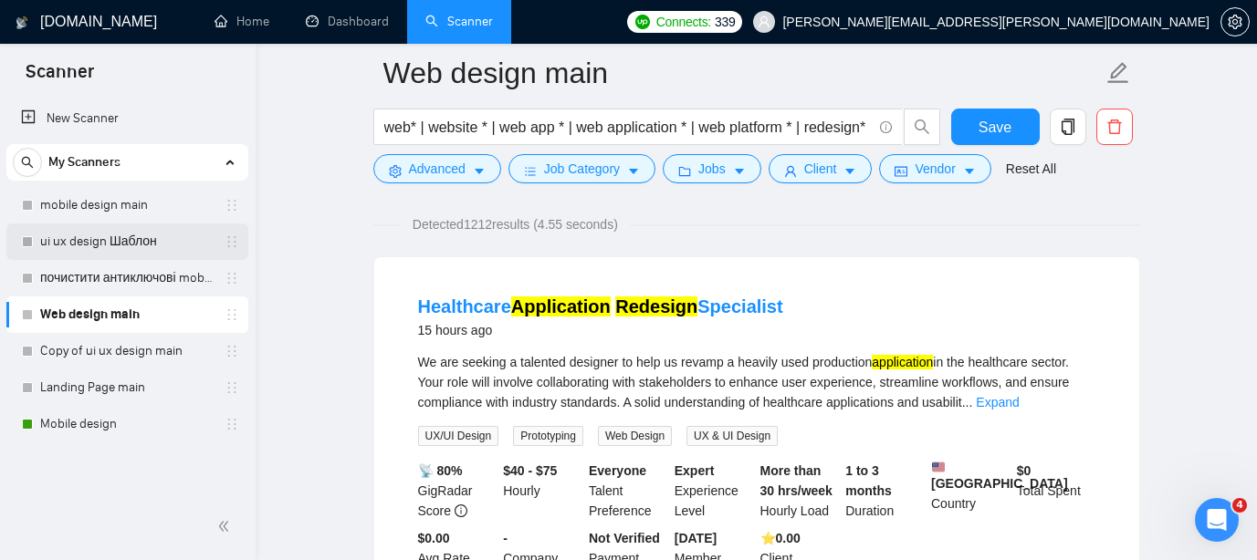
click at [125, 245] on link "ui ux design Шаблон" at bounding box center [126, 242] width 173 height 37
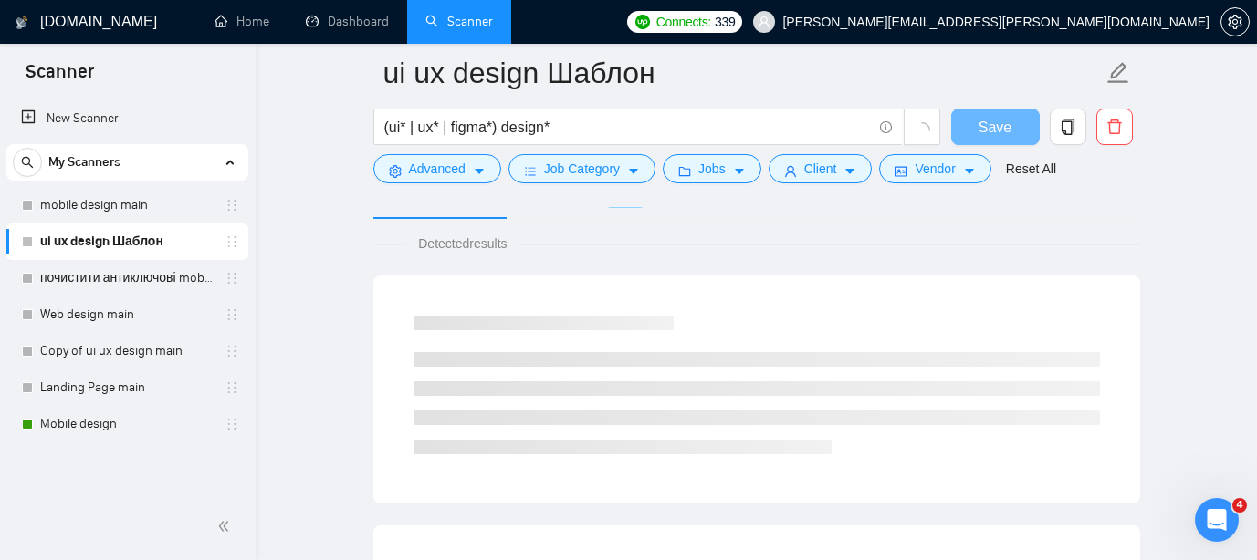
scroll to position [125, 0]
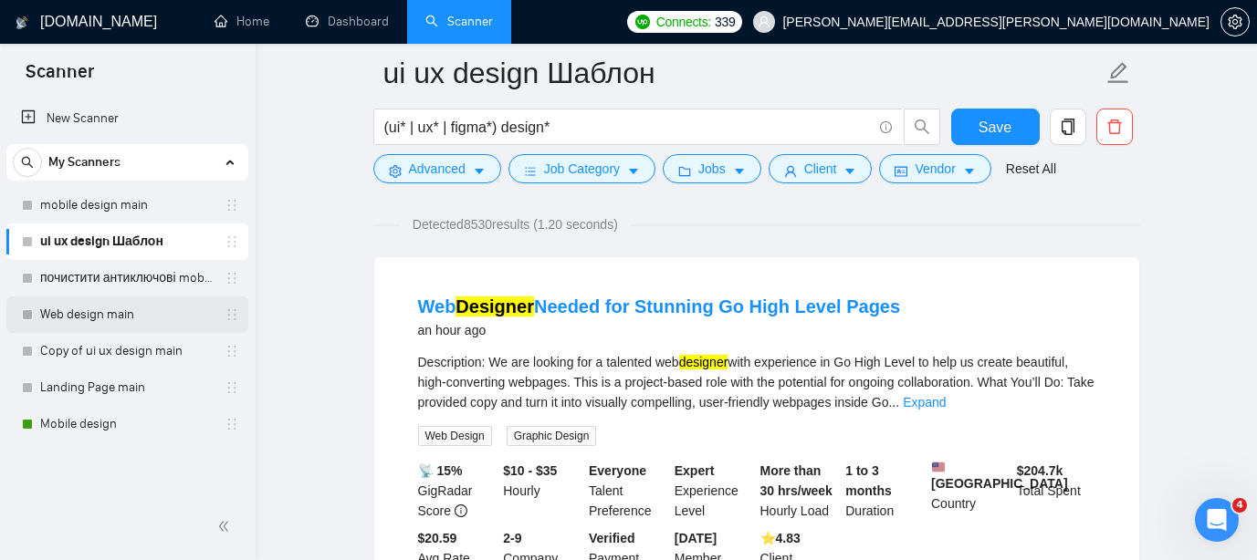
click at [124, 307] on link "Web design main" at bounding box center [126, 315] width 173 height 37
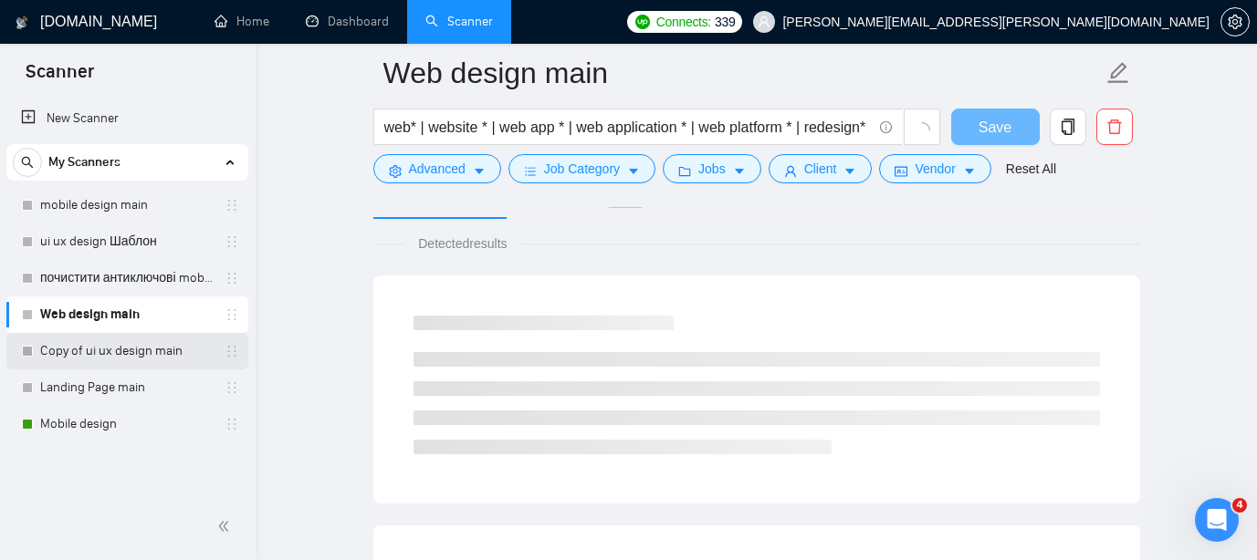
scroll to position [125, 0]
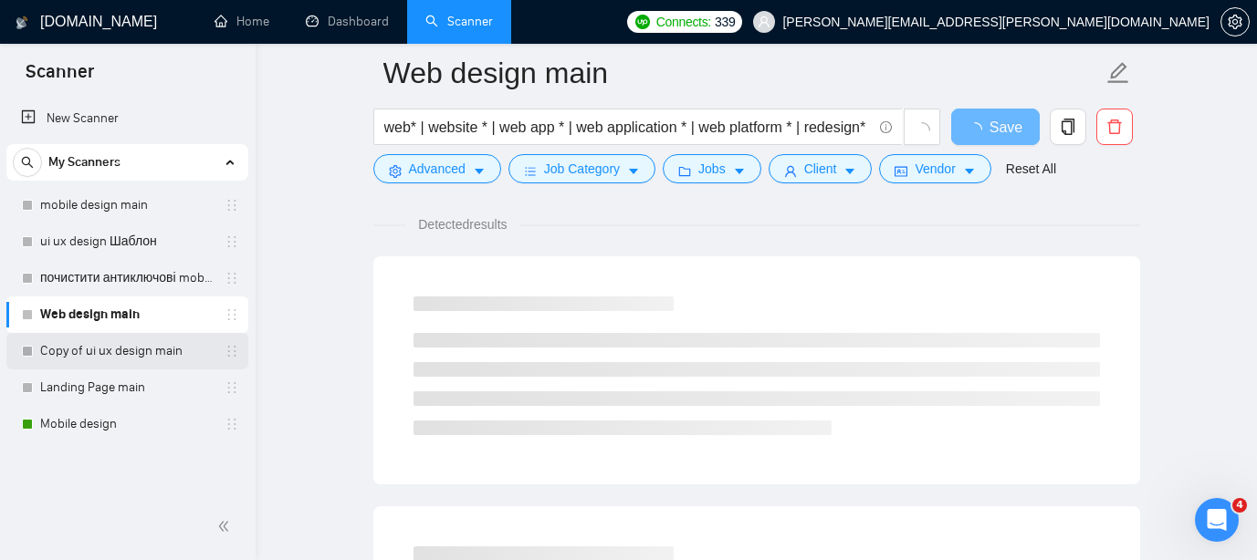
click at [143, 354] on link "Copy of ui ux design main" at bounding box center [126, 351] width 173 height 37
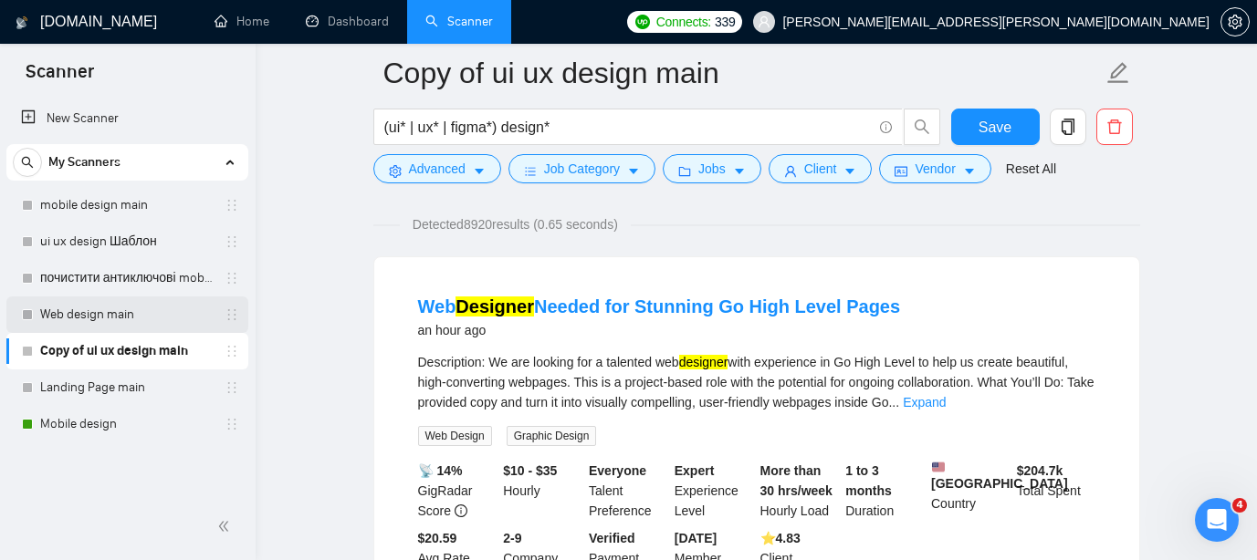
click at [124, 309] on link "Web design main" at bounding box center [126, 315] width 173 height 37
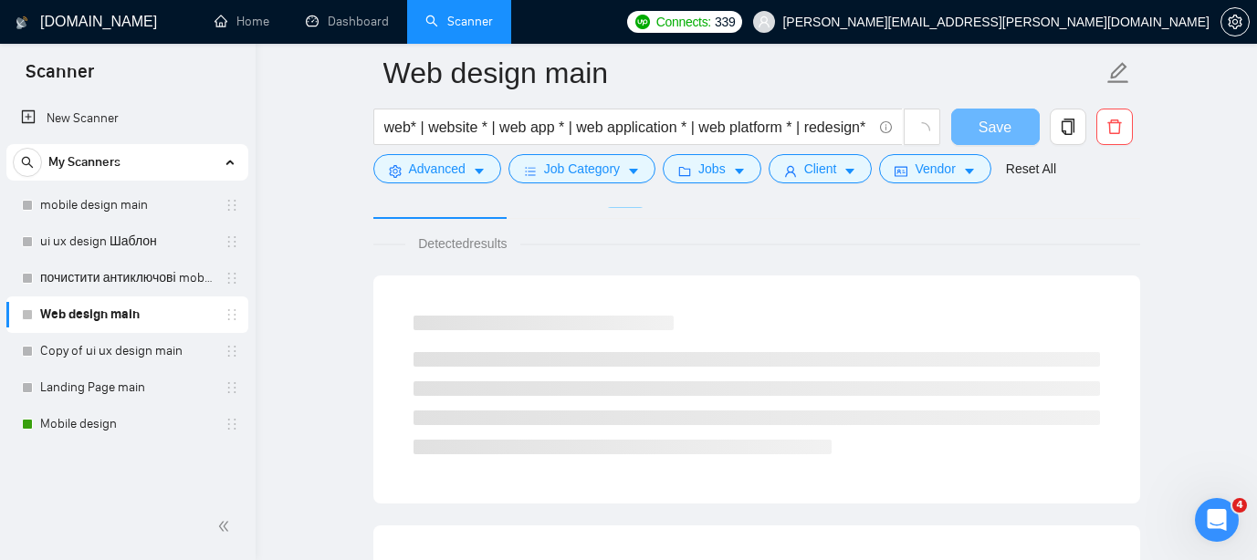
scroll to position [125, 0]
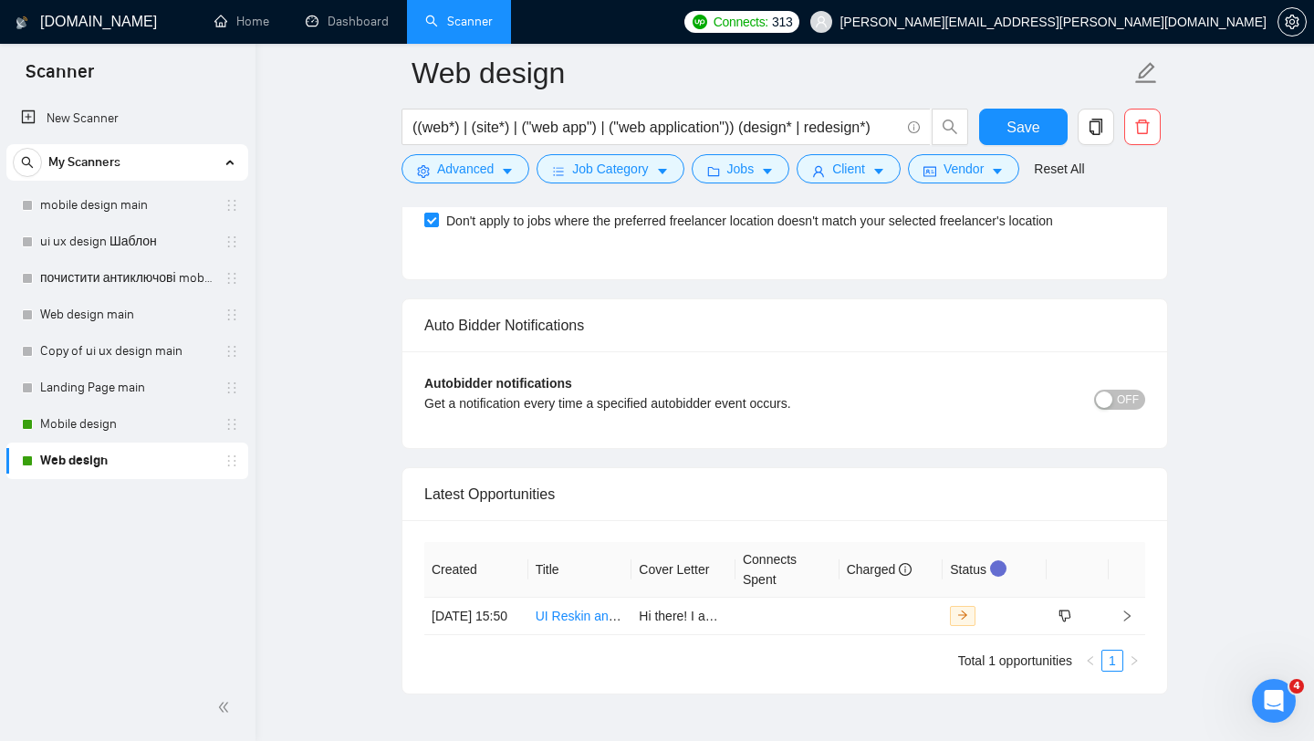
scroll to position [4305, 0]
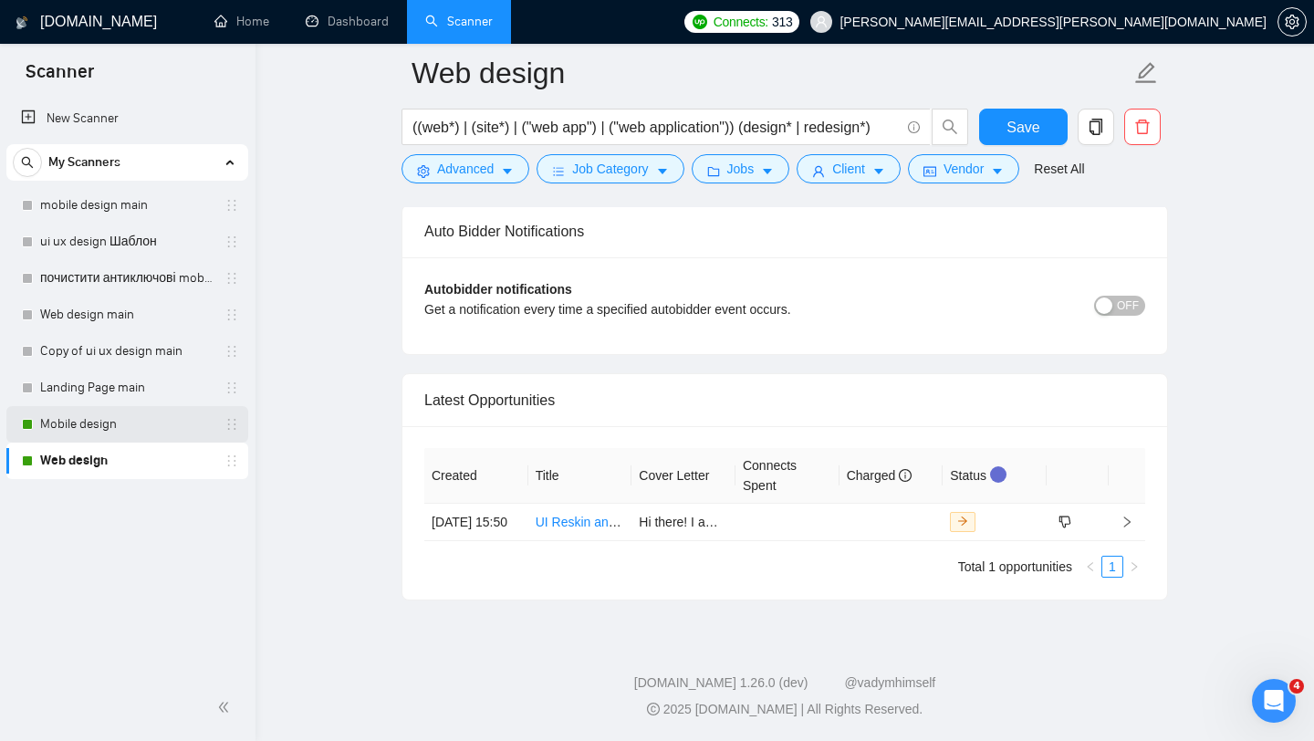
click at [70, 429] on link "Mobile design" at bounding box center [126, 424] width 173 height 37
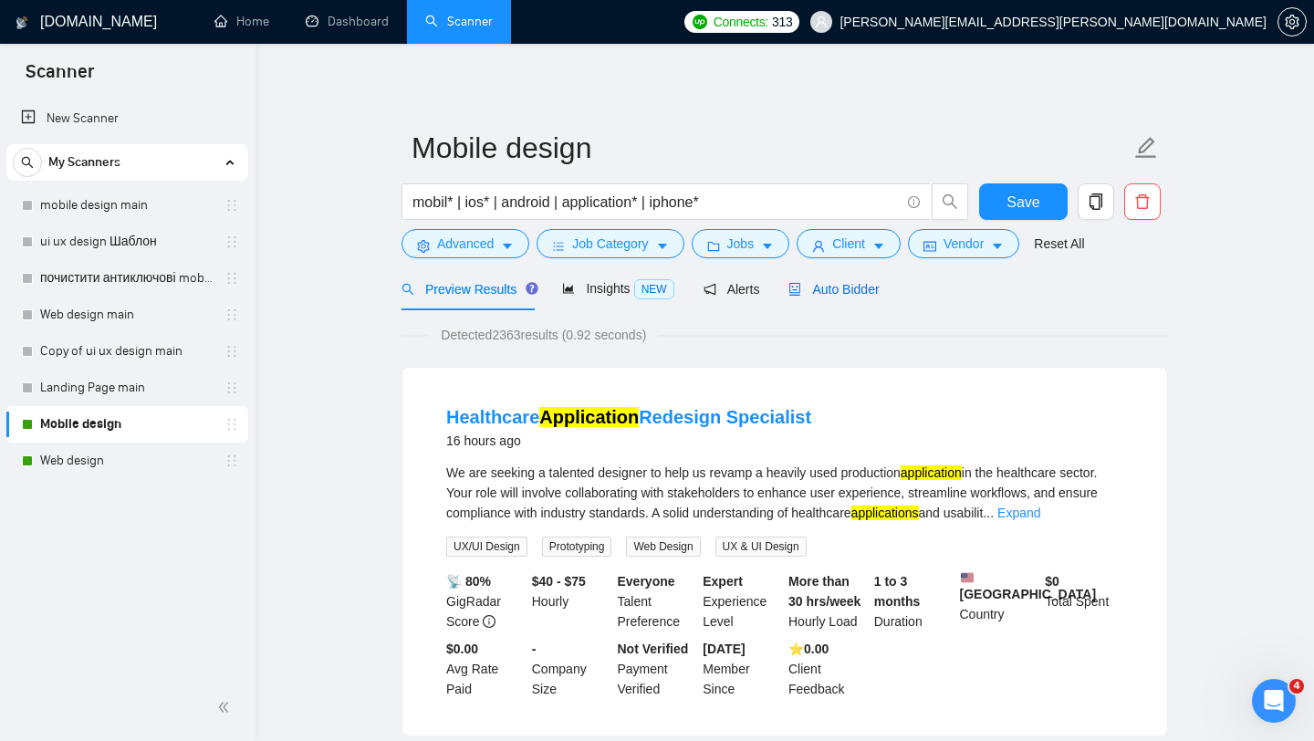
click at [855, 287] on span "Auto Bidder" at bounding box center [834, 289] width 90 height 15
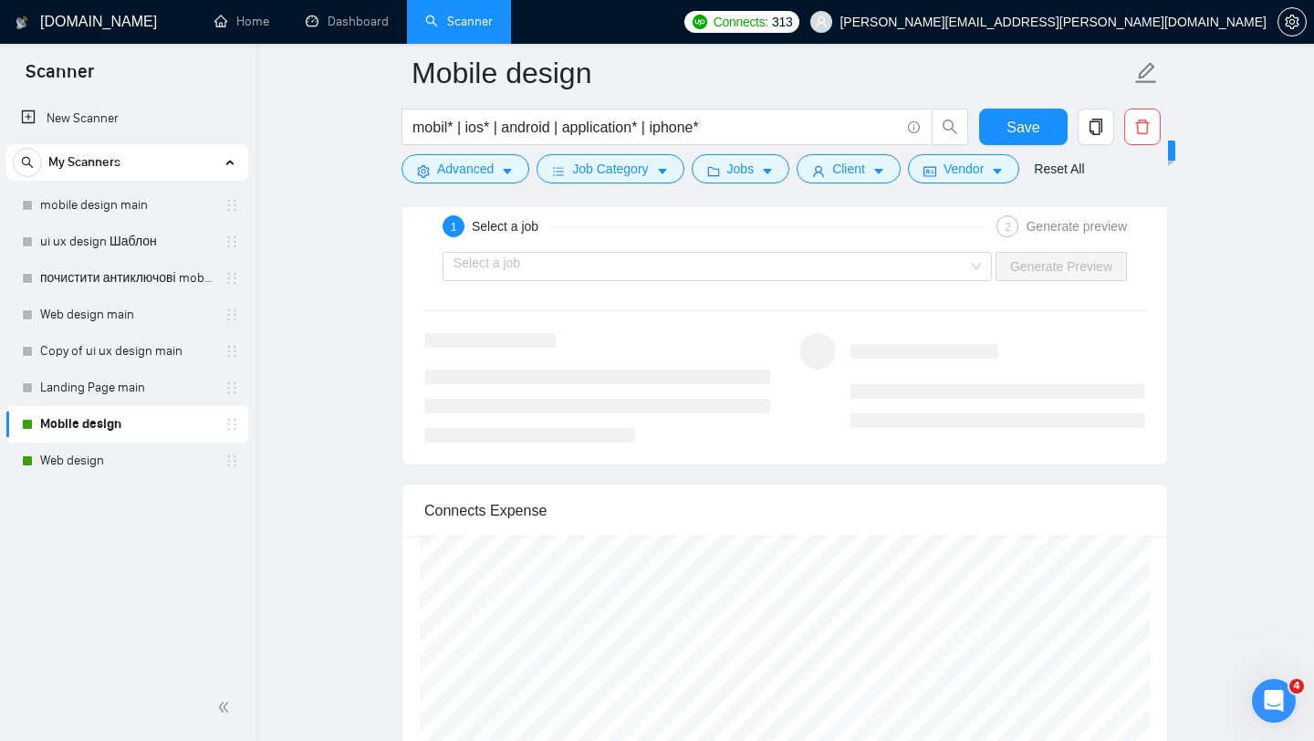
scroll to position [4606, 0]
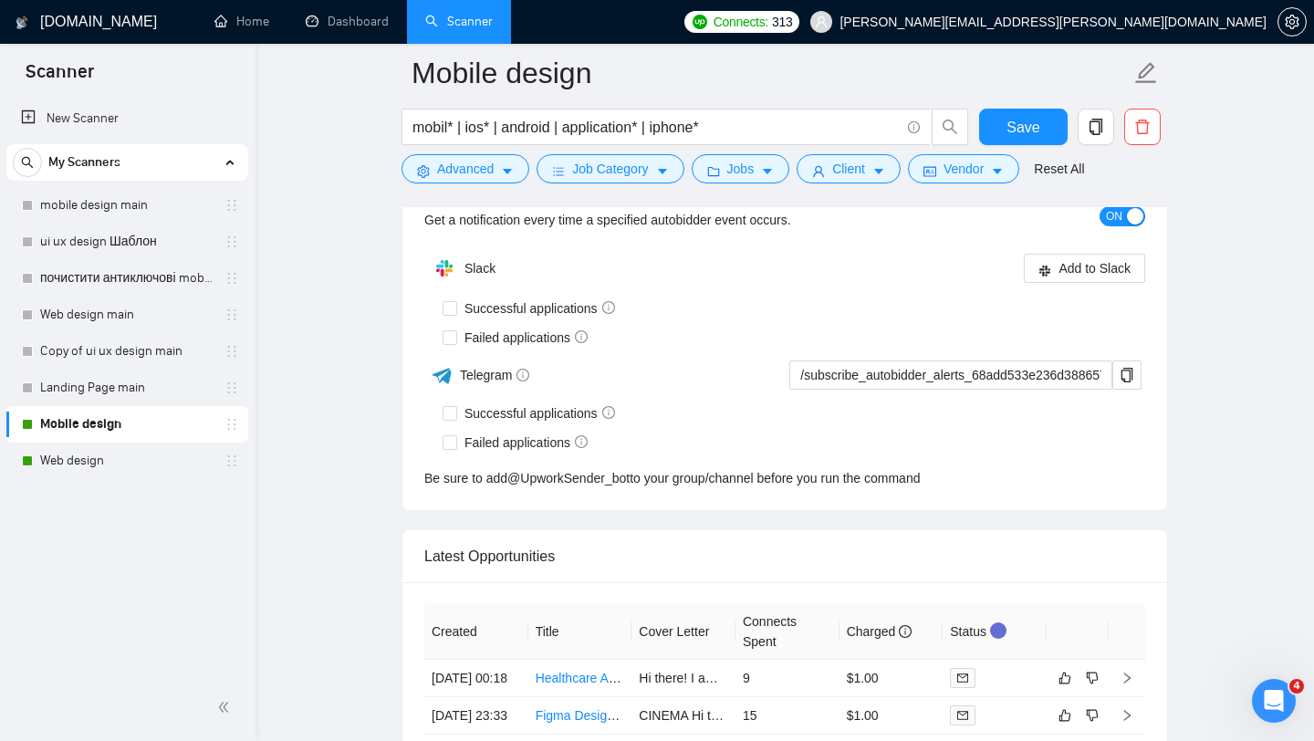
scroll to position [4606, 0]
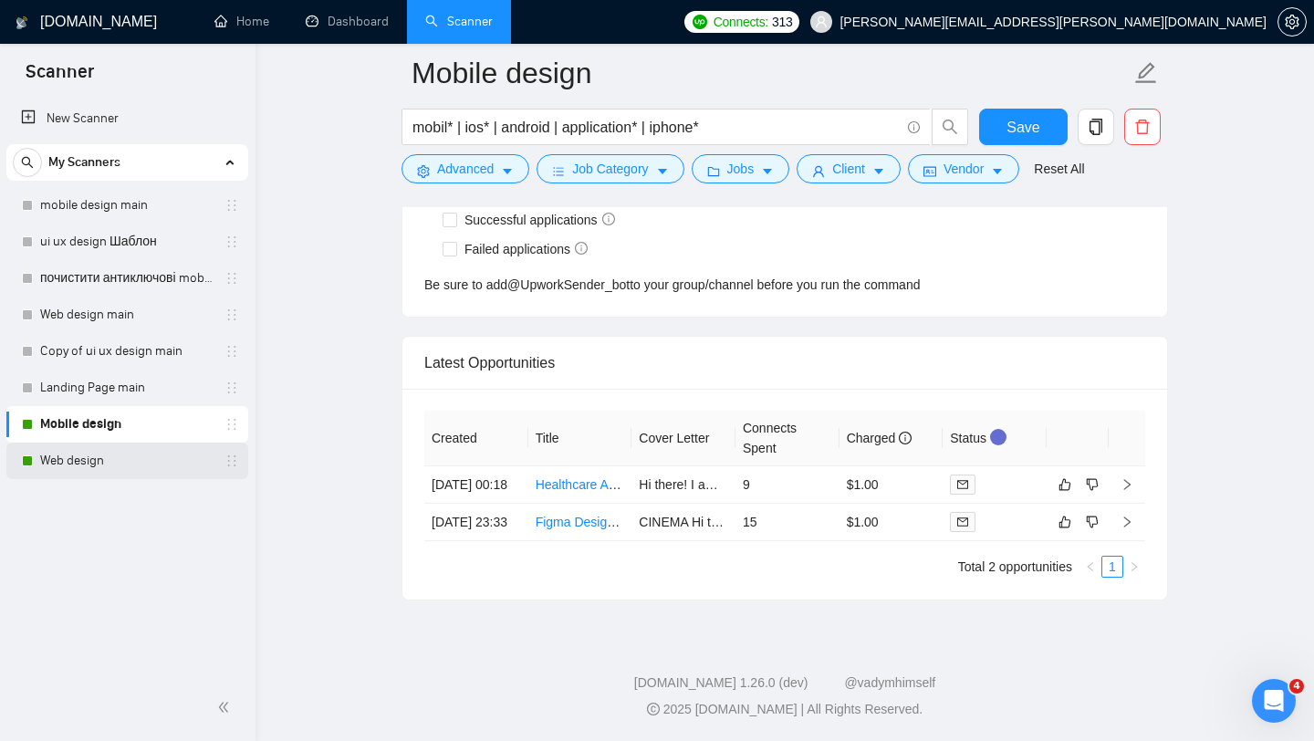
click at [99, 458] on link "Web design" at bounding box center [126, 461] width 173 height 37
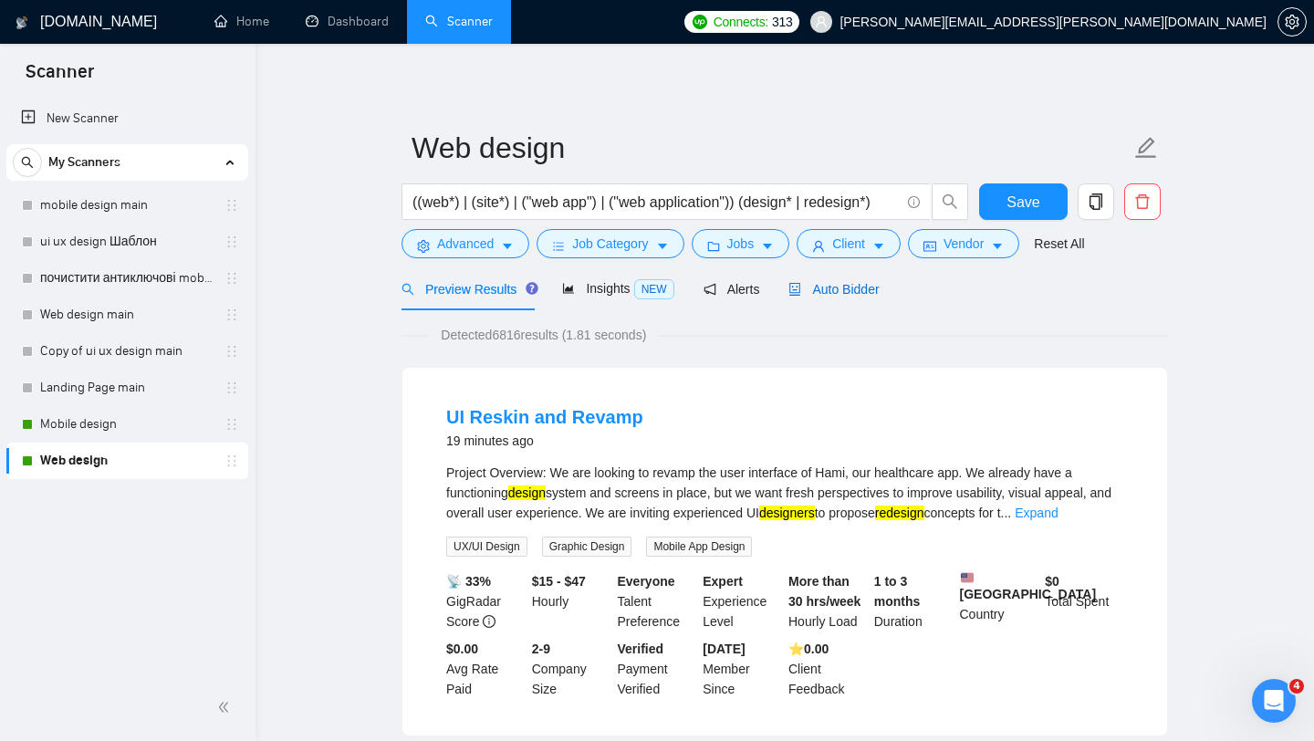
click at [846, 282] on span "Auto Bidder" at bounding box center [834, 289] width 90 height 15
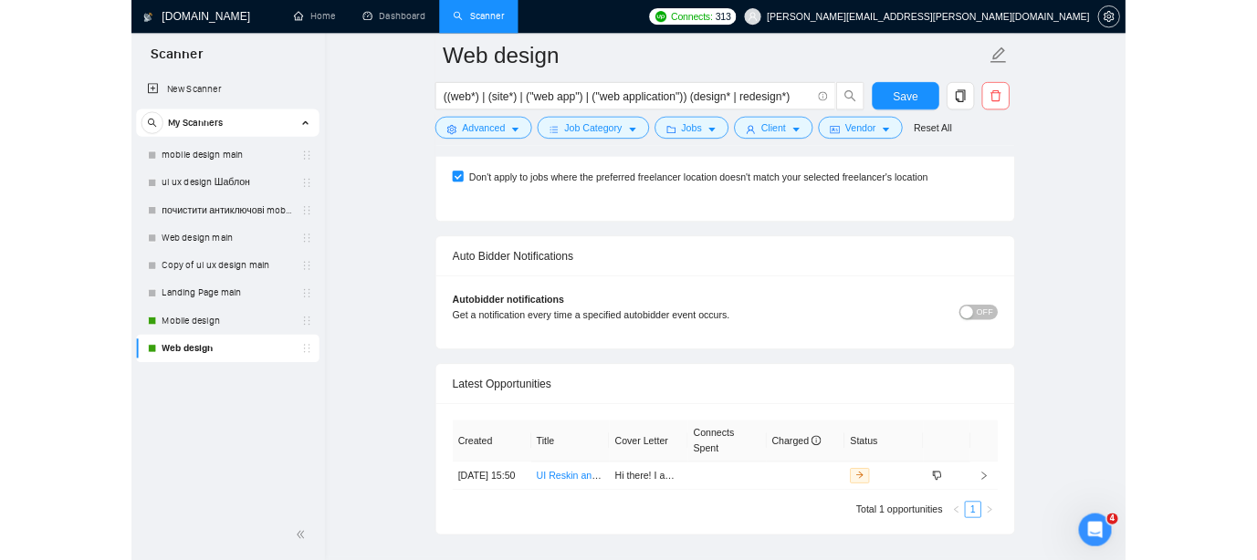
scroll to position [4305, 0]
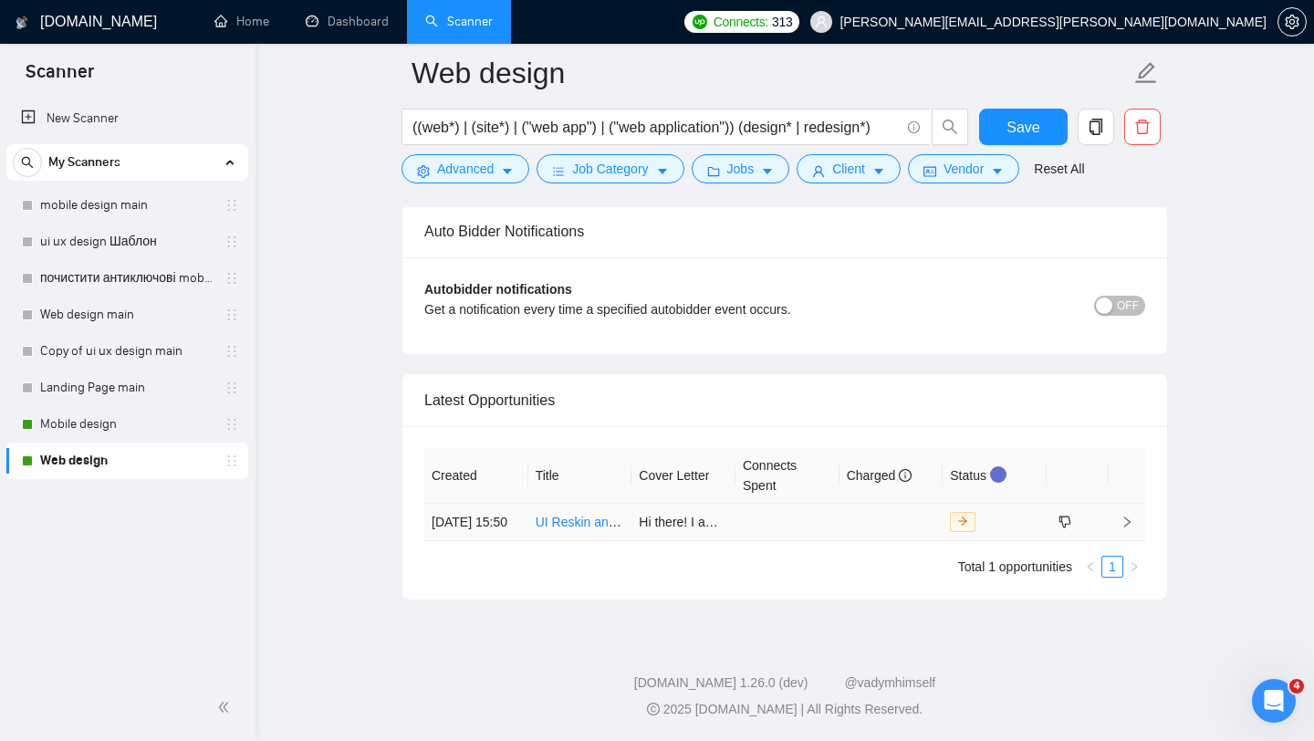
click at [569, 515] on link "UI Reskin and Revamp" at bounding box center [601, 522] width 131 height 15
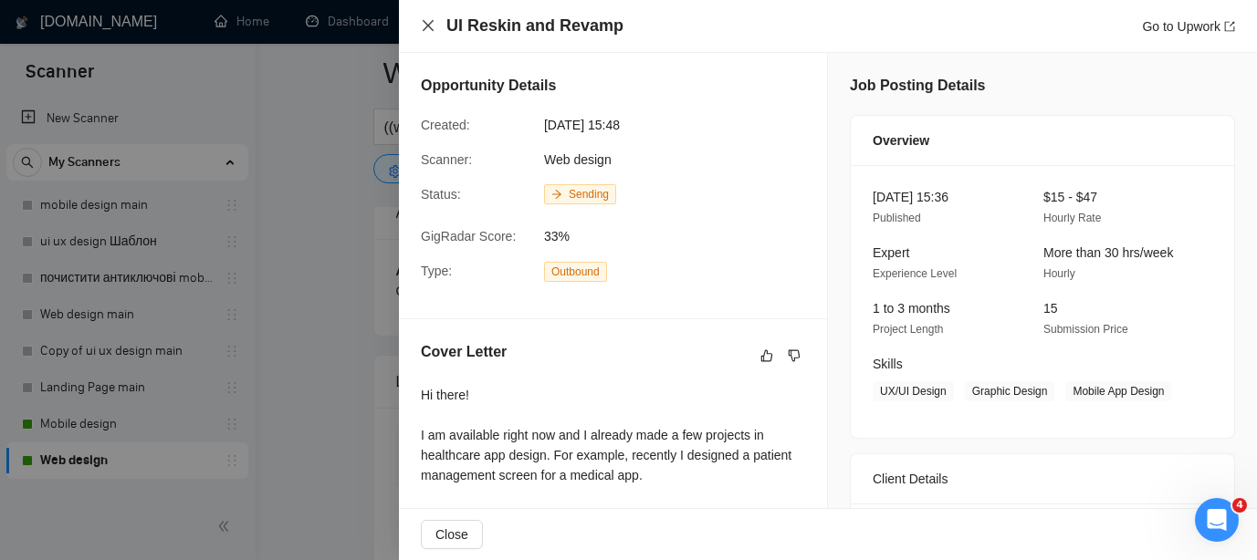
click at [424, 20] on icon "close" at bounding box center [428, 25] width 15 height 15
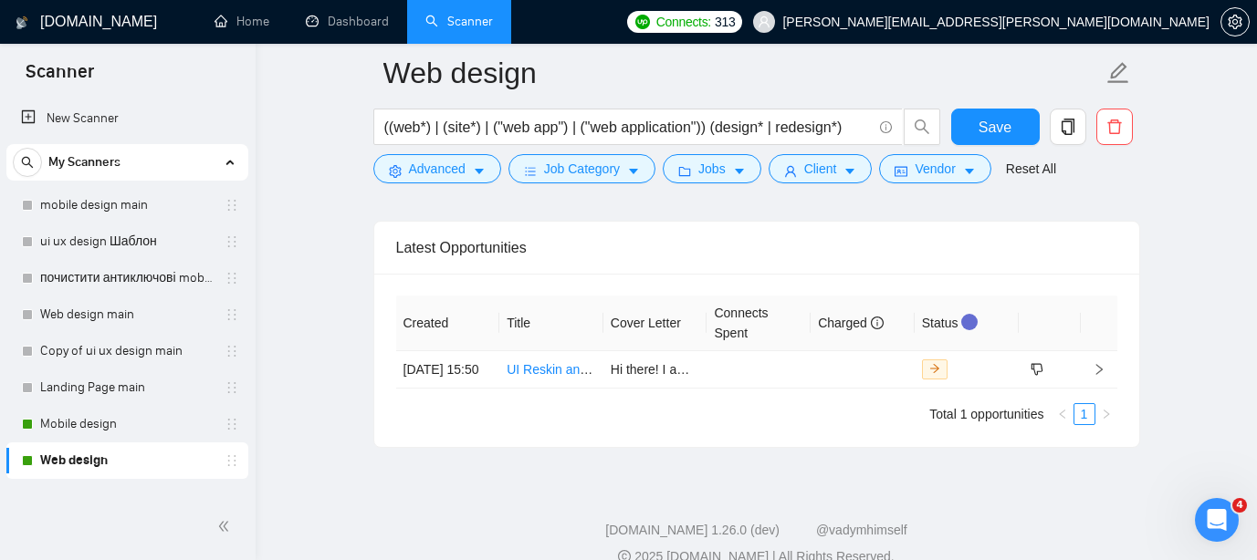
scroll to position [4414, 0]
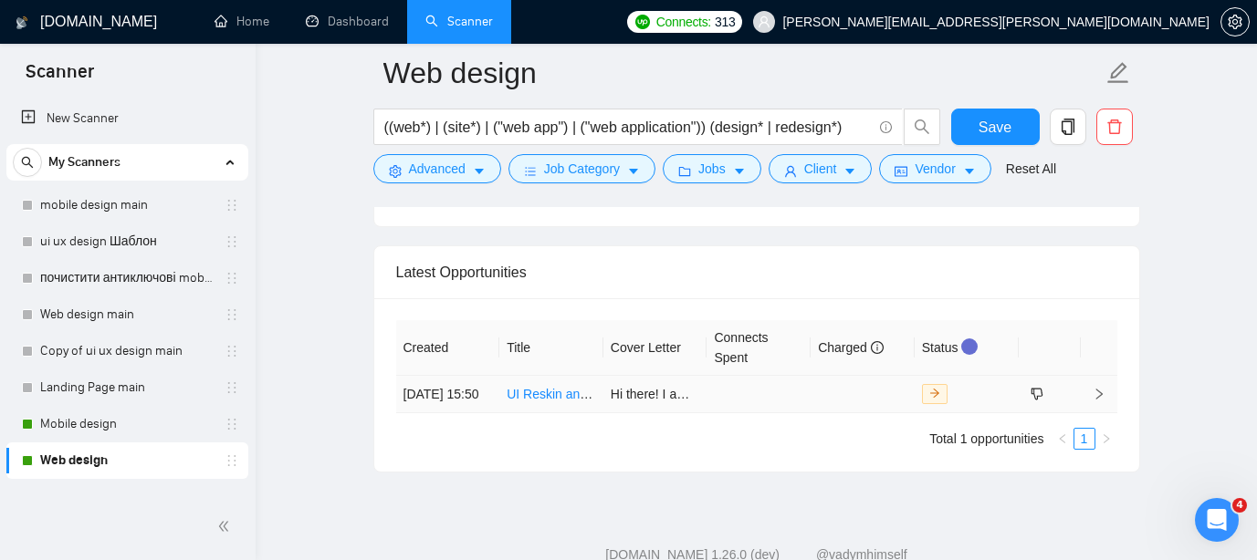
click at [534, 402] on link "UI Reskin and Revamp" at bounding box center [572, 394] width 131 height 15
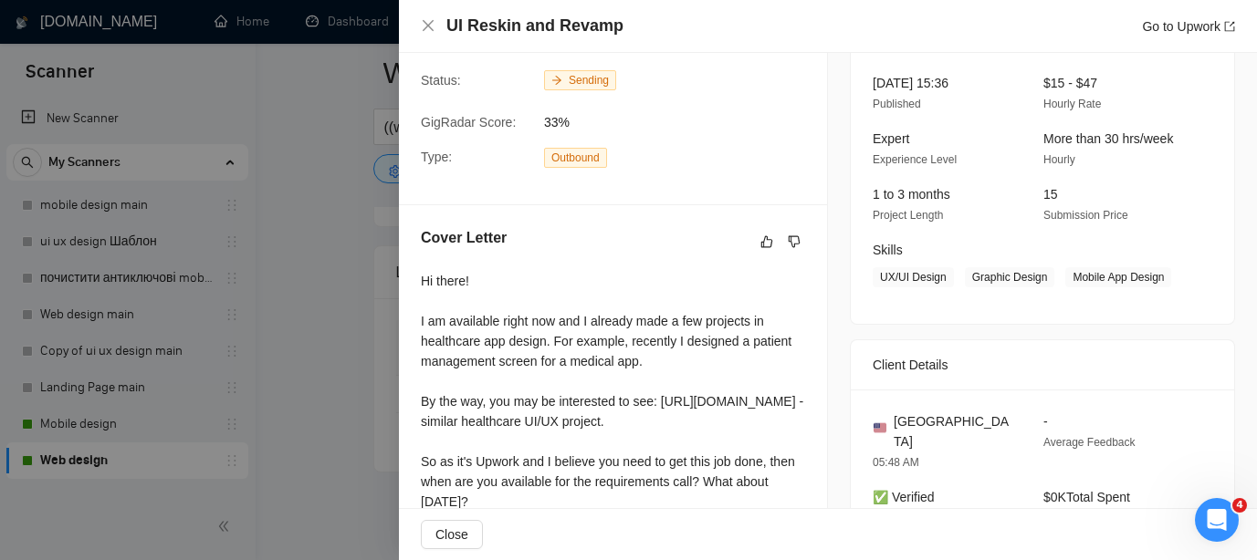
scroll to position [110, 0]
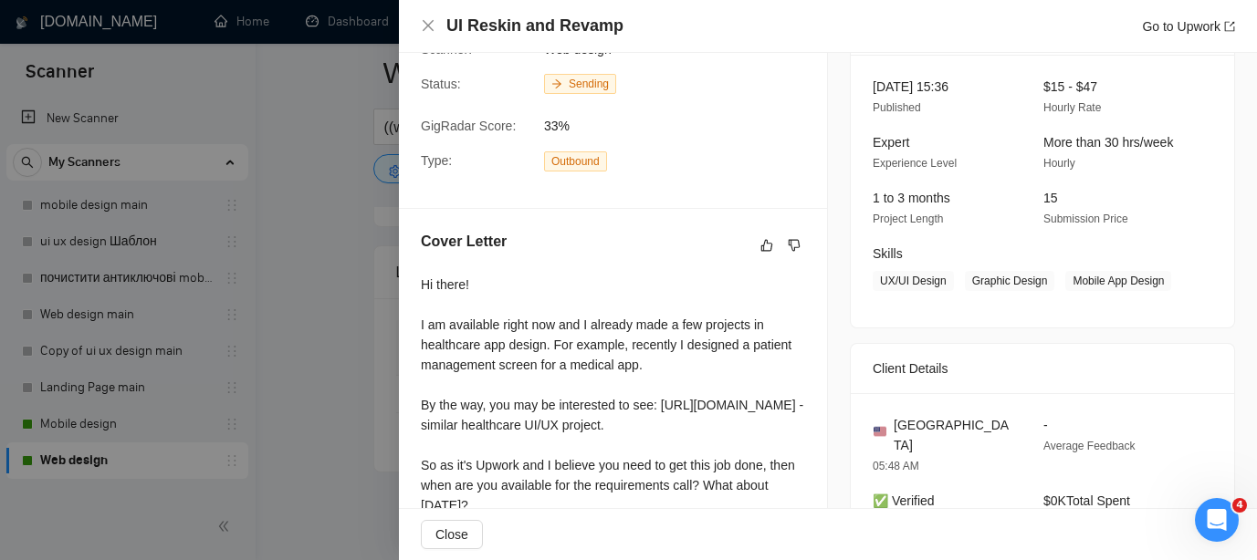
click at [308, 184] on div at bounding box center [628, 280] width 1257 height 560
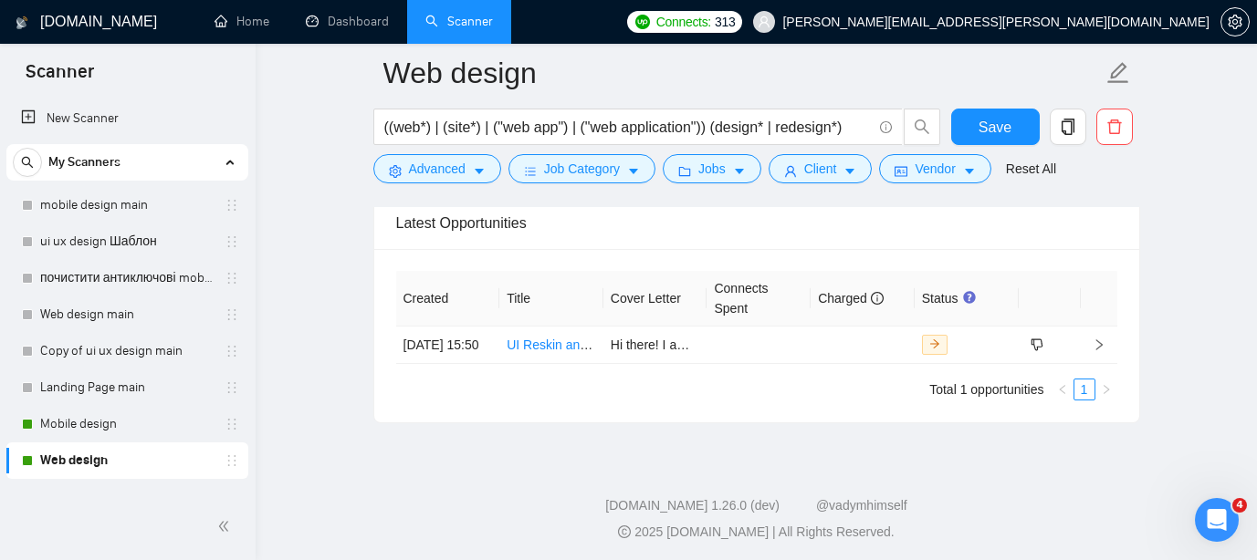
scroll to position [4486, 0]
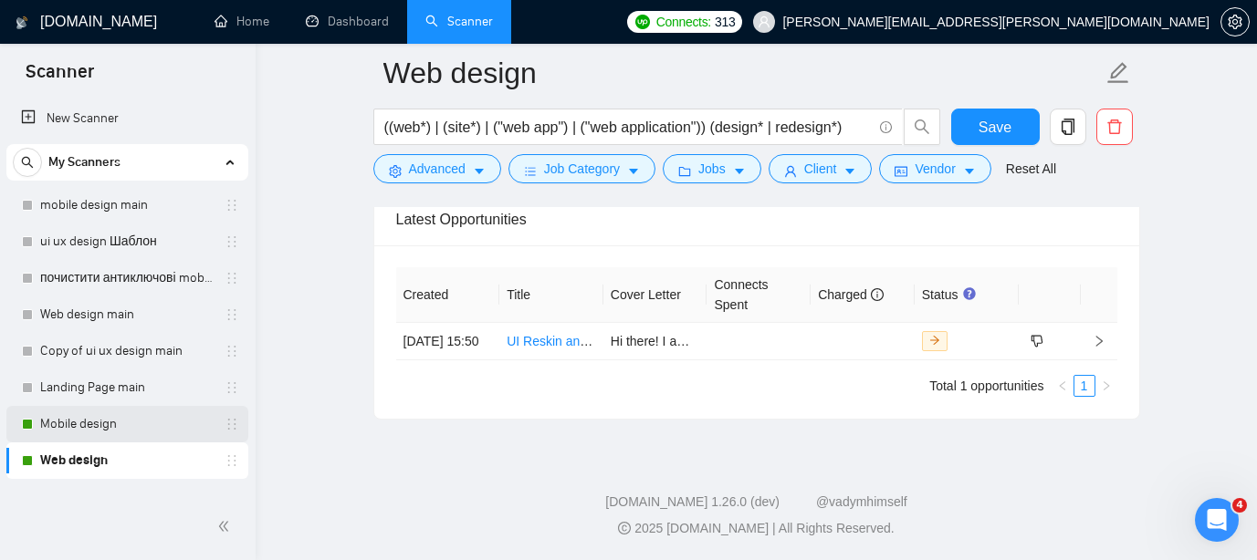
click at [89, 423] on link "Mobile design" at bounding box center [126, 424] width 173 height 37
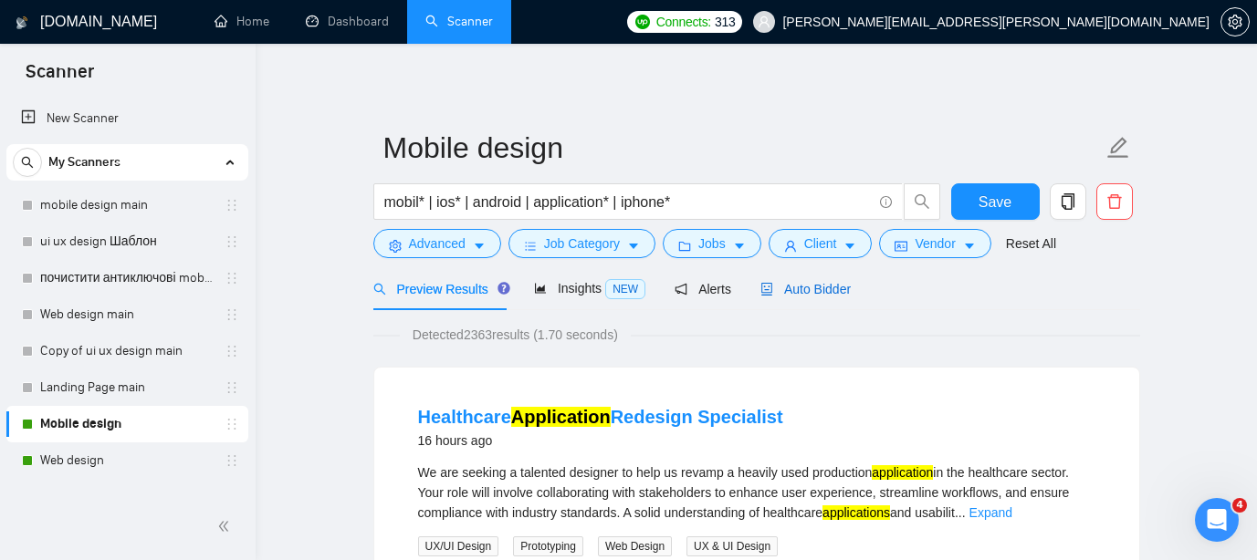
click at [807, 295] on span "Auto Bidder" at bounding box center [805, 289] width 90 height 15
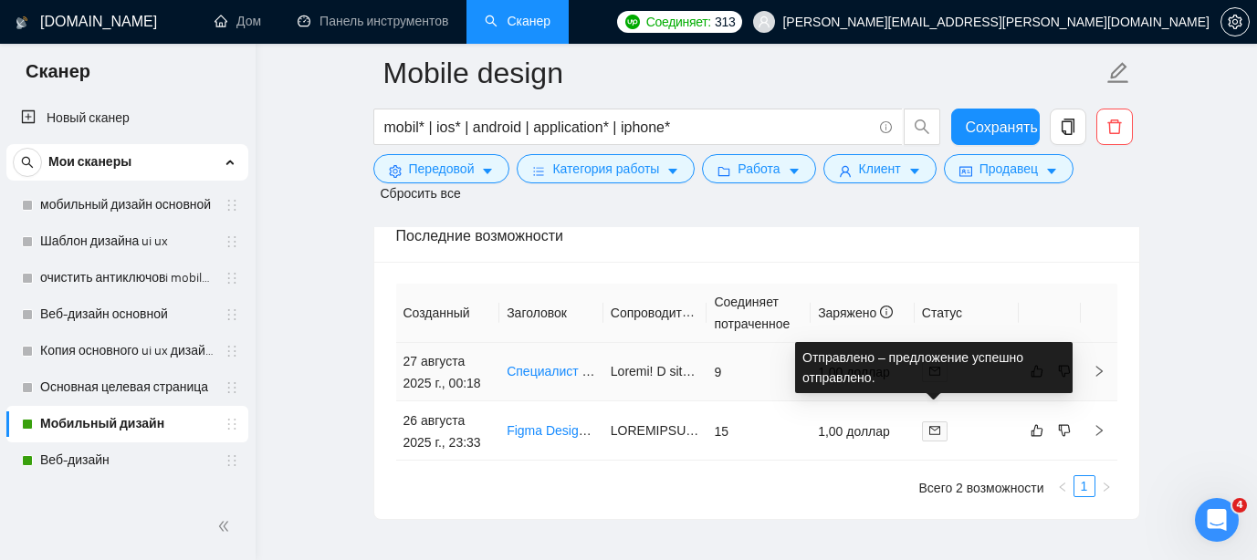
scroll to position [4932, 0]
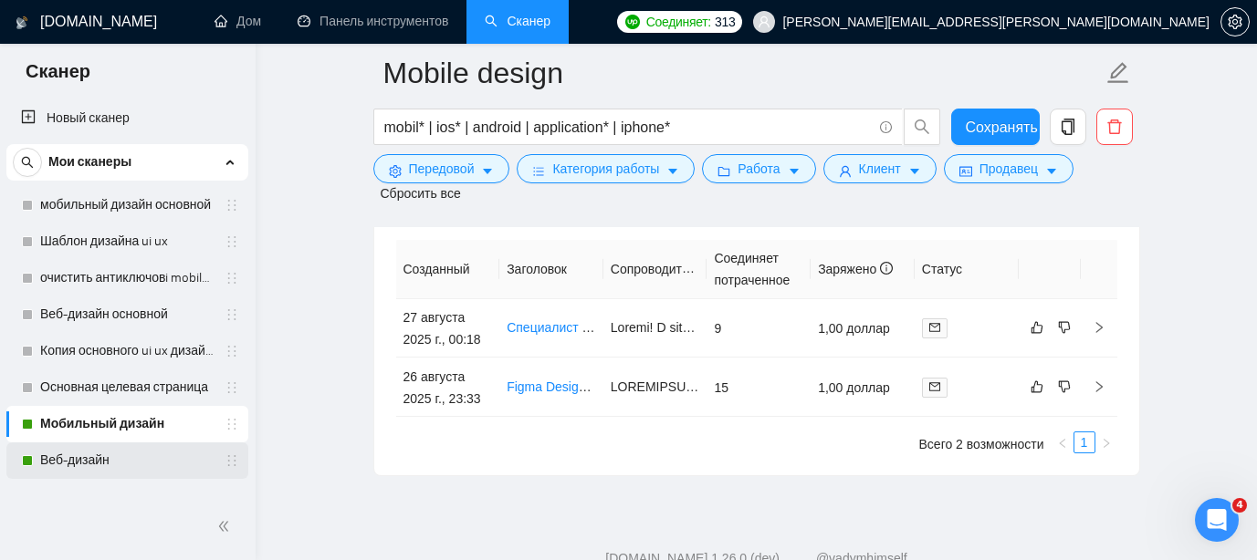
click at [85, 462] on link "Веб-дизайн" at bounding box center [126, 461] width 173 height 37
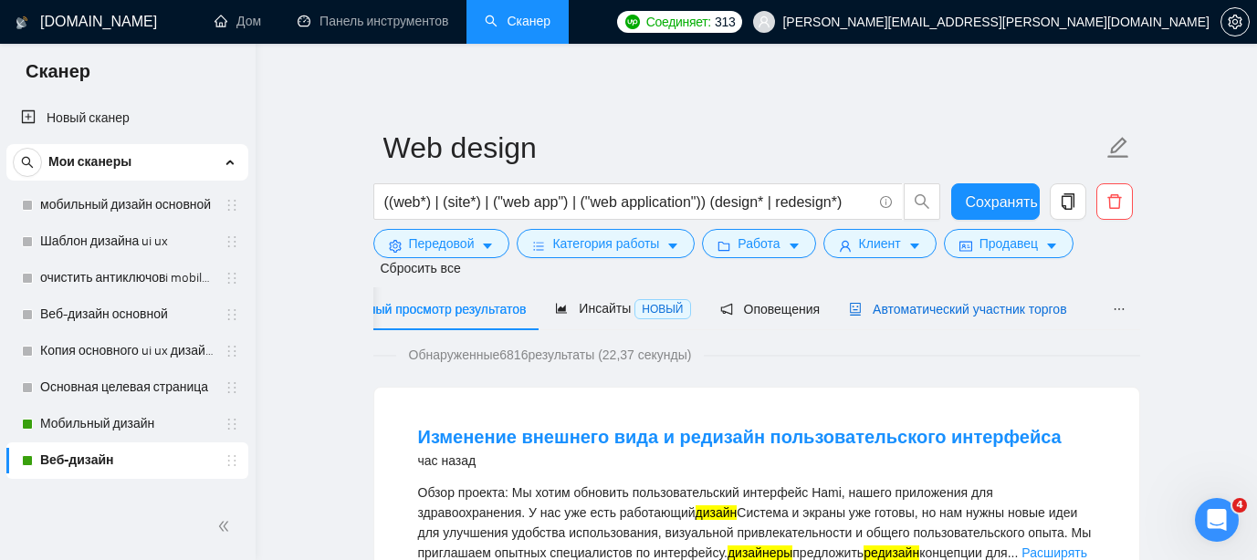
click at [1040, 310] on font "Автоматический участник торгов" at bounding box center [970, 309] width 194 height 15
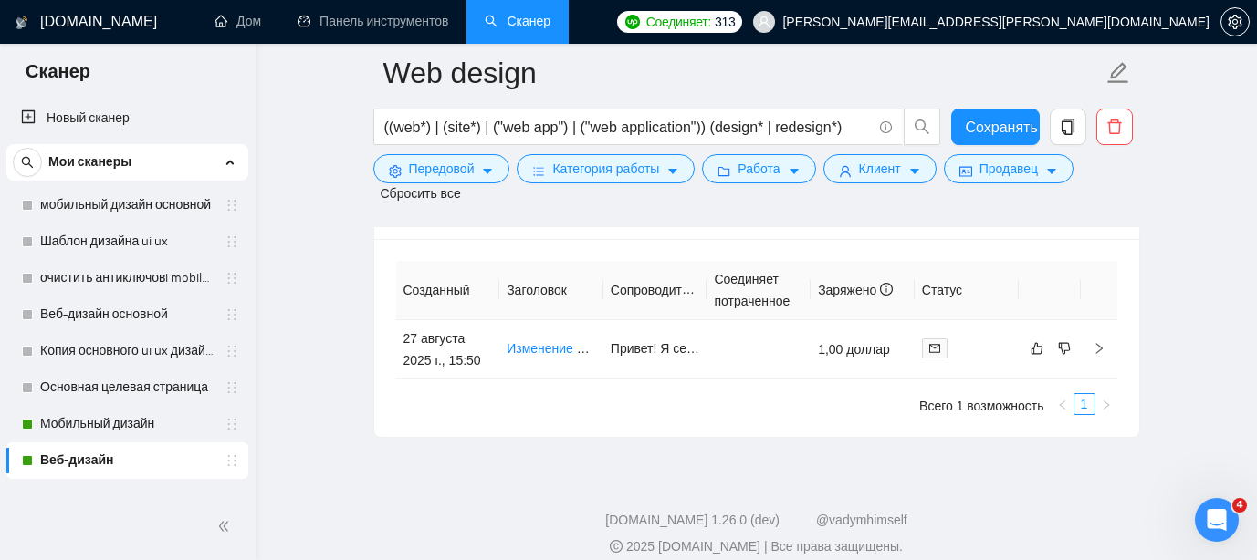
scroll to position [4627, 0]
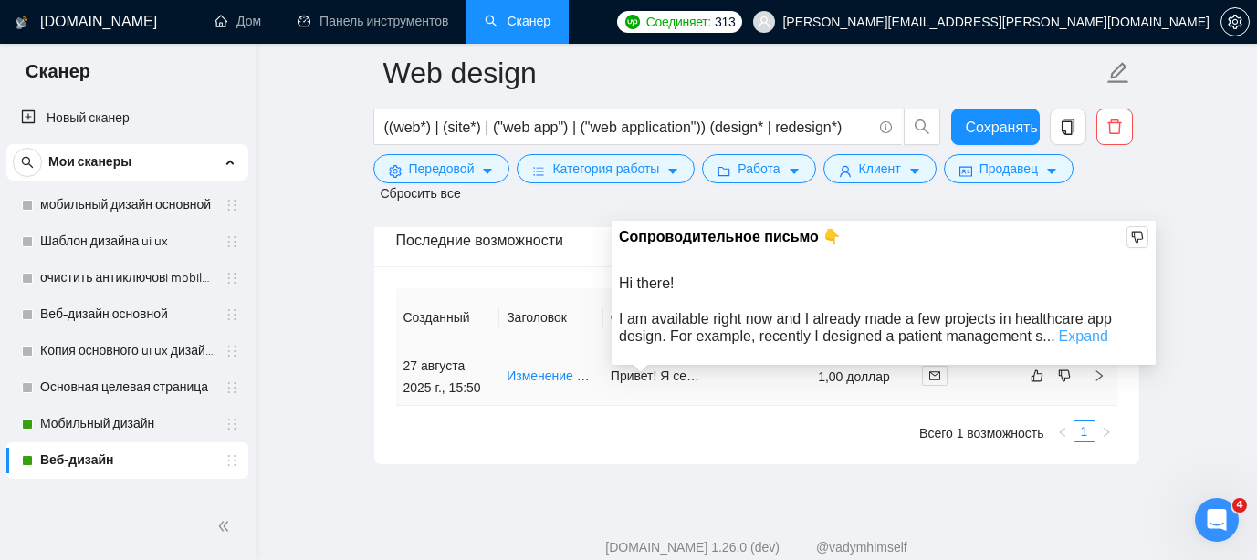
click at [1071, 340] on link "Expand" at bounding box center [1083, 337] width 49 height 16
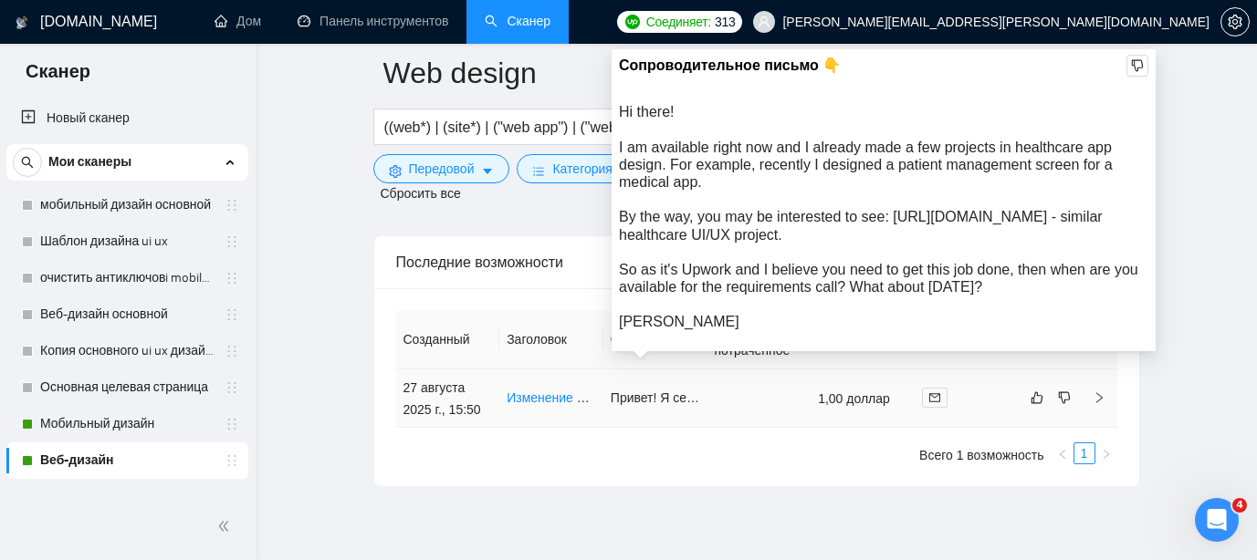
scroll to position [4603, 0]
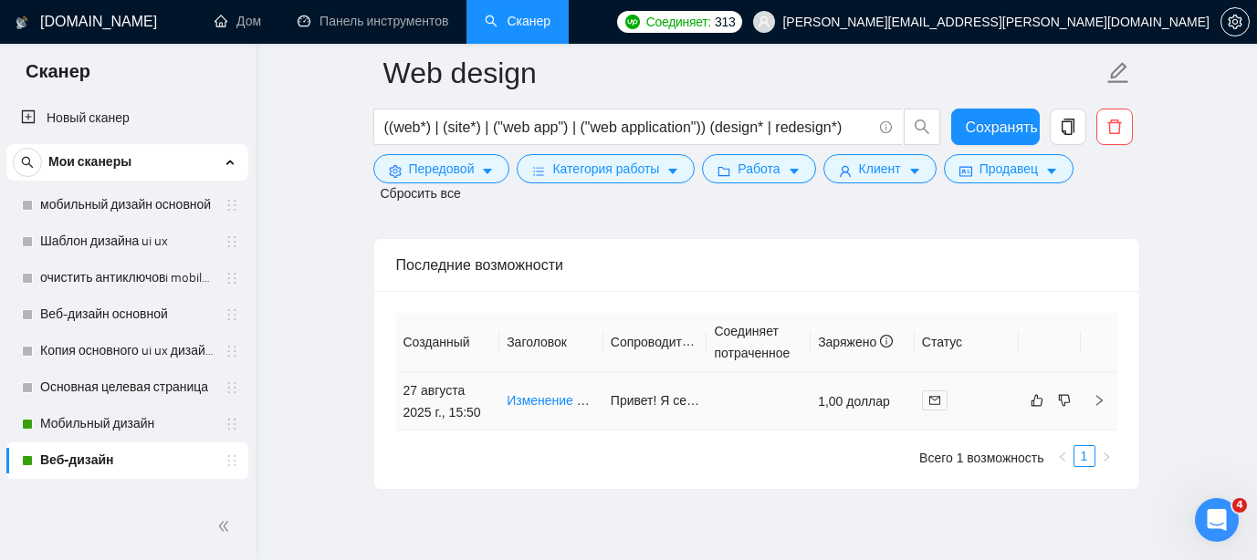
click at [550, 403] on font "Изменение внешнего вида и редизайн пользовательского интерфейса" at bounding box center [717, 400] width 420 height 15
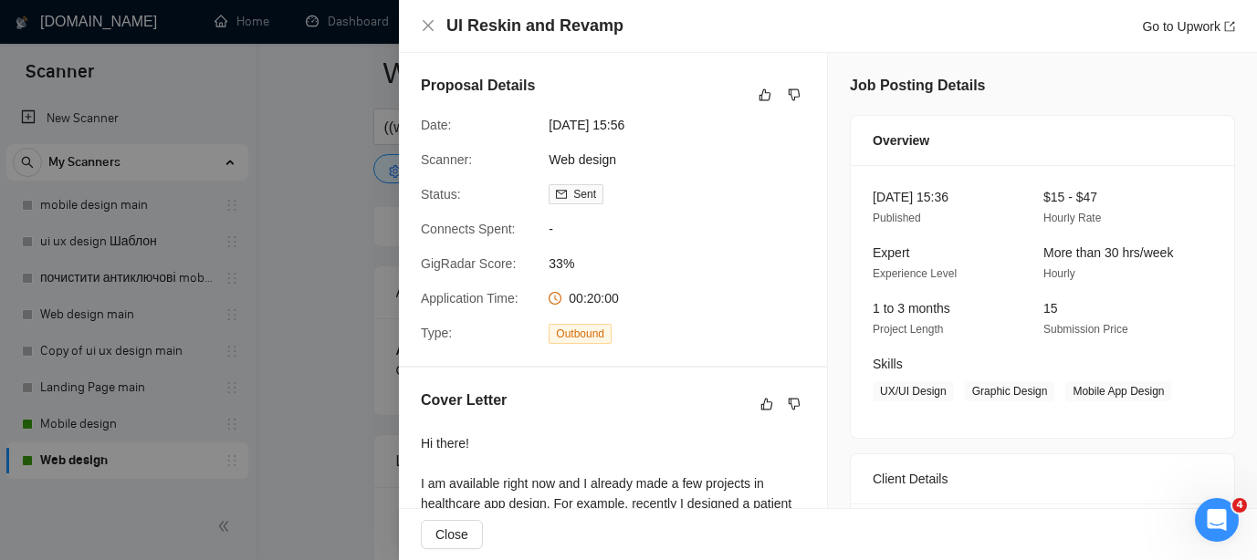
scroll to position [4486, 0]
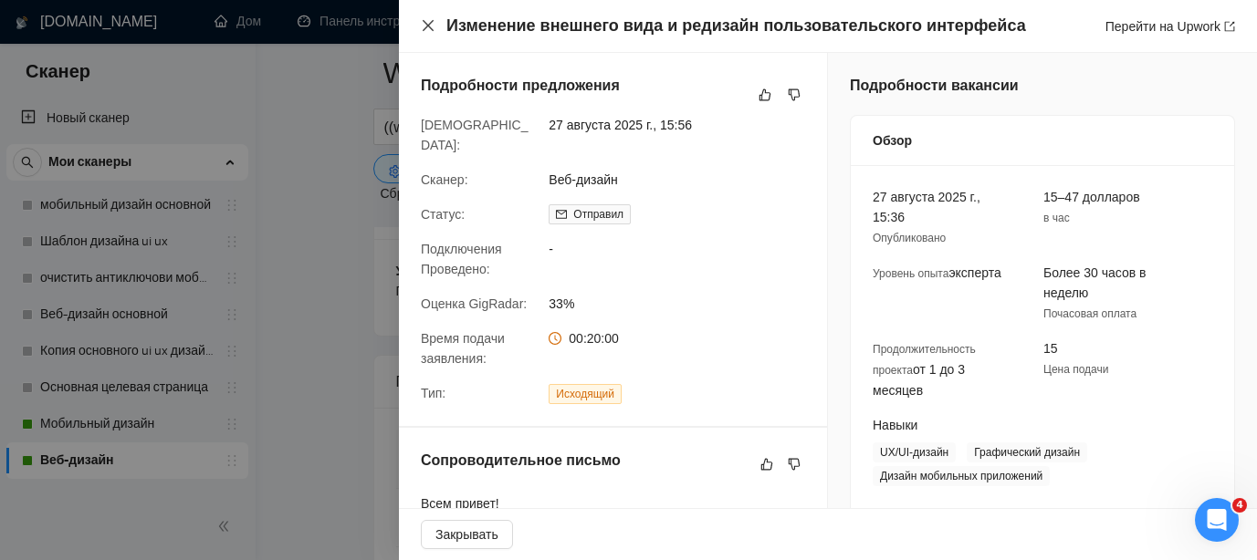
click at [431, 22] on icon "закрывать" at bounding box center [428, 25] width 11 height 11
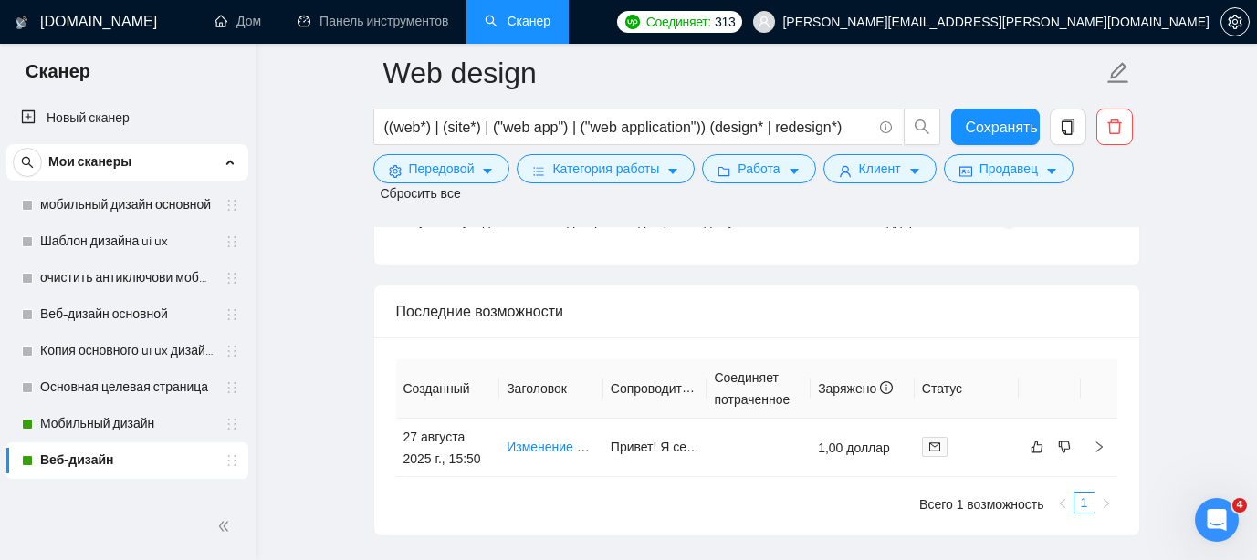
scroll to position [4676, 0]
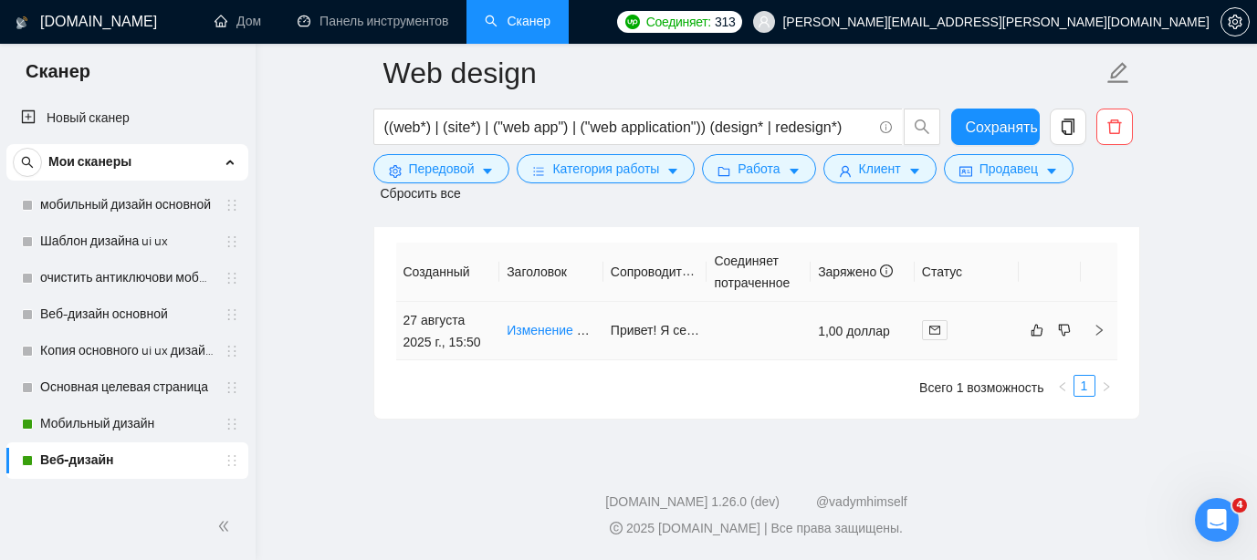
click at [556, 331] on font "Изменение внешнего вида и редизайн пользовательского интерфейса" at bounding box center [717, 330] width 420 height 15
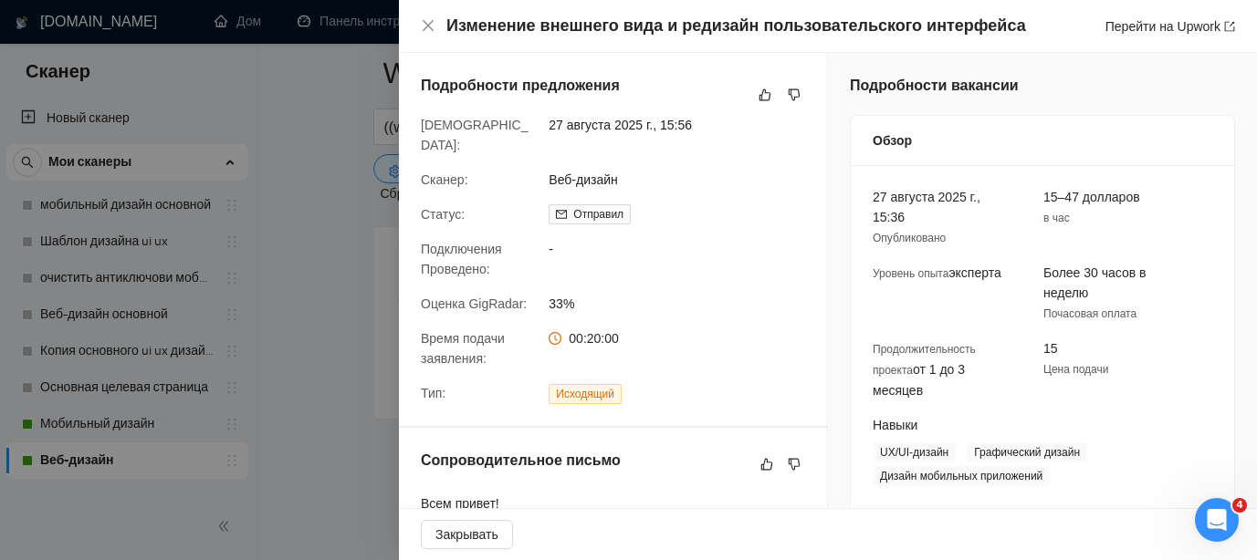
click at [334, 136] on div at bounding box center [628, 280] width 1257 height 560
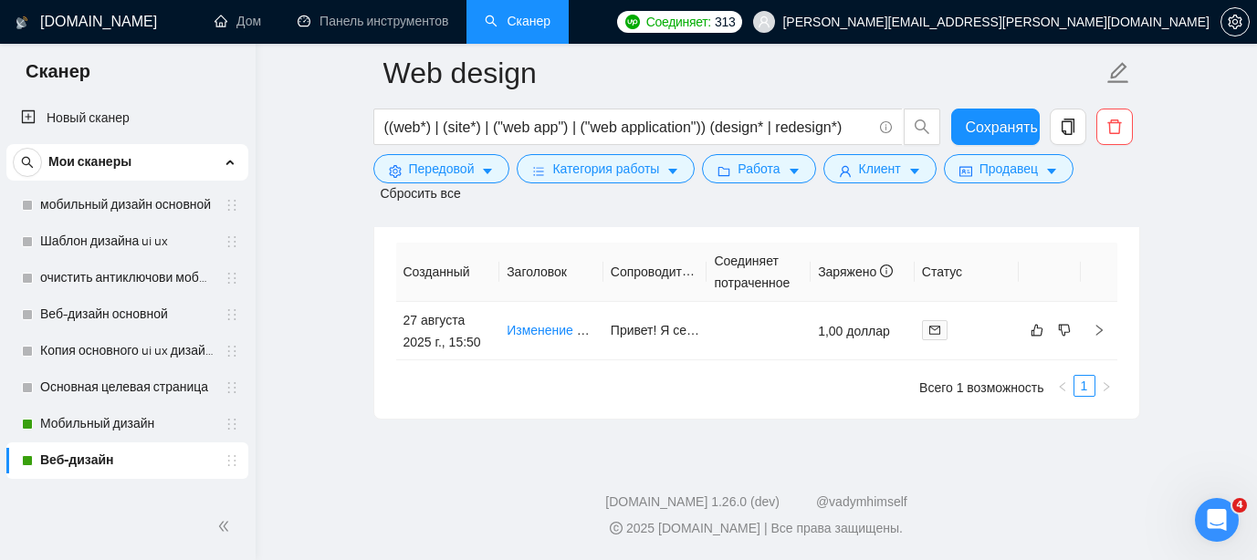
click at [119, 467] on link "Веб-дизайн" at bounding box center [126, 461] width 173 height 37
